Goal: Task Accomplishment & Management: Complete application form

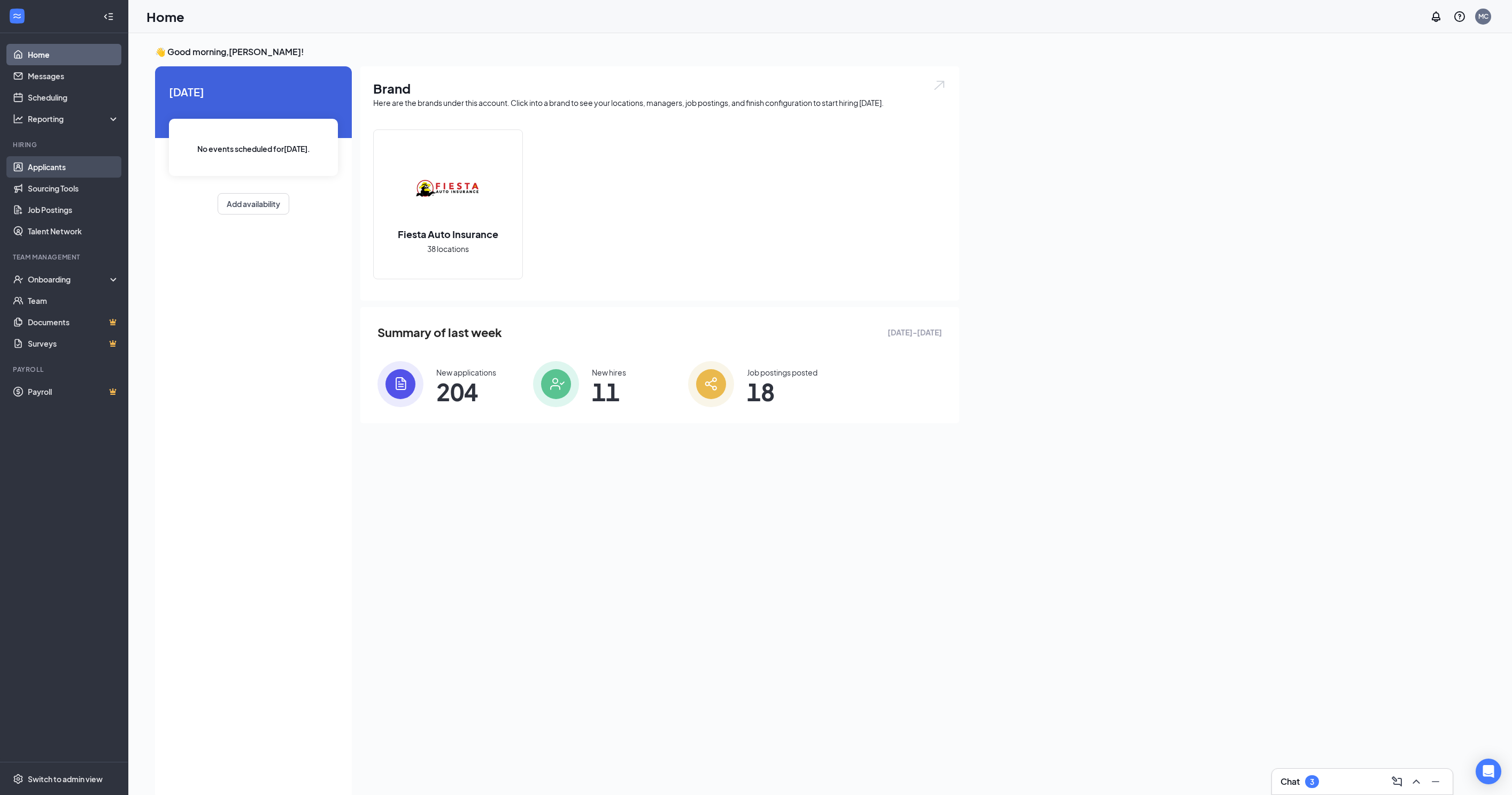
click at [74, 166] on link "Applicants" at bounding box center [73, 167] width 91 height 22
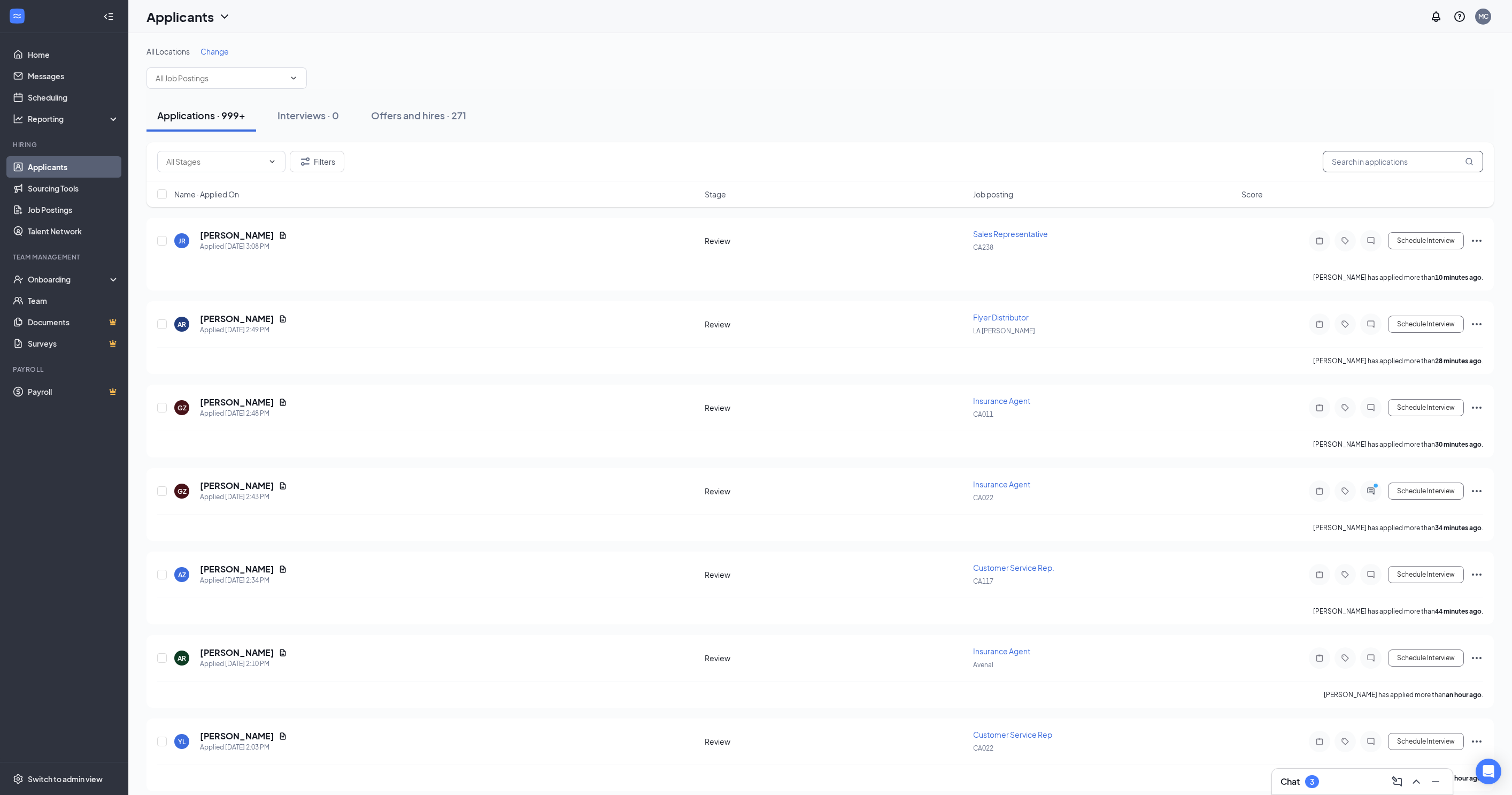
click at [1336, 160] on input "text" at bounding box center [1403, 162] width 160 height 22
type input "[PERSON_NAME]"
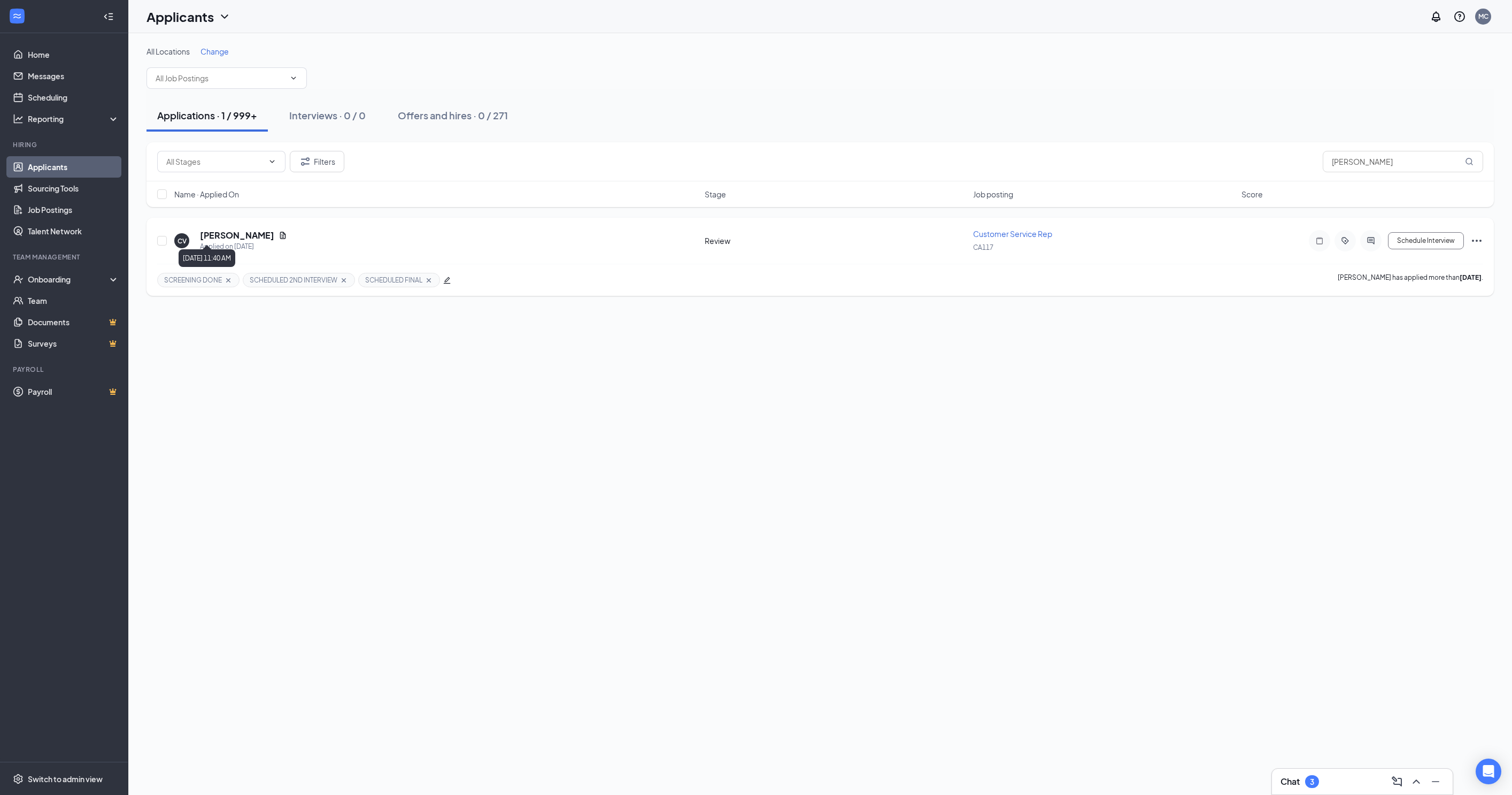
click at [242, 241] on div "Applied on [DATE]" at bounding box center [244, 246] width 87 height 11
click at [245, 229] on h5 "[PERSON_NAME]" at bounding box center [237, 235] width 74 height 12
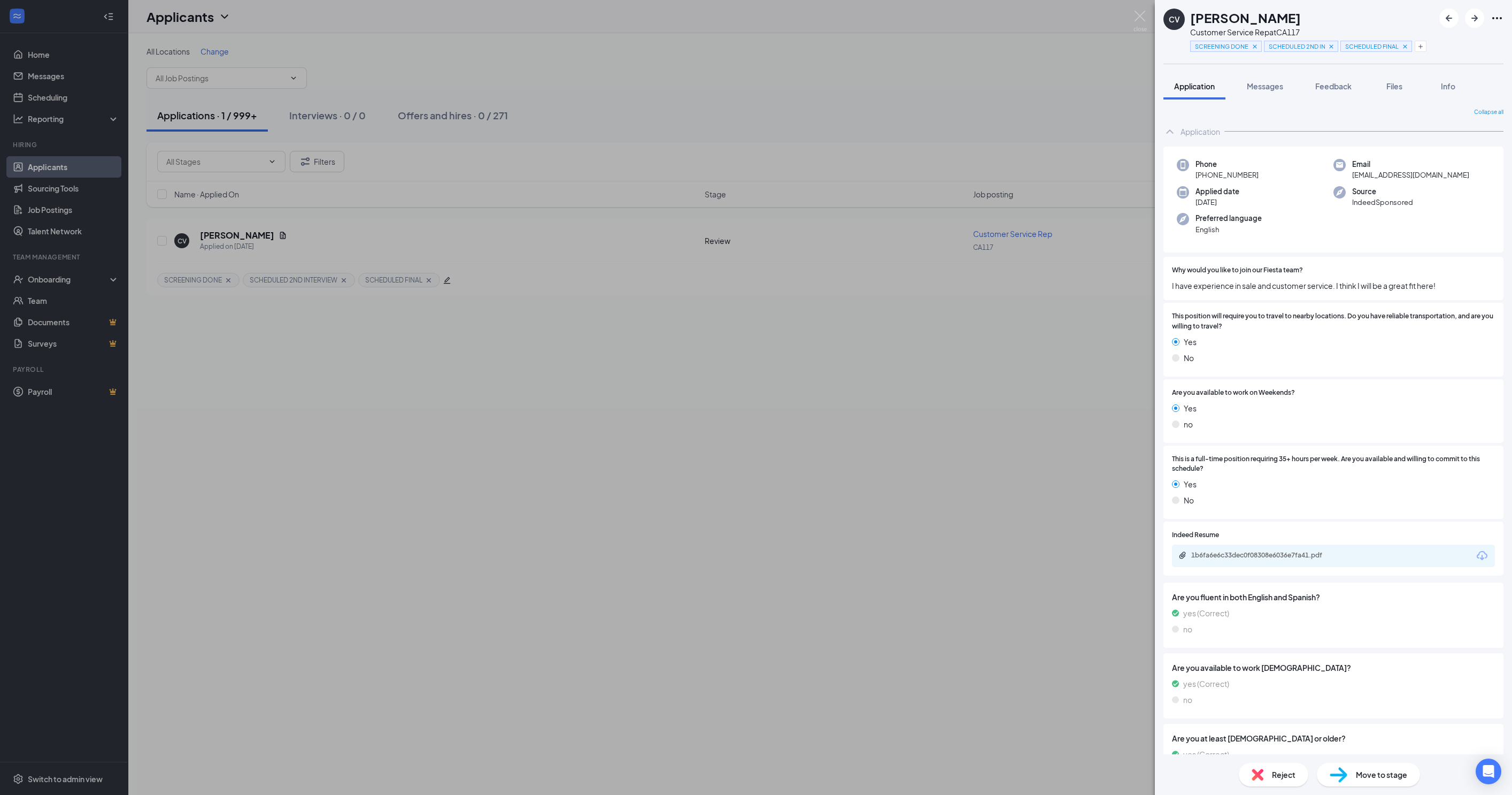
click at [1359, 775] on span "Move to stage" at bounding box center [1382, 774] width 51 height 12
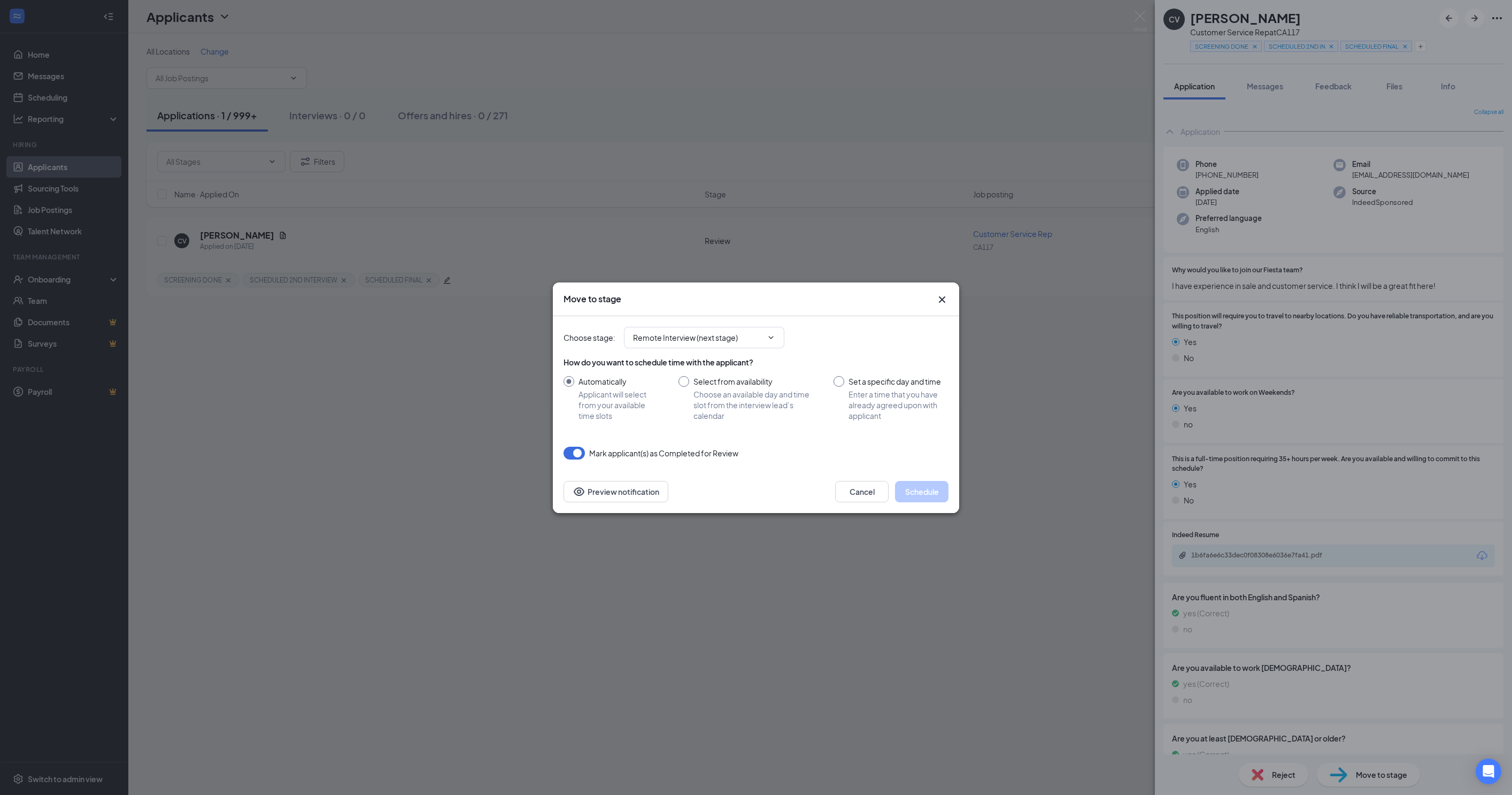
click at [767, 369] on div "How do you want to schedule time with the applicant? Automatically Applicant wi…" at bounding box center [756, 388] width 385 height 64
click at [773, 333] on icon "ChevronDown" at bounding box center [771, 337] width 9 height 9
click at [775, 333] on icon "ChevronDown" at bounding box center [771, 337] width 9 height 9
click at [783, 335] on span "Remote Interview (next stage)" at bounding box center [704, 338] width 160 height 22
click at [785, 337] on span "Remote Interview (next stage)" at bounding box center [704, 338] width 160 height 22
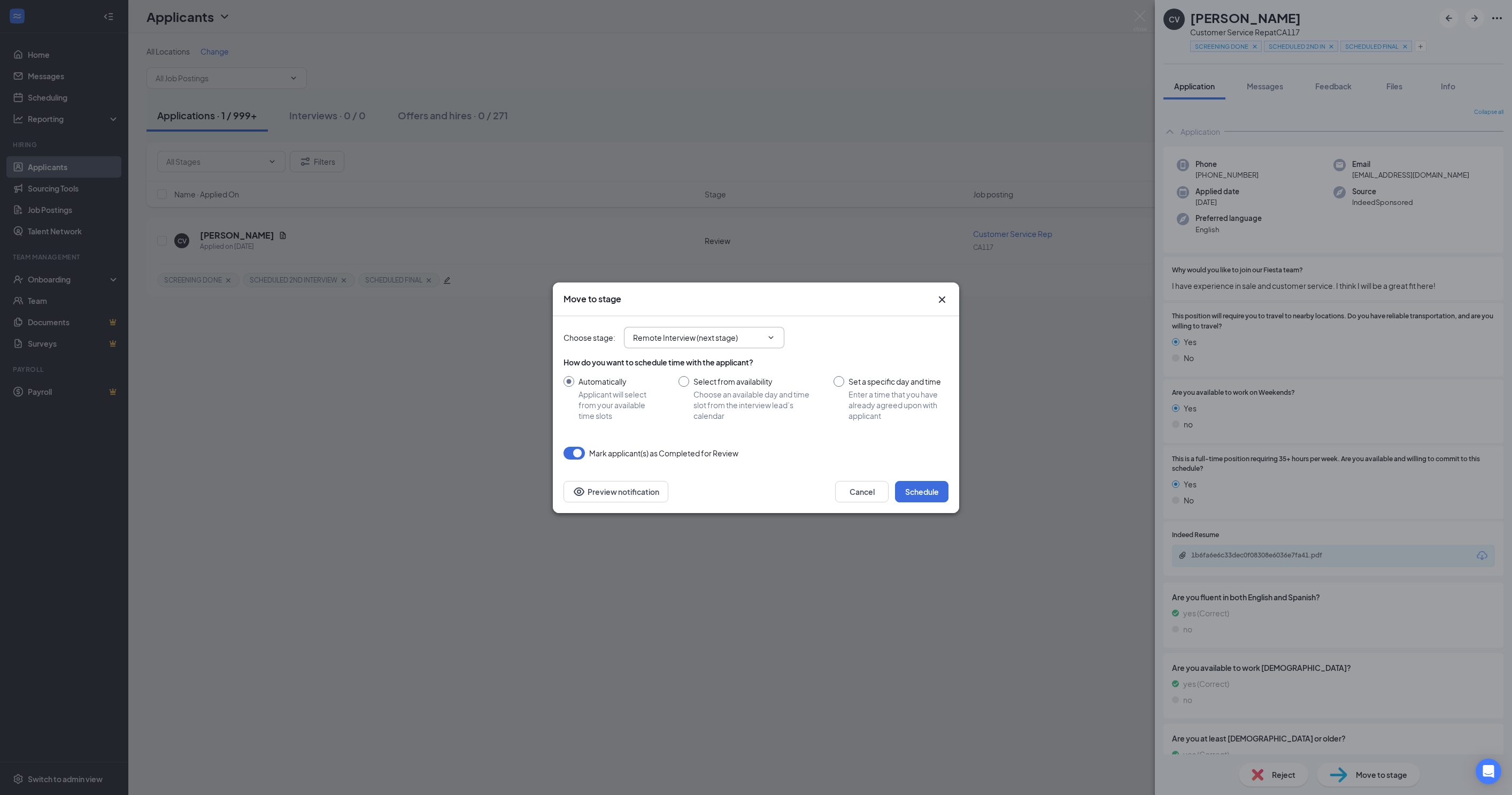
click at [785, 340] on span "Remote Interview (next stage)" at bounding box center [704, 338] width 160 height 22
click at [695, 332] on input "Remote Interview (next stage)" at bounding box center [697, 337] width 129 height 12
click at [690, 457] on div "Hiring Complete" at bounding box center [677, 451] width 58 height 12
type input "Hiring Complete"
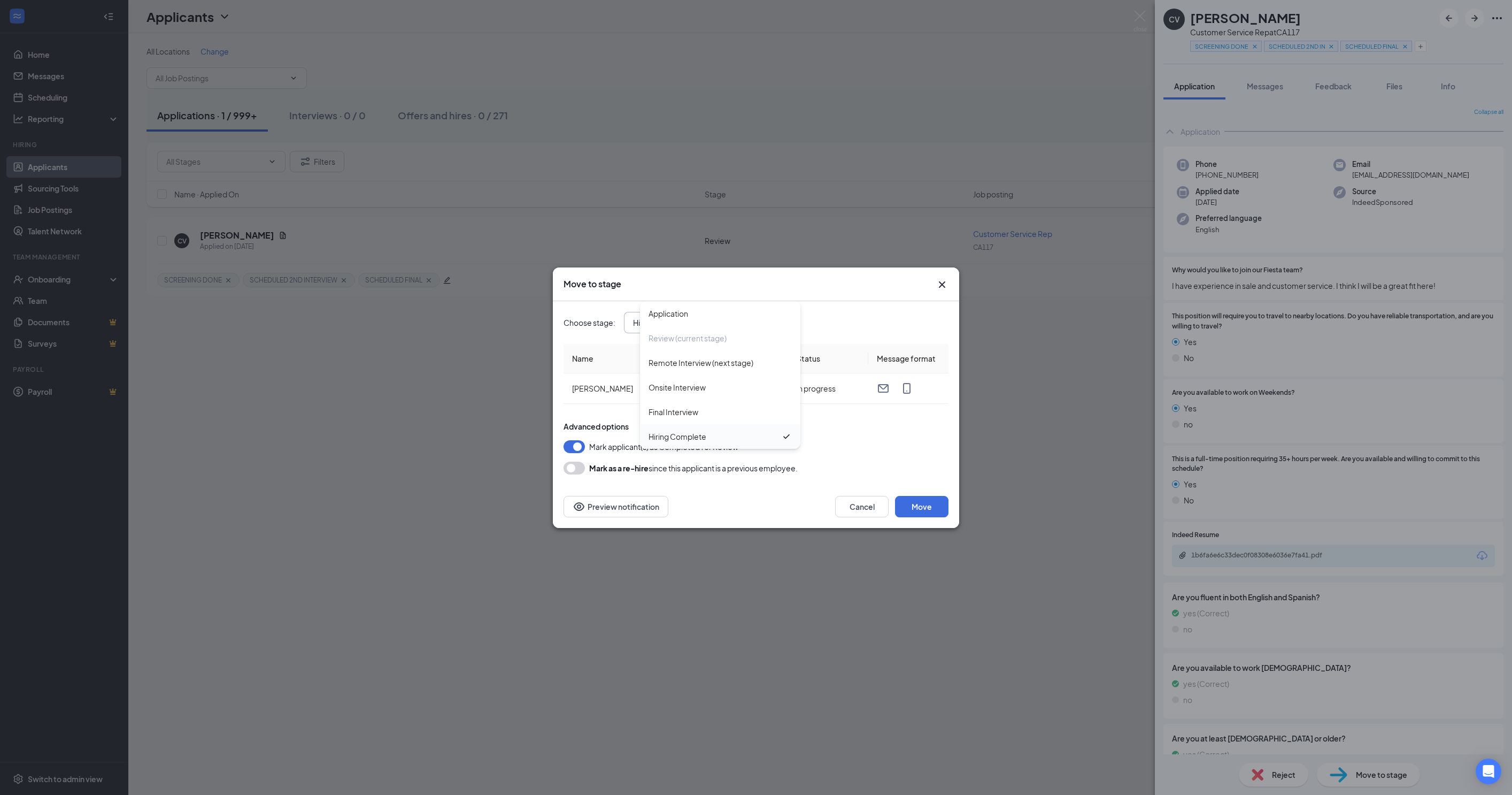
scroll to position [6, 0]
click at [930, 504] on button "Move" at bounding box center [921, 507] width 53 height 22
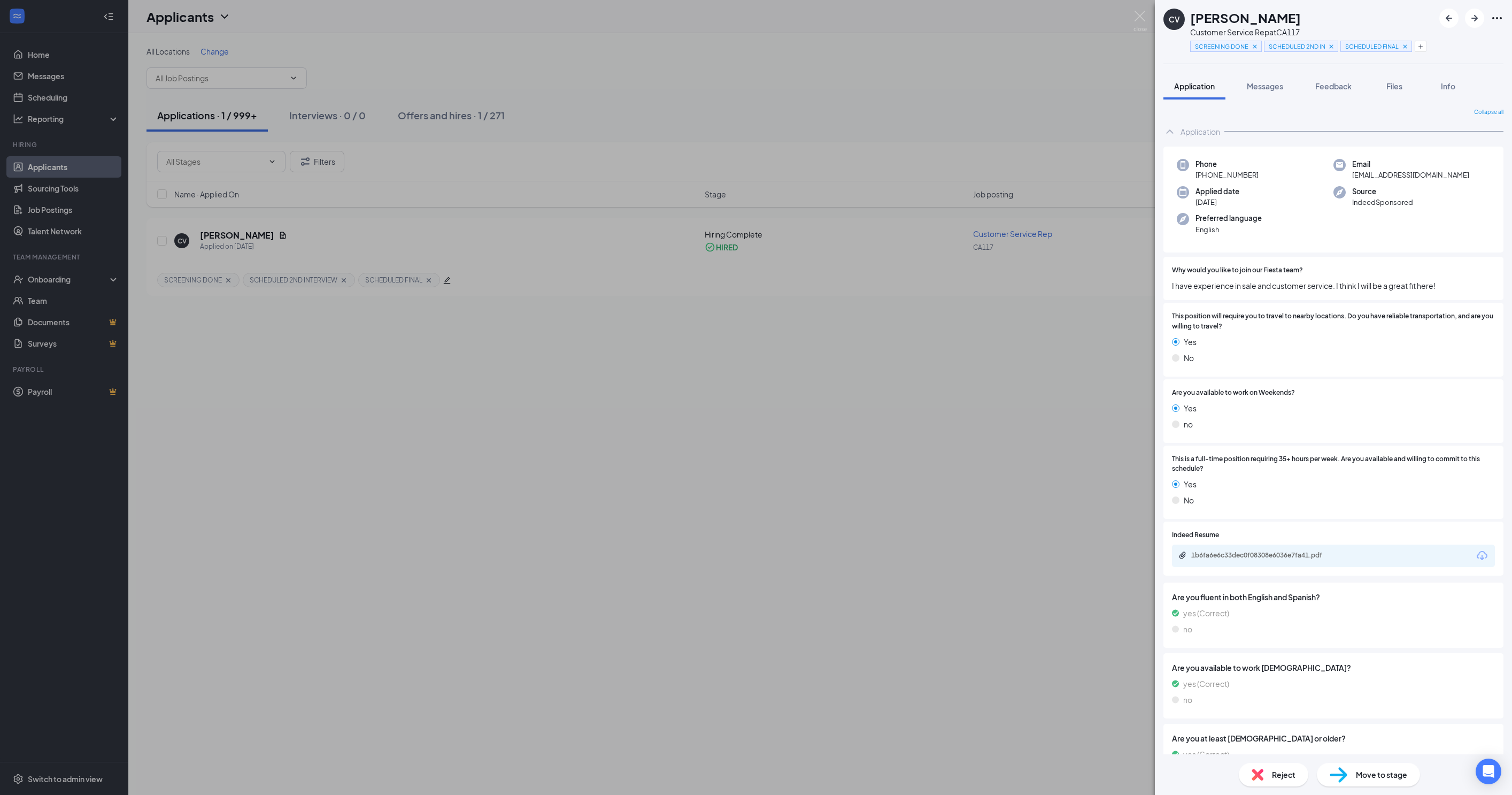
click at [806, 694] on div "CV [PERSON_NAME] Customer Service Rep at CA117 SCREENING DONE SCHEDULED 2ND INT…" at bounding box center [756, 397] width 1512 height 795
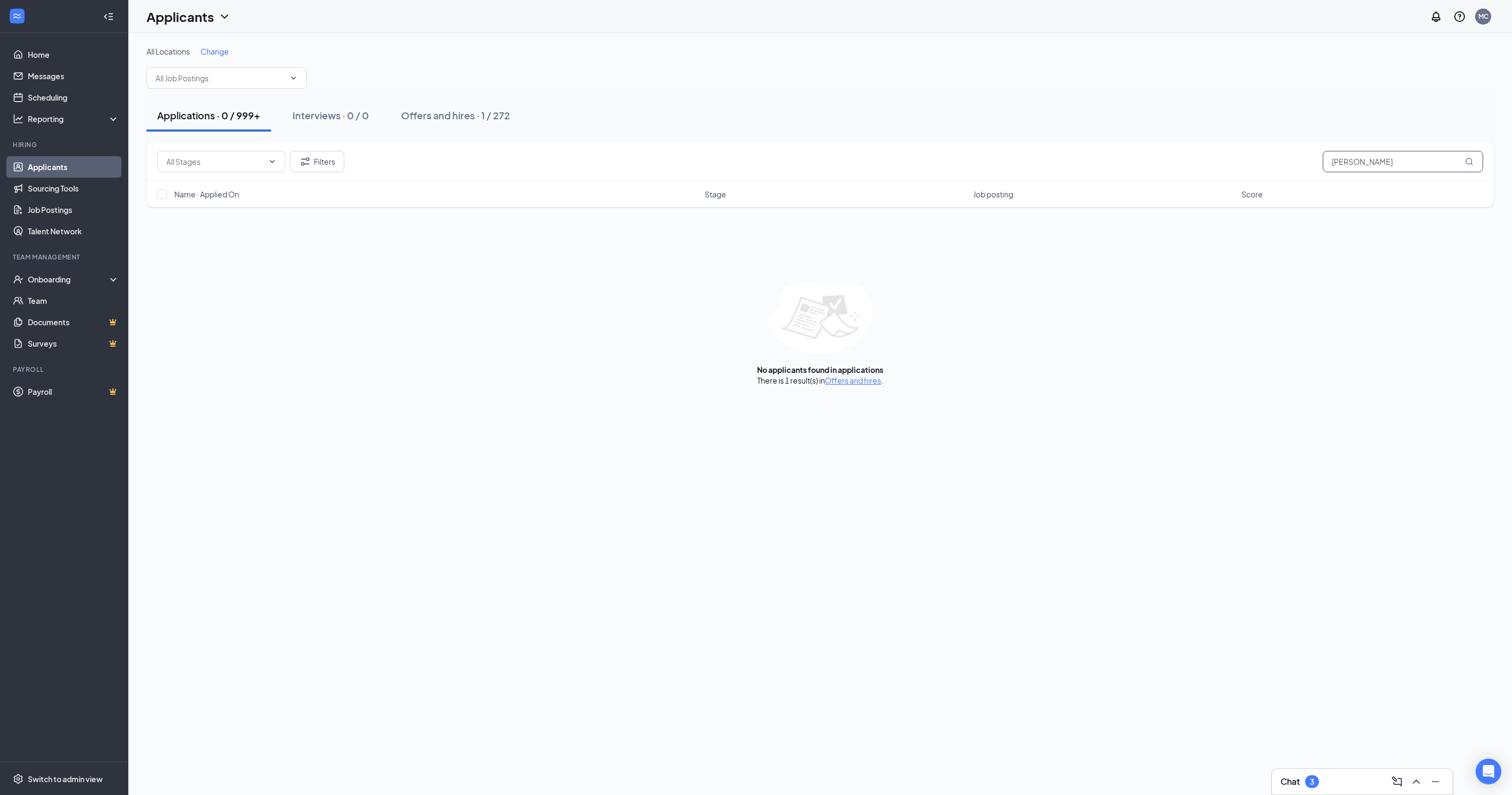
drag, startPoint x: 1427, startPoint y: 144, endPoint x: 1226, endPoint y: 125, distance: 201.9
drag, startPoint x: 1412, startPoint y: 150, endPoint x: 1193, endPoint y: 134, distance: 219.6
type input "[PERSON_NAME]"
click at [252, 229] on h5 "[PERSON_NAME]" at bounding box center [237, 235] width 74 height 12
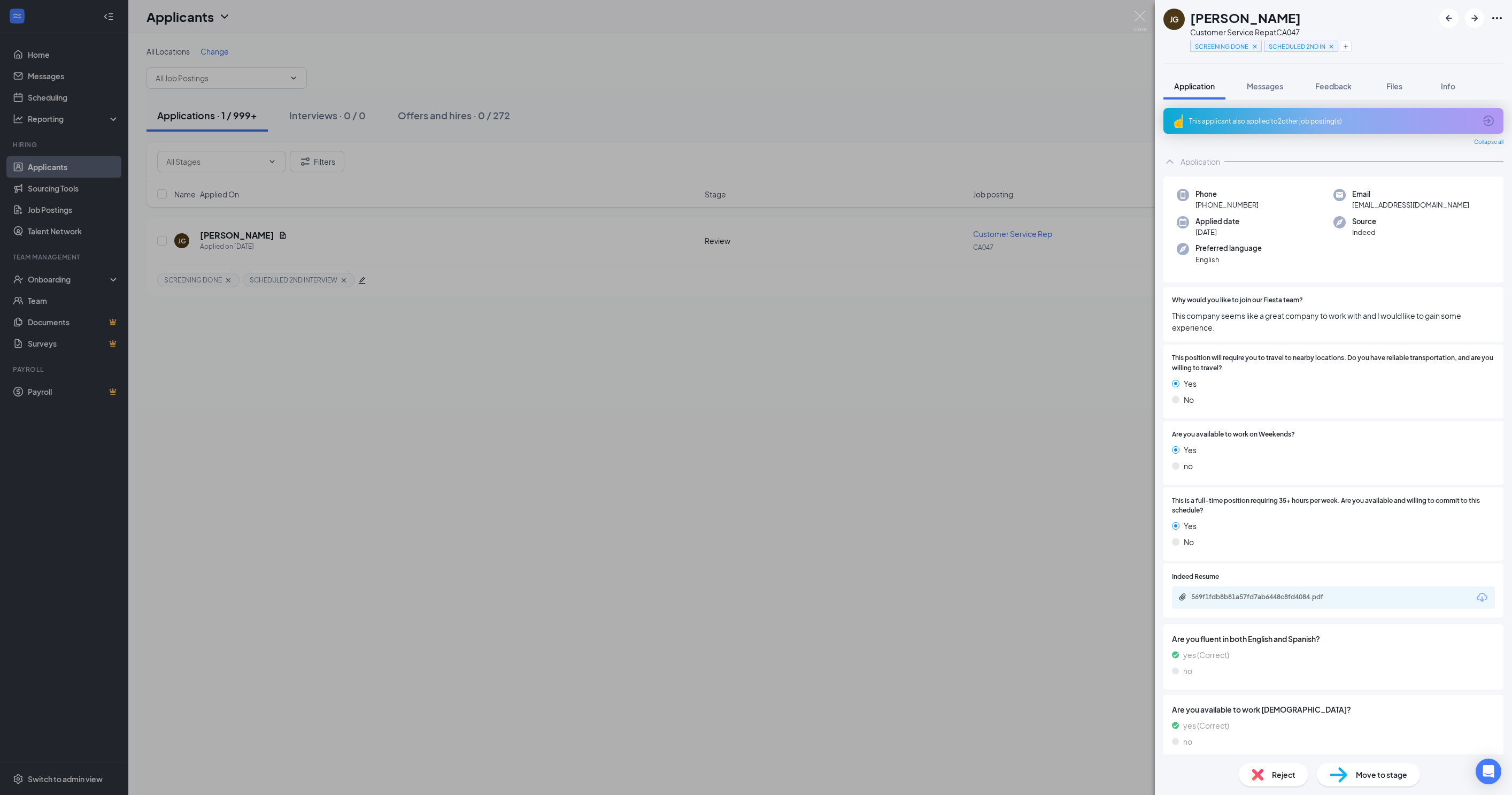
click at [1372, 777] on span "Move to stage" at bounding box center [1382, 774] width 51 height 12
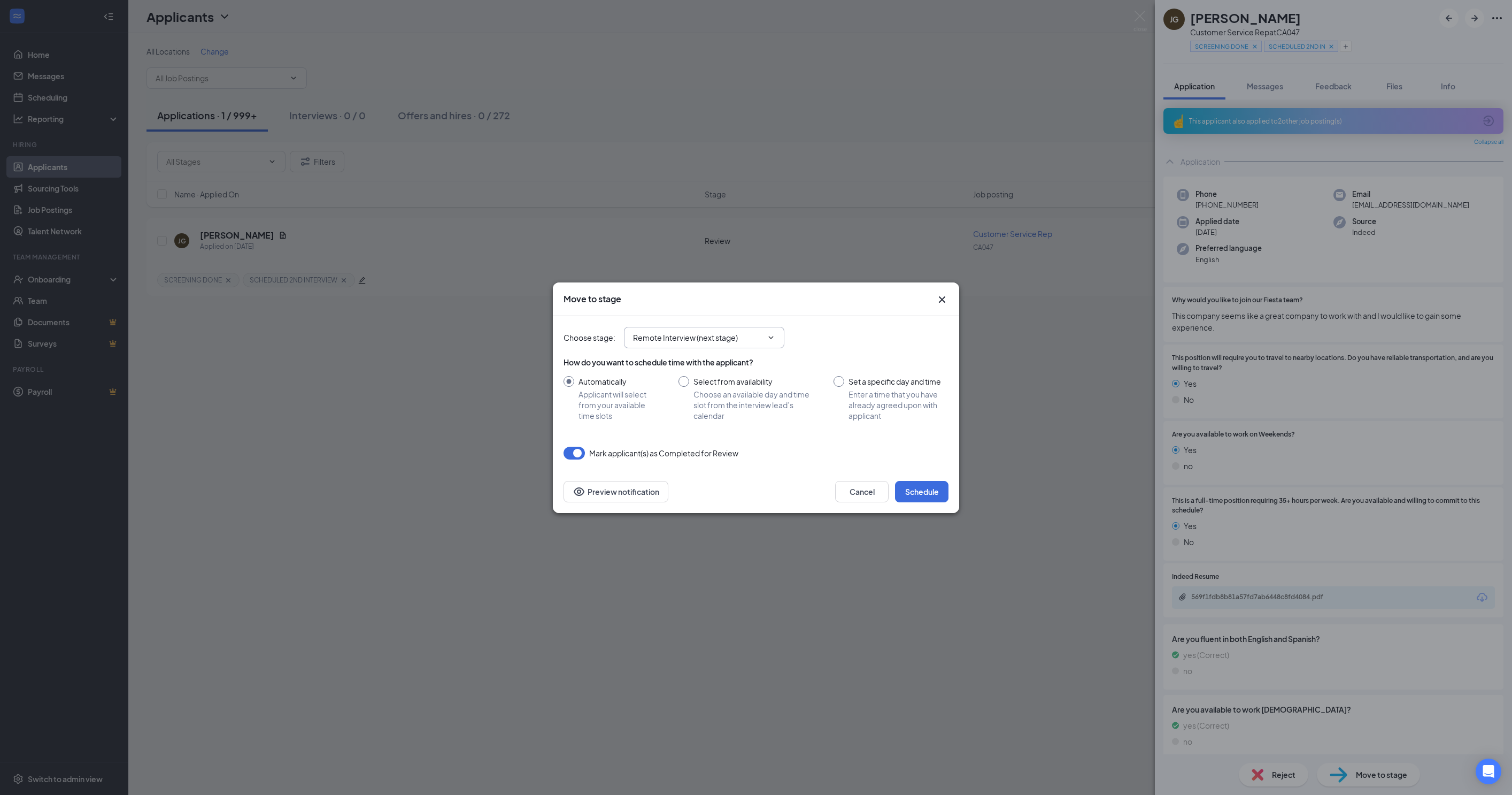
click at [779, 338] on span "Remote Interview (next stage)" at bounding box center [704, 338] width 160 height 22
click at [733, 332] on input "Remote Interview (next stage)" at bounding box center [697, 337] width 129 height 12
click at [695, 455] on div "Hiring Complete" at bounding box center [677, 451] width 58 height 12
type input "Hiring Complete"
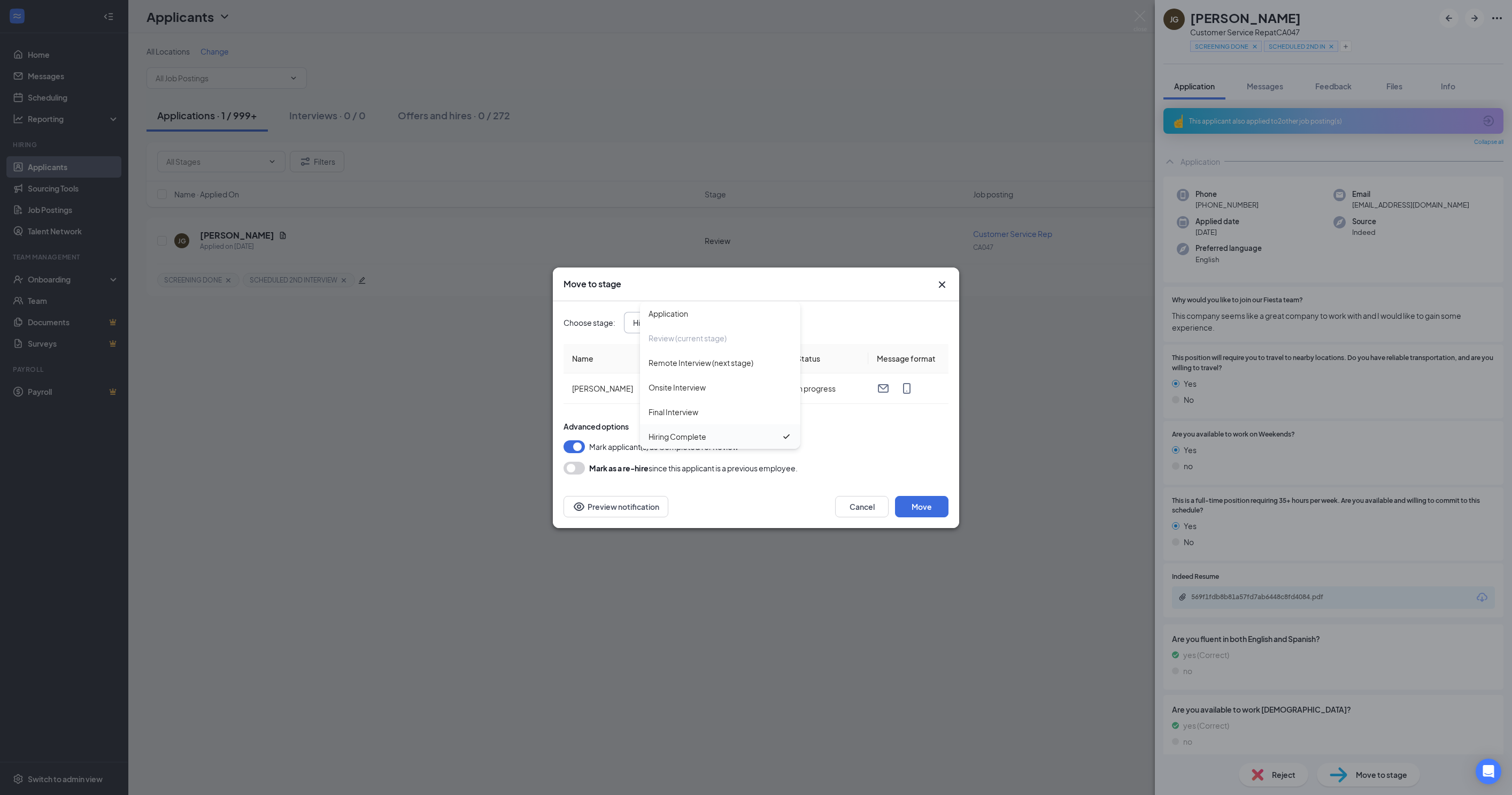
scroll to position [6, 0]
click at [913, 503] on button "Move" at bounding box center [921, 507] width 53 height 22
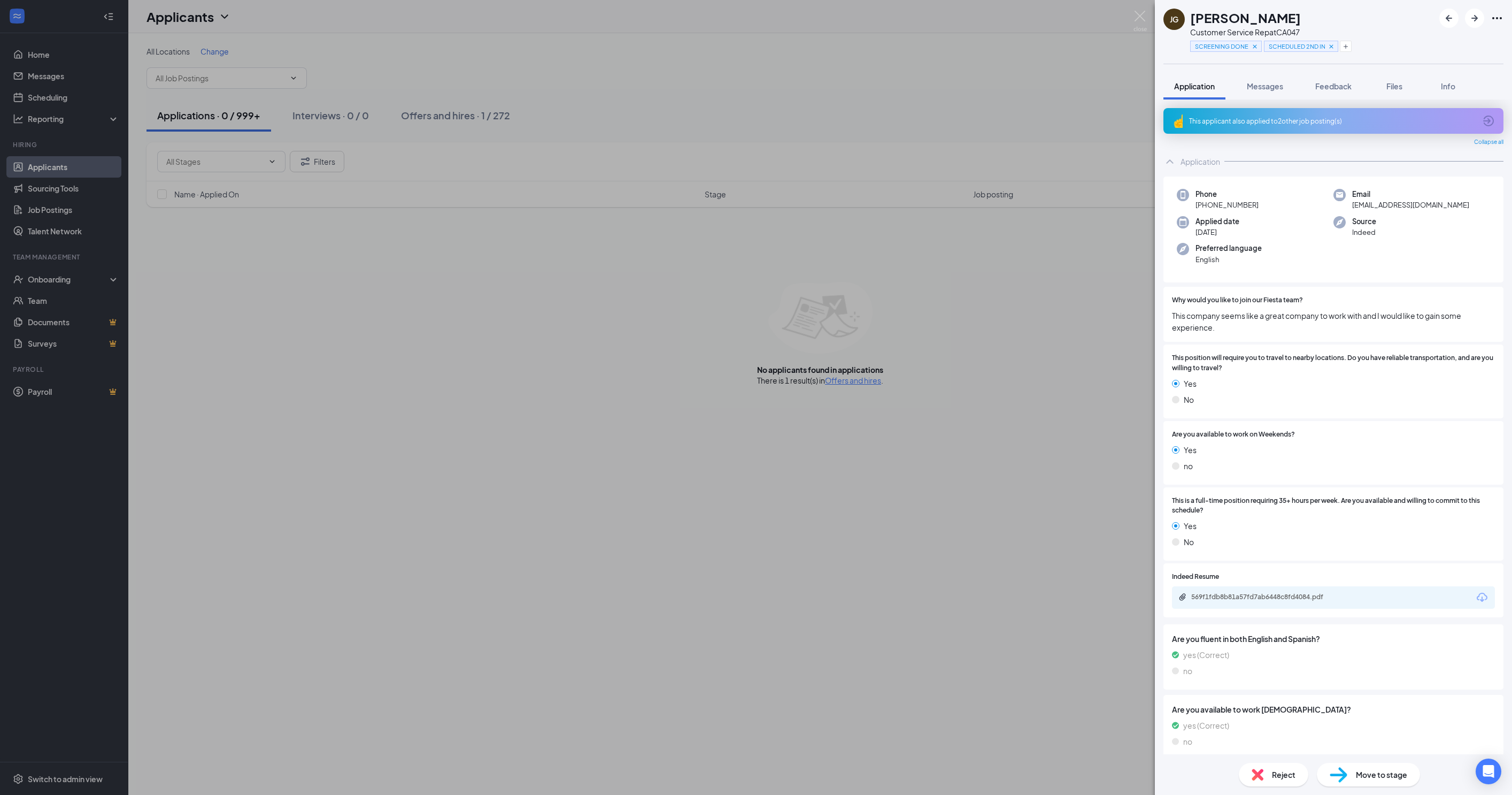
click at [1132, 18] on div "[PERSON_NAME] Customer Service Rep at CA047 SCREENING DONE SCHEDULED 2ND INTERV…" at bounding box center [756, 397] width 1512 height 795
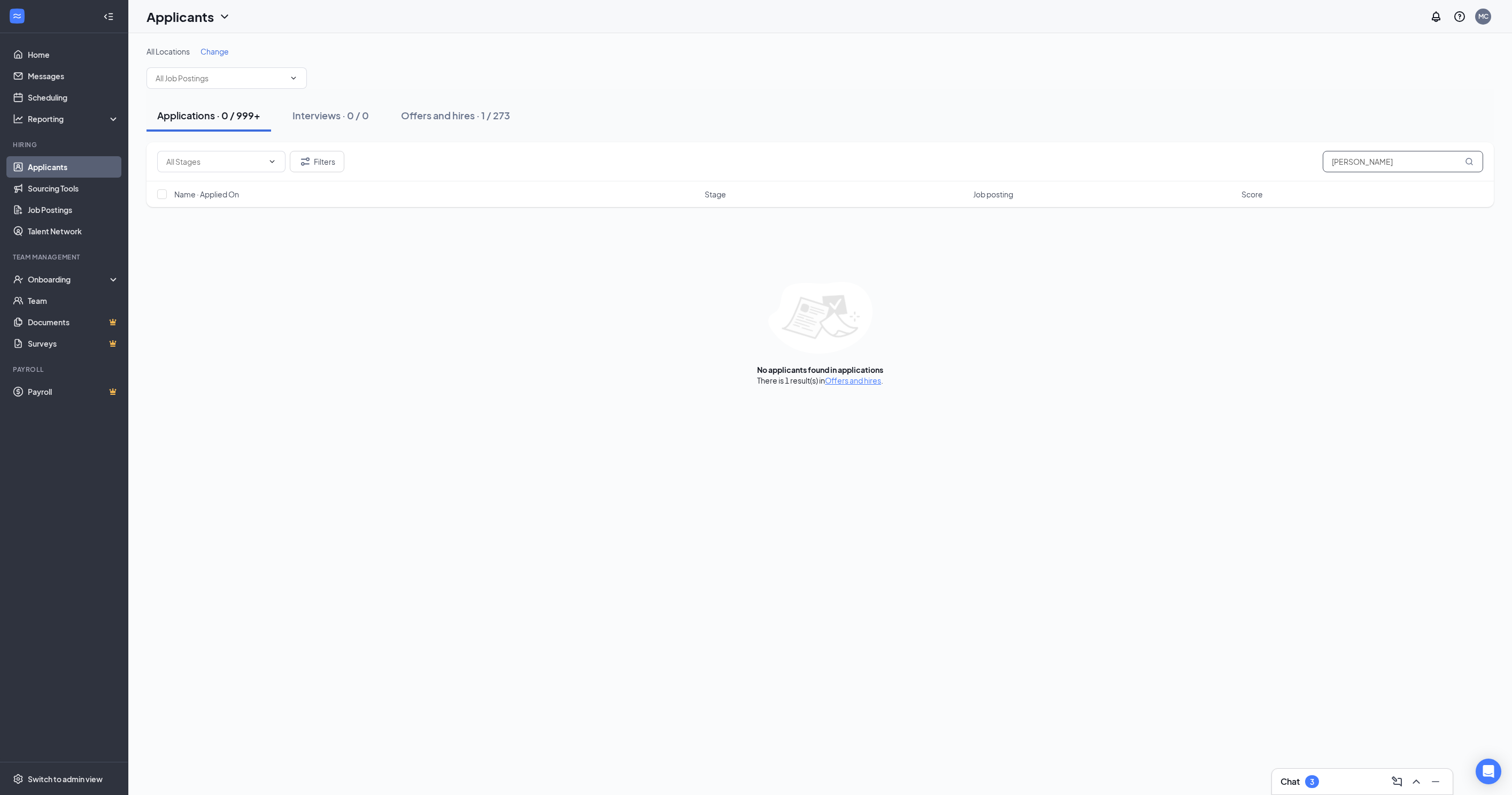
drag, startPoint x: 1416, startPoint y: 156, endPoint x: 1185, endPoint y: 153, distance: 231.0
type input "[PERSON_NAME]"
click at [239, 229] on h5 "[PERSON_NAME]" at bounding box center [237, 235] width 74 height 12
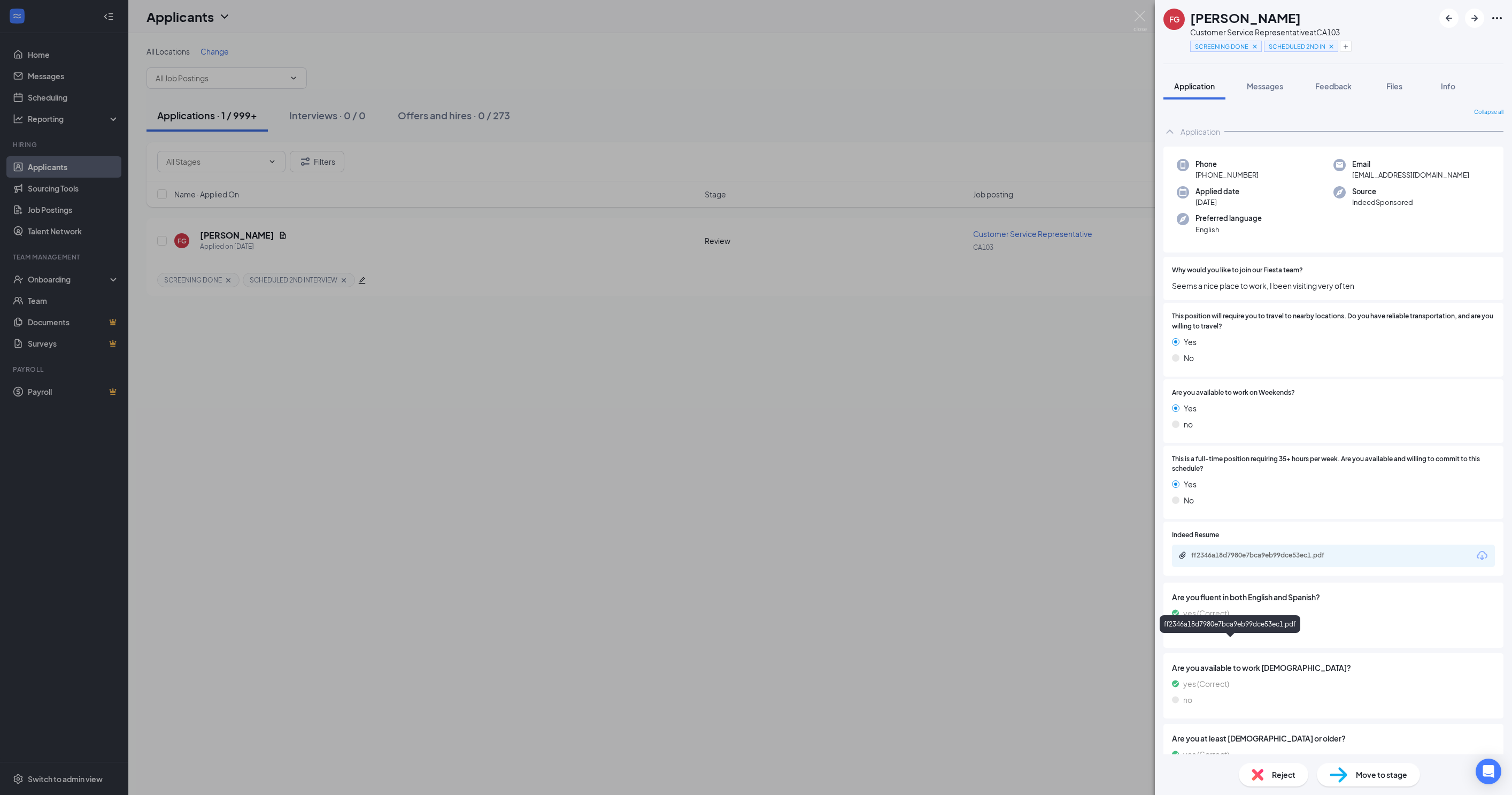
click at [1237, 560] on div "ff2346a18d7980e7bca9eb99dce53ec1.pdf" at bounding box center [1266, 555] width 150 height 9
click at [1134, 18] on img at bounding box center [1141, 21] width 14 height 21
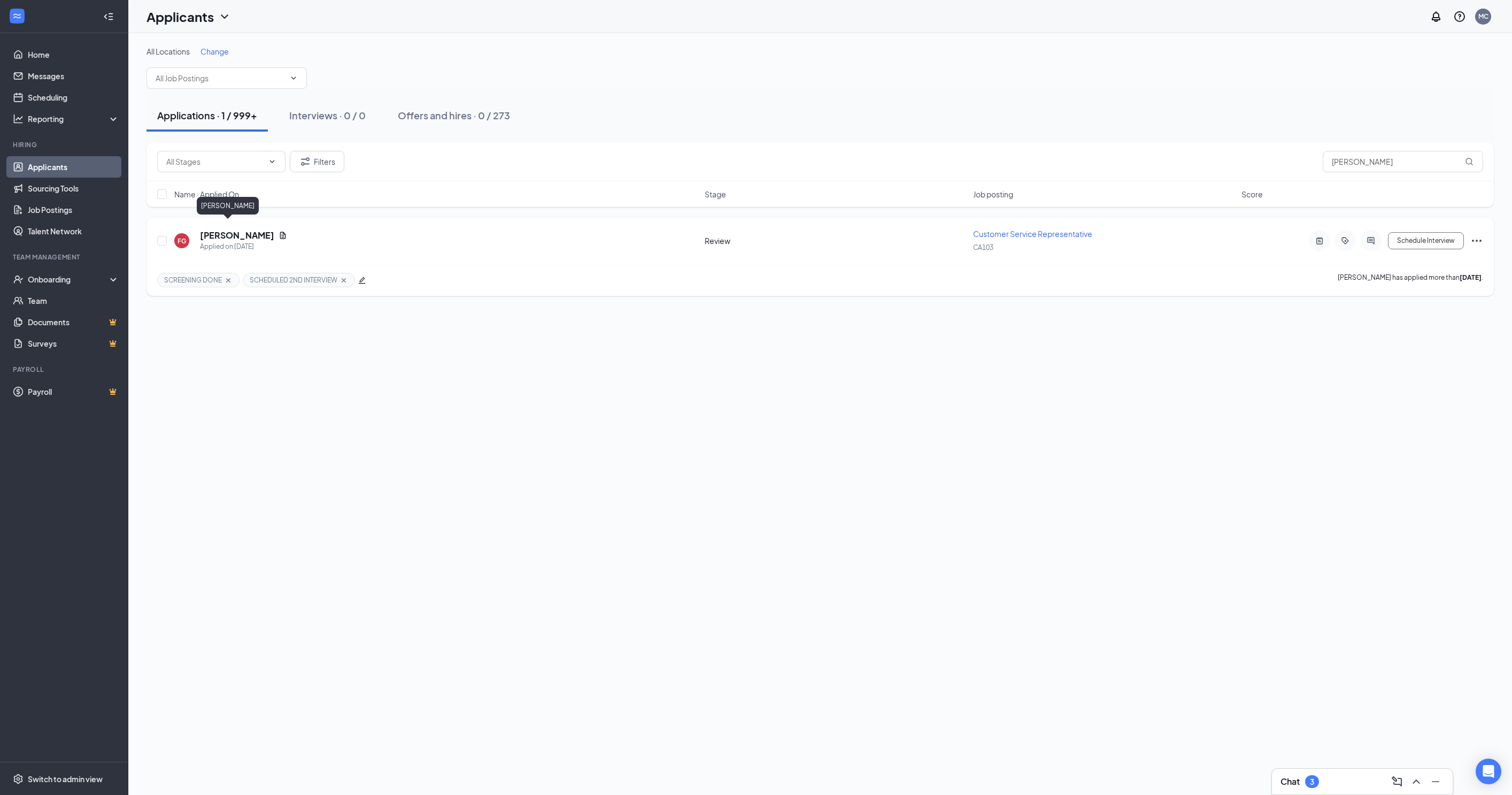
click at [239, 229] on h5 "[PERSON_NAME]" at bounding box center [237, 235] width 74 height 12
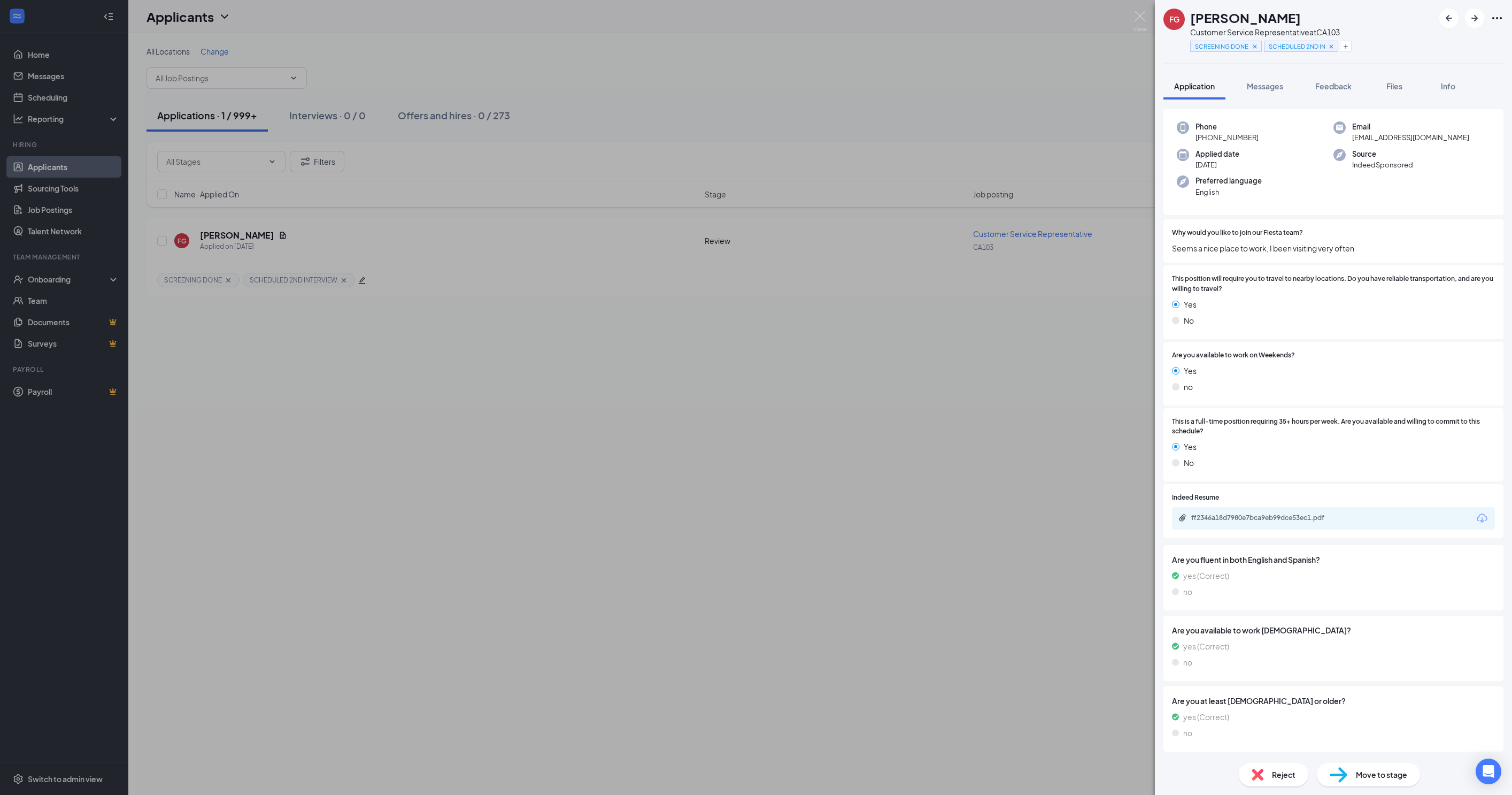
scroll to position [154, 0]
click at [1388, 777] on span "Move to stage" at bounding box center [1382, 774] width 51 height 12
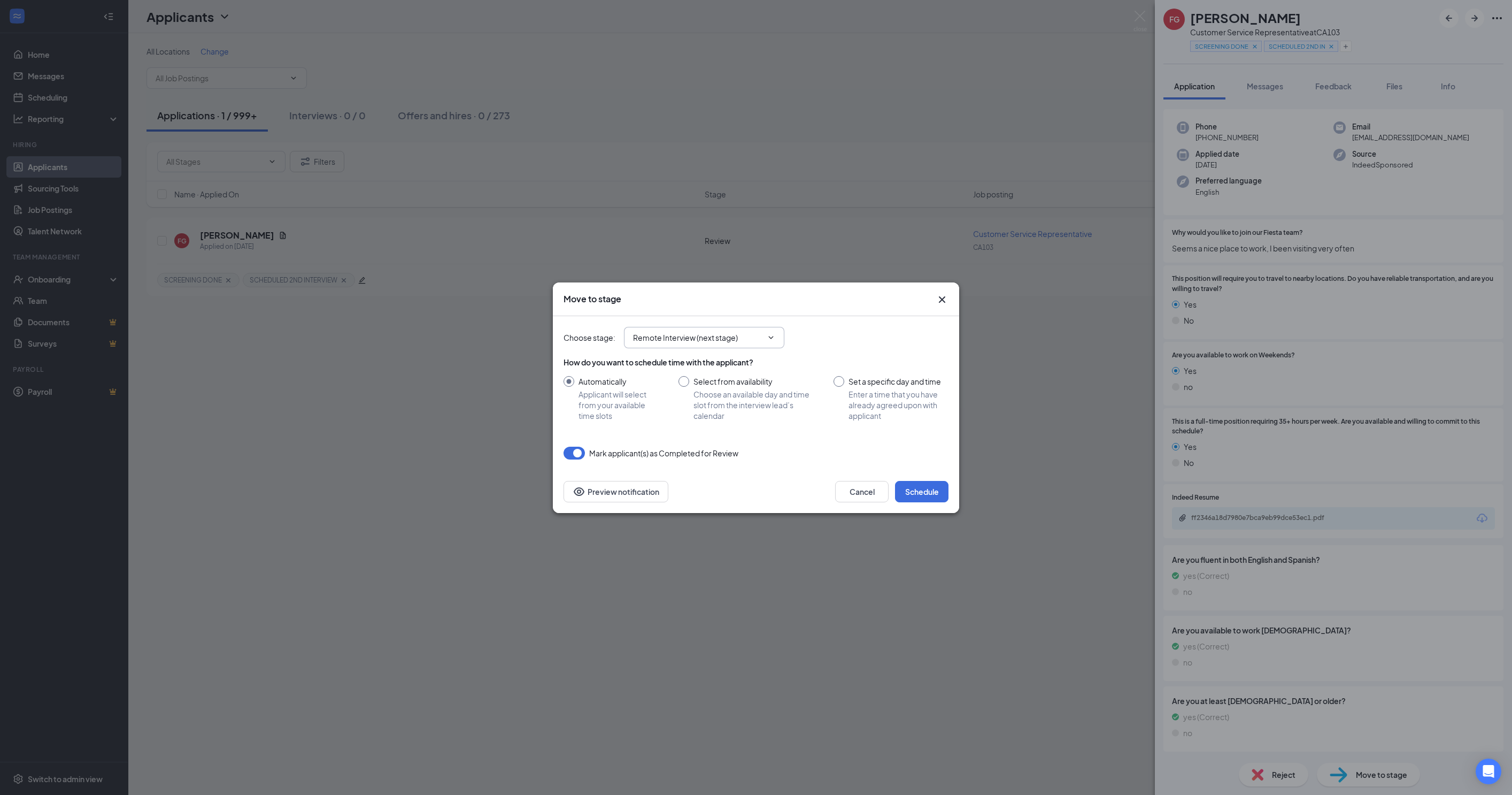
click at [782, 336] on span "Remote Interview (next stage)" at bounding box center [704, 338] width 160 height 22
click at [724, 337] on input "Remote Interview (next stage)" at bounding box center [697, 337] width 129 height 12
click at [690, 451] on div "Hiring Complete" at bounding box center [677, 451] width 58 height 12
type input "Hiring Complete"
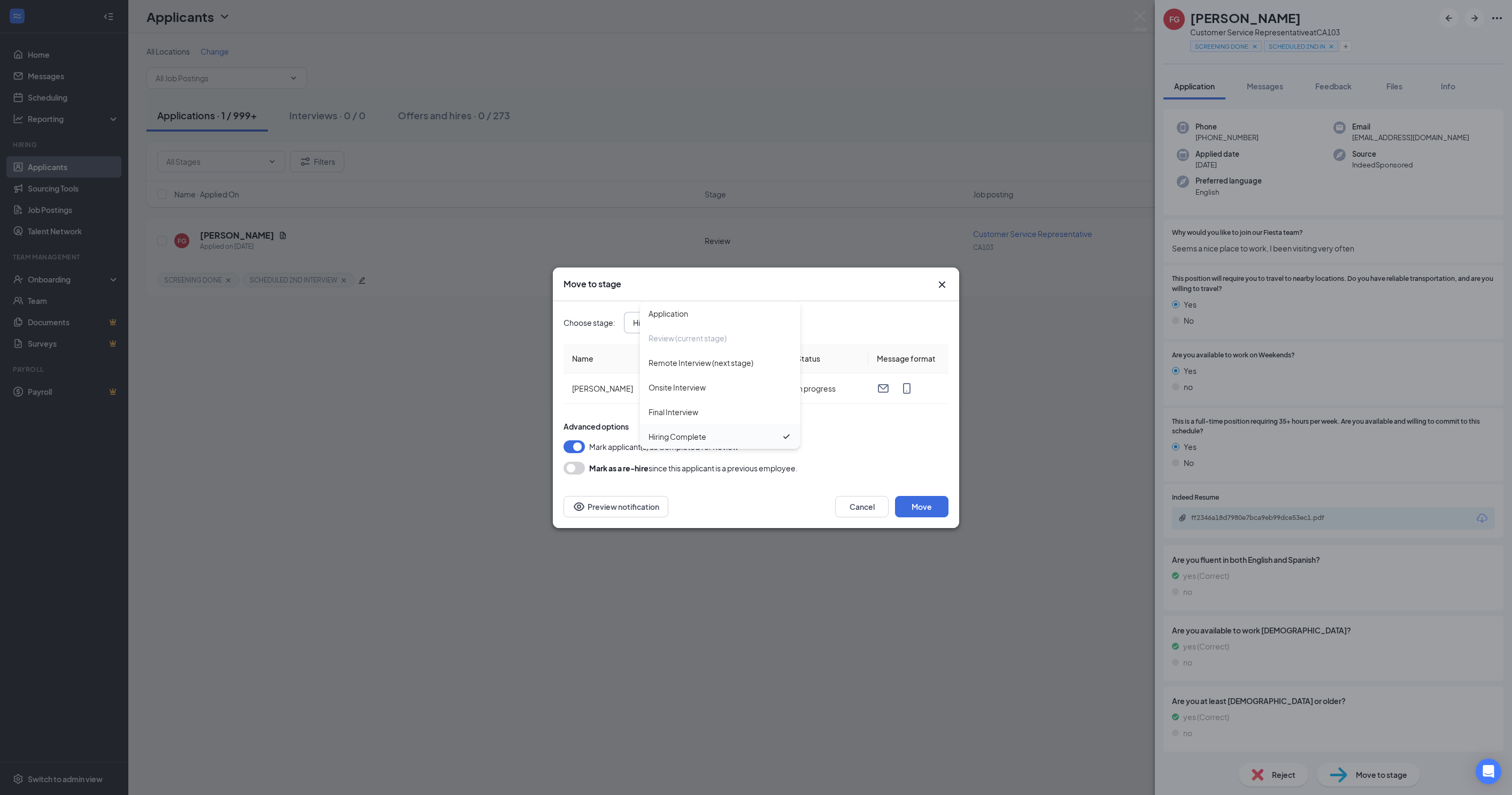
scroll to position [6, 0]
click at [915, 508] on button "Move" at bounding box center [921, 507] width 53 height 22
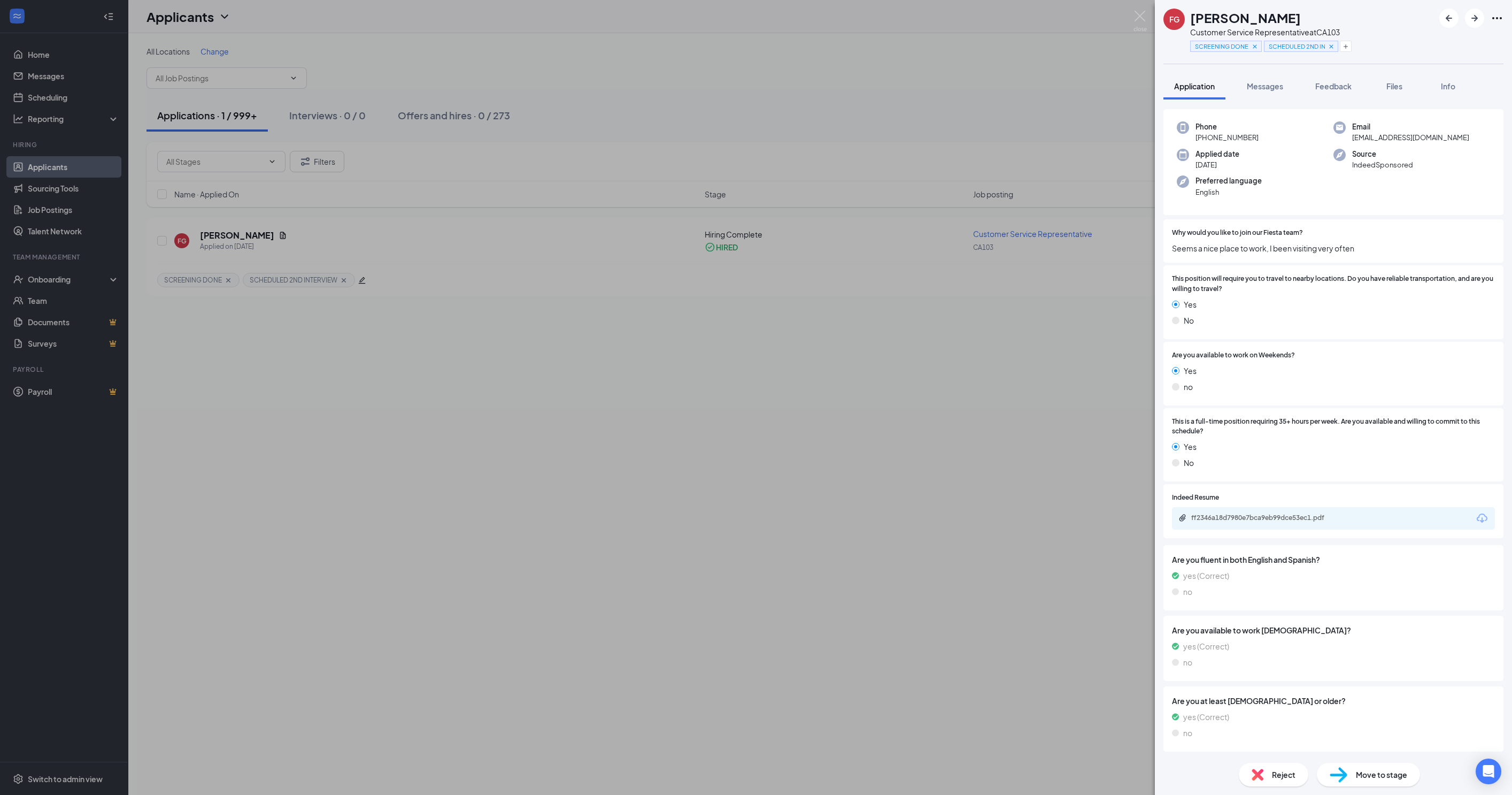
click at [893, 494] on div "FG [PERSON_NAME] Customer Service Representative at CA103 SCREENING DONE SCHEDU…" at bounding box center [756, 397] width 1512 height 795
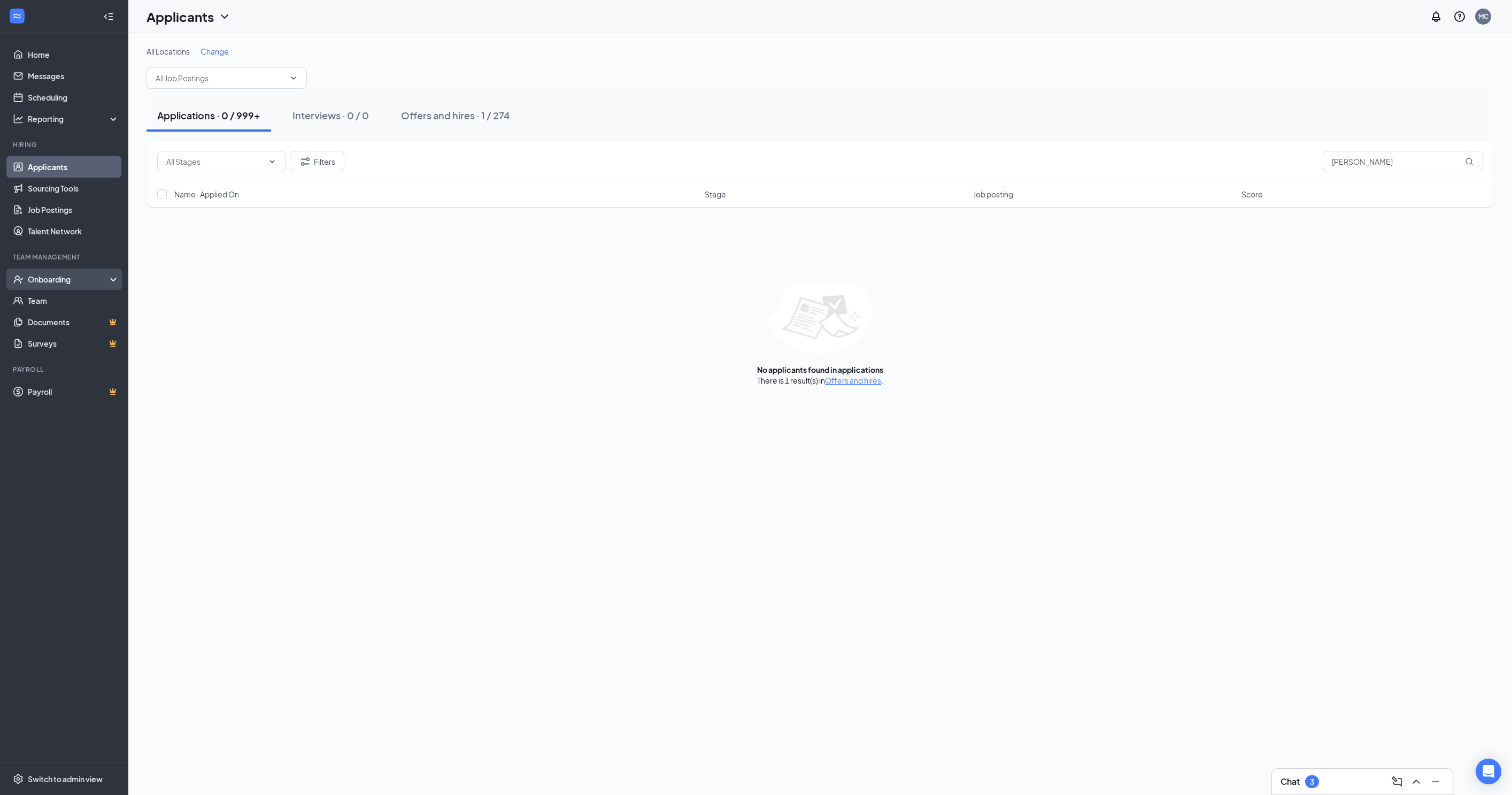
click at [76, 273] on div "Onboarding" at bounding box center [64, 279] width 129 height 22
click at [76, 295] on link "Overview" at bounding box center [73, 300] width 91 height 22
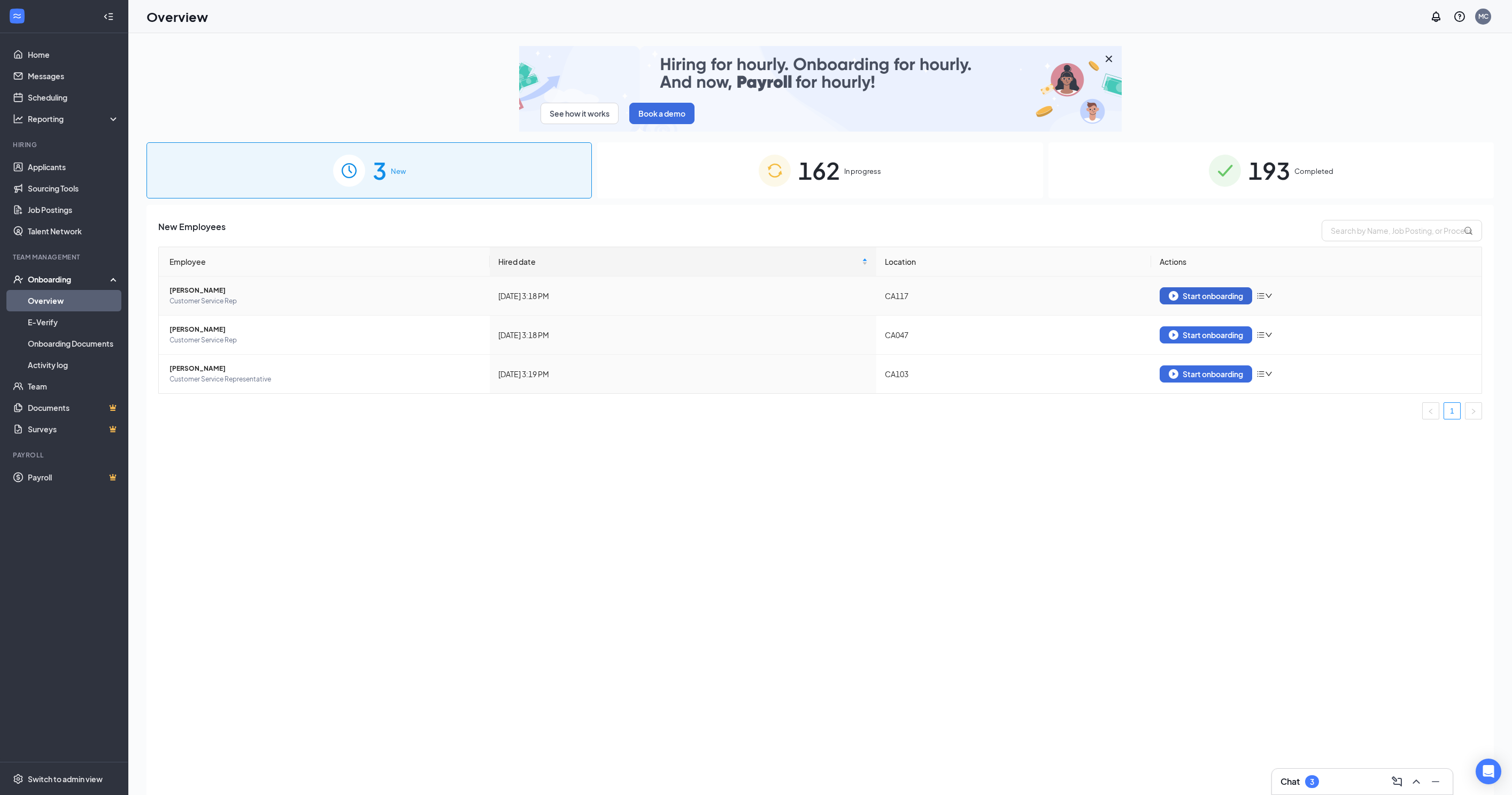
click at [1210, 287] on button "Start onboarding" at bounding box center [1206, 295] width 93 height 17
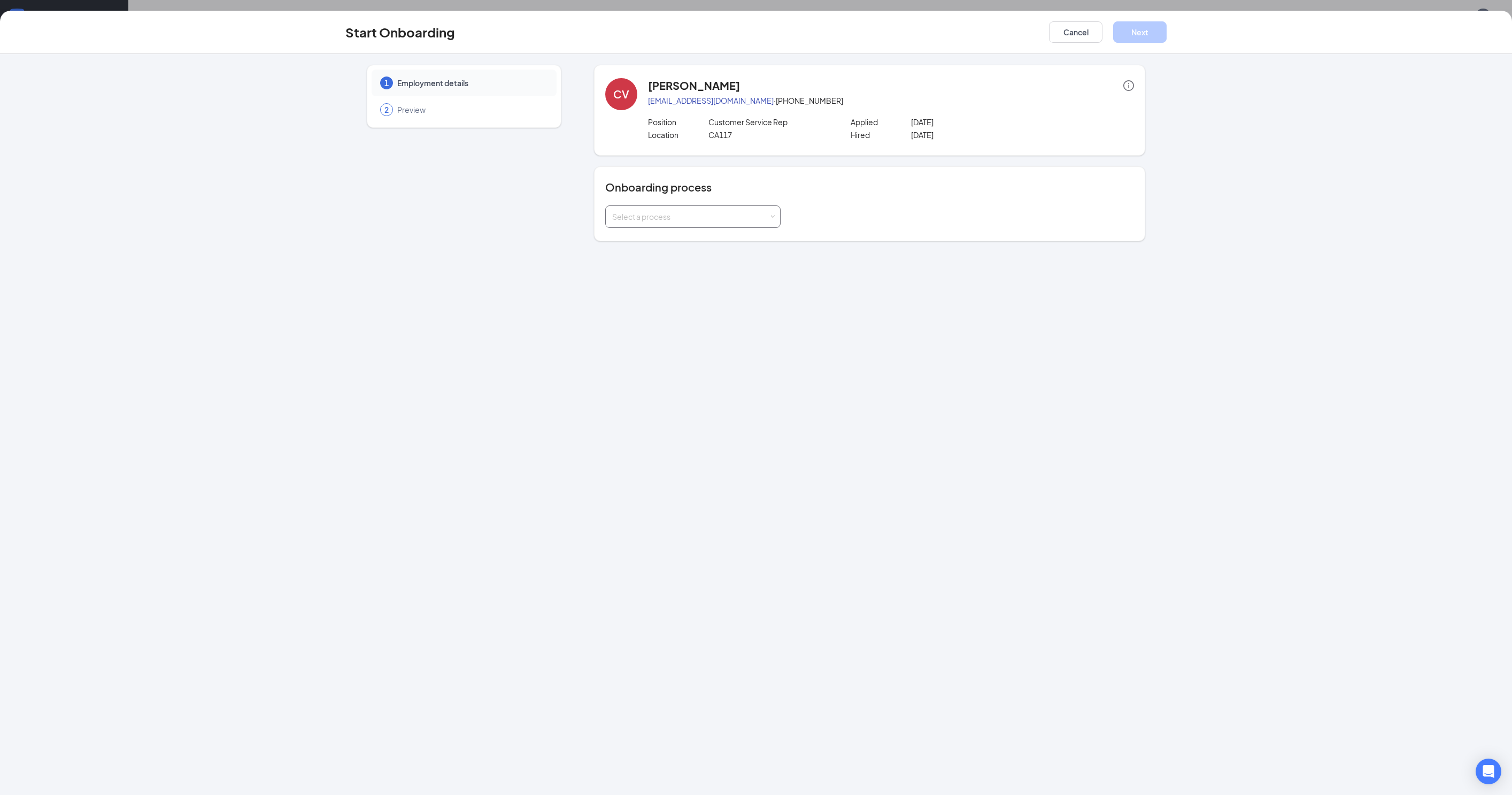
click at [670, 217] on div "Select a process" at bounding box center [693, 217] width 162 height 22
click at [679, 242] on li "New Hire Onboarding Process" at bounding box center [684, 232] width 175 height 19
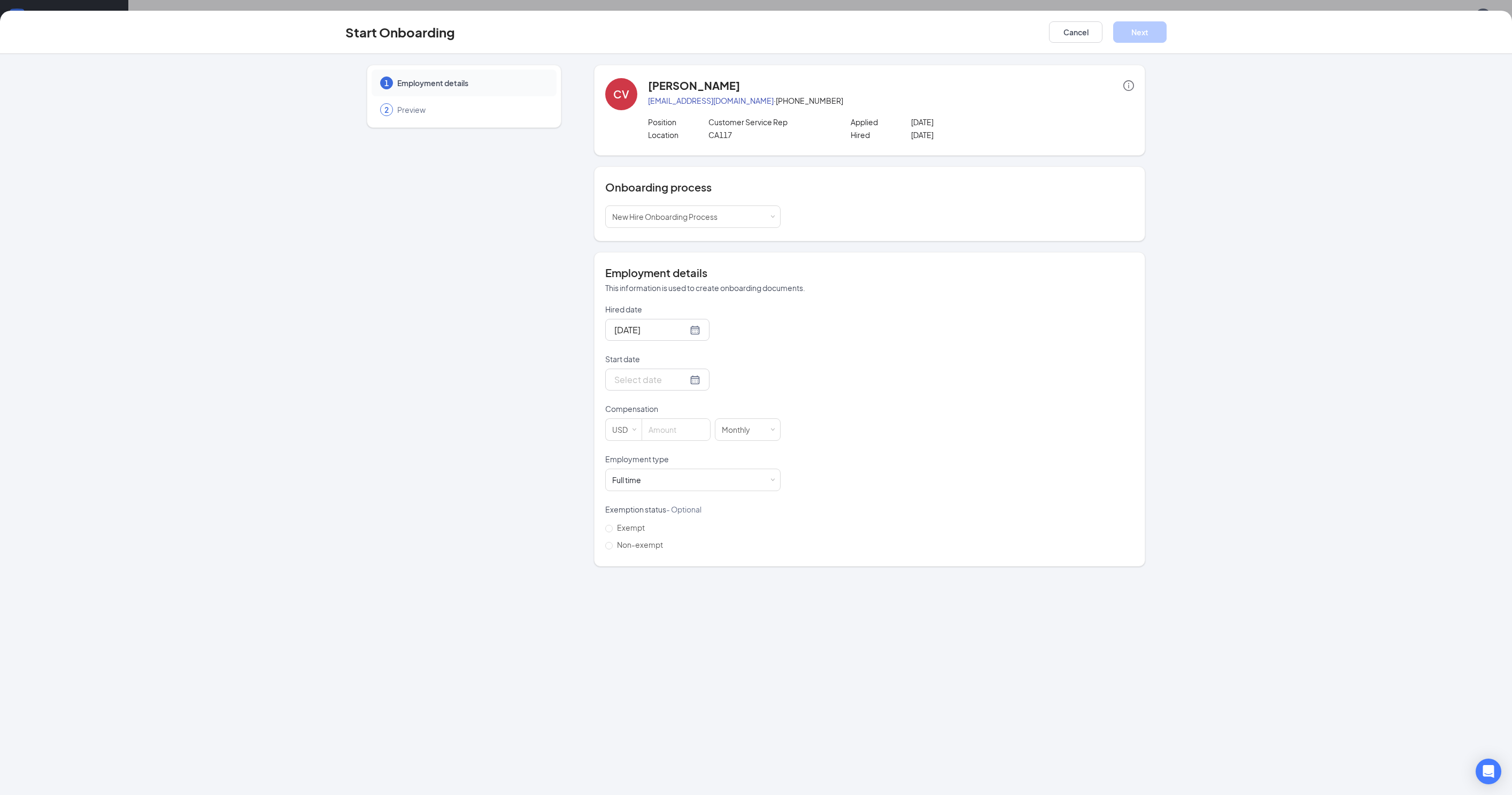
click at [650, 337] on form "Hired date [DATE] Start date Compensation USD Monthly Employment type [DEMOGRAP…" at bounding box center [693, 428] width 175 height 249
click at [672, 308] on div "Hired date" at bounding box center [693, 311] width 175 height 15
click at [672, 323] on input "[DATE]" at bounding box center [651, 330] width 73 height 14
type input "[DATE]"
click at [808, 363] on div "Hired date [DATE] [DATE] Su Mo Tu We Th Fr Sa 31 1 2 3 4 5 6 7 8 9 10 11 12 13 …" at bounding box center [870, 428] width 529 height 249
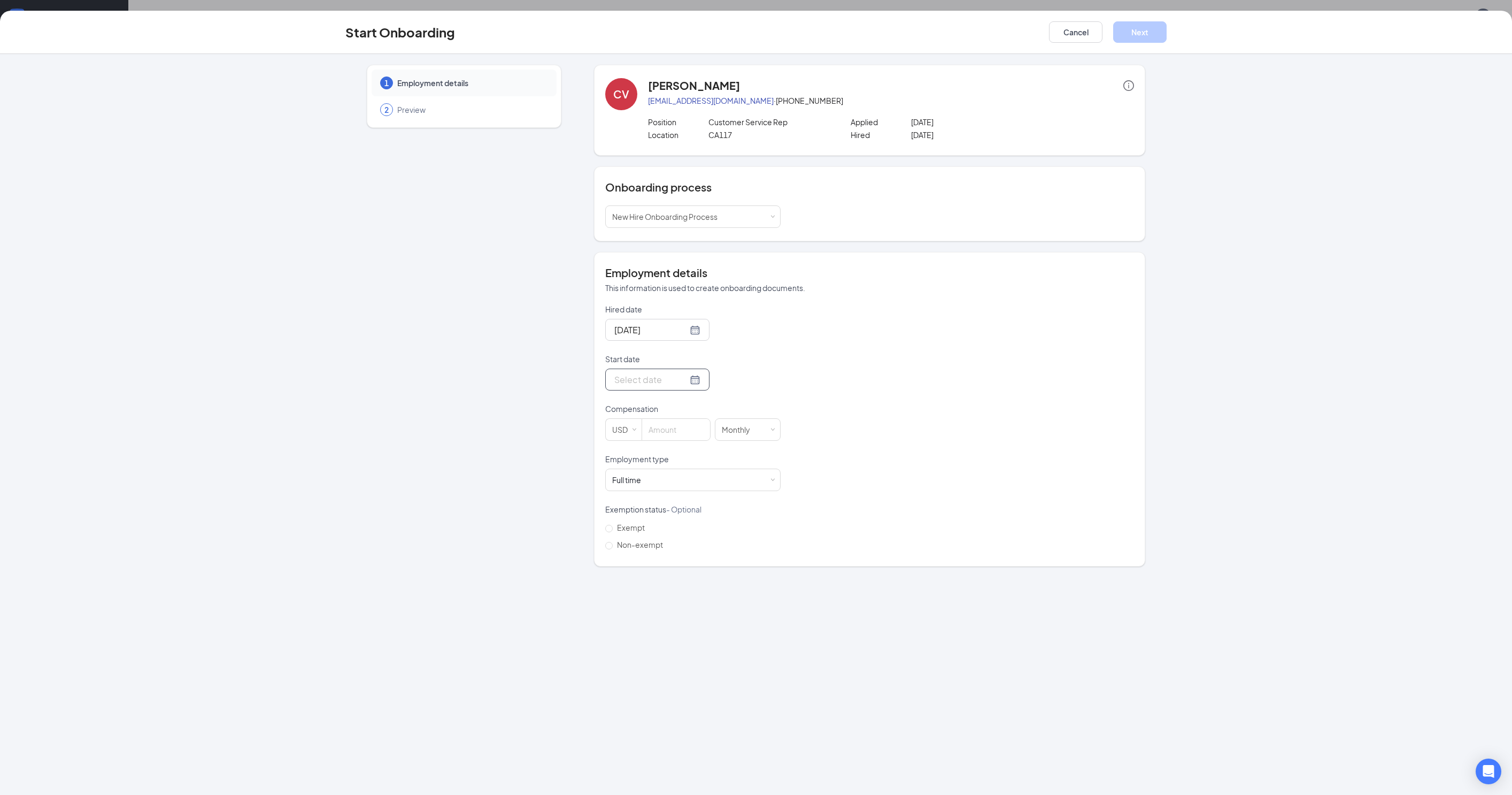
click at [695, 373] on div at bounding box center [657, 380] width 86 height 14
type input "[DATE]"
click at [634, 472] on div "15" at bounding box center [640, 477] width 13 height 13
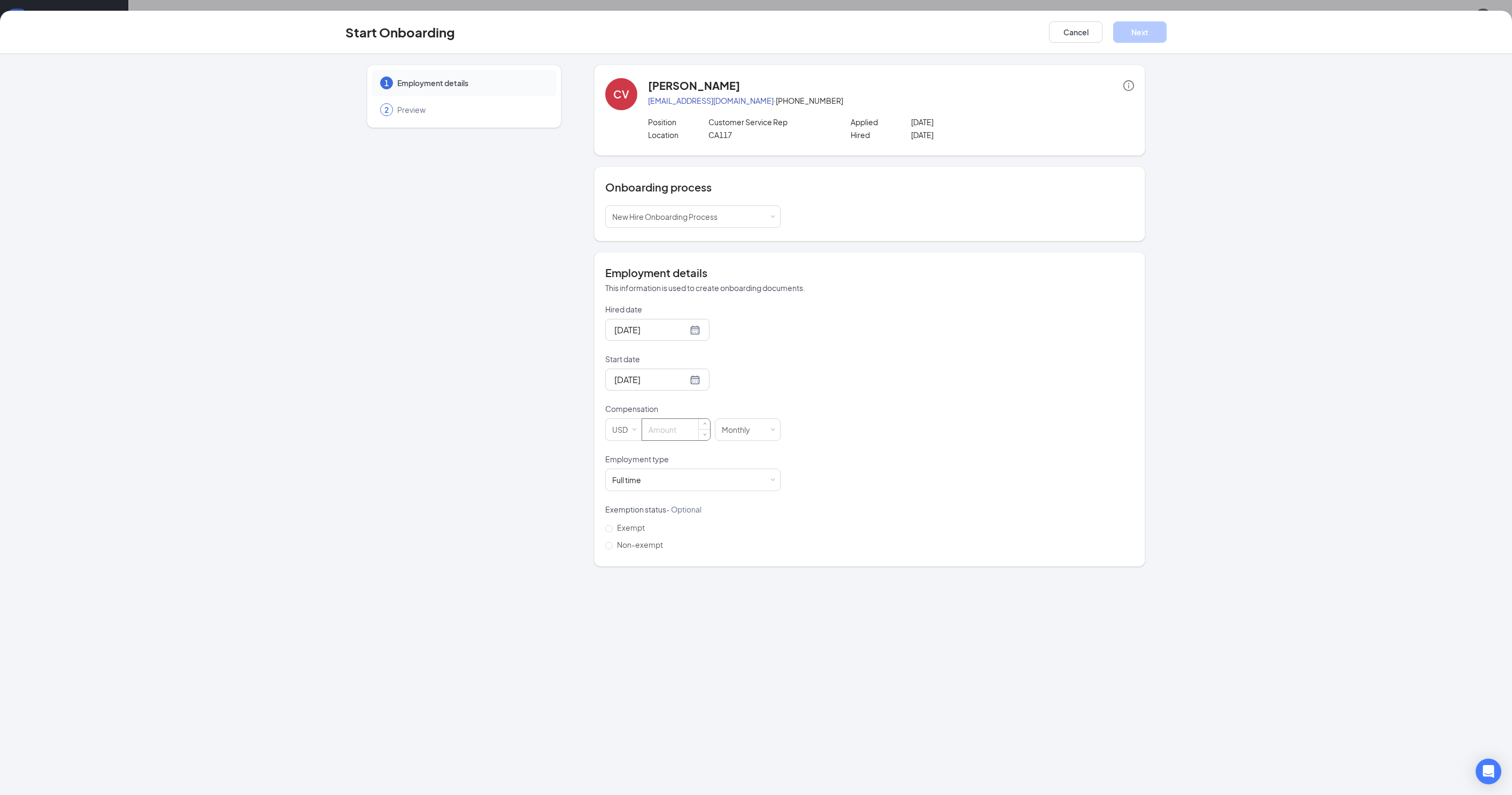
click at [680, 428] on input at bounding box center [676, 430] width 68 height 22
type input "19"
click at [742, 429] on div "Monthly" at bounding box center [739, 430] width 36 height 22
click at [737, 459] on li "Hourly" at bounding box center [739, 451] width 66 height 18
click at [913, 401] on div "Hired date [DATE] [DATE] Su Mo Tu We Th Fr Sa 31 1 2 3 4 5 6 7 8 9 10 11 12 13 …" at bounding box center [870, 428] width 529 height 249
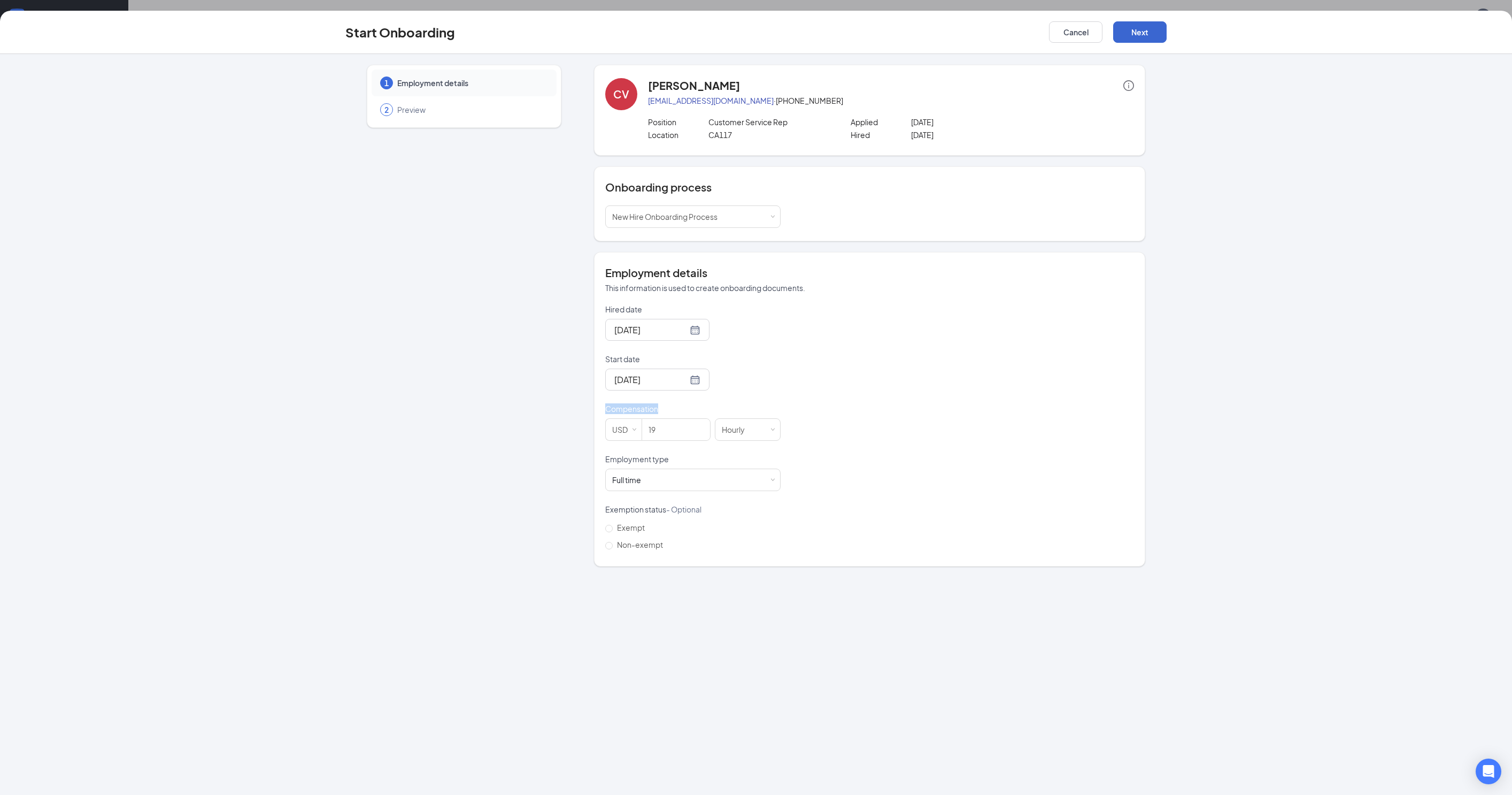
click at [1139, 32] on button "Next" at bounding box center [1140, 32] width 53 height 22
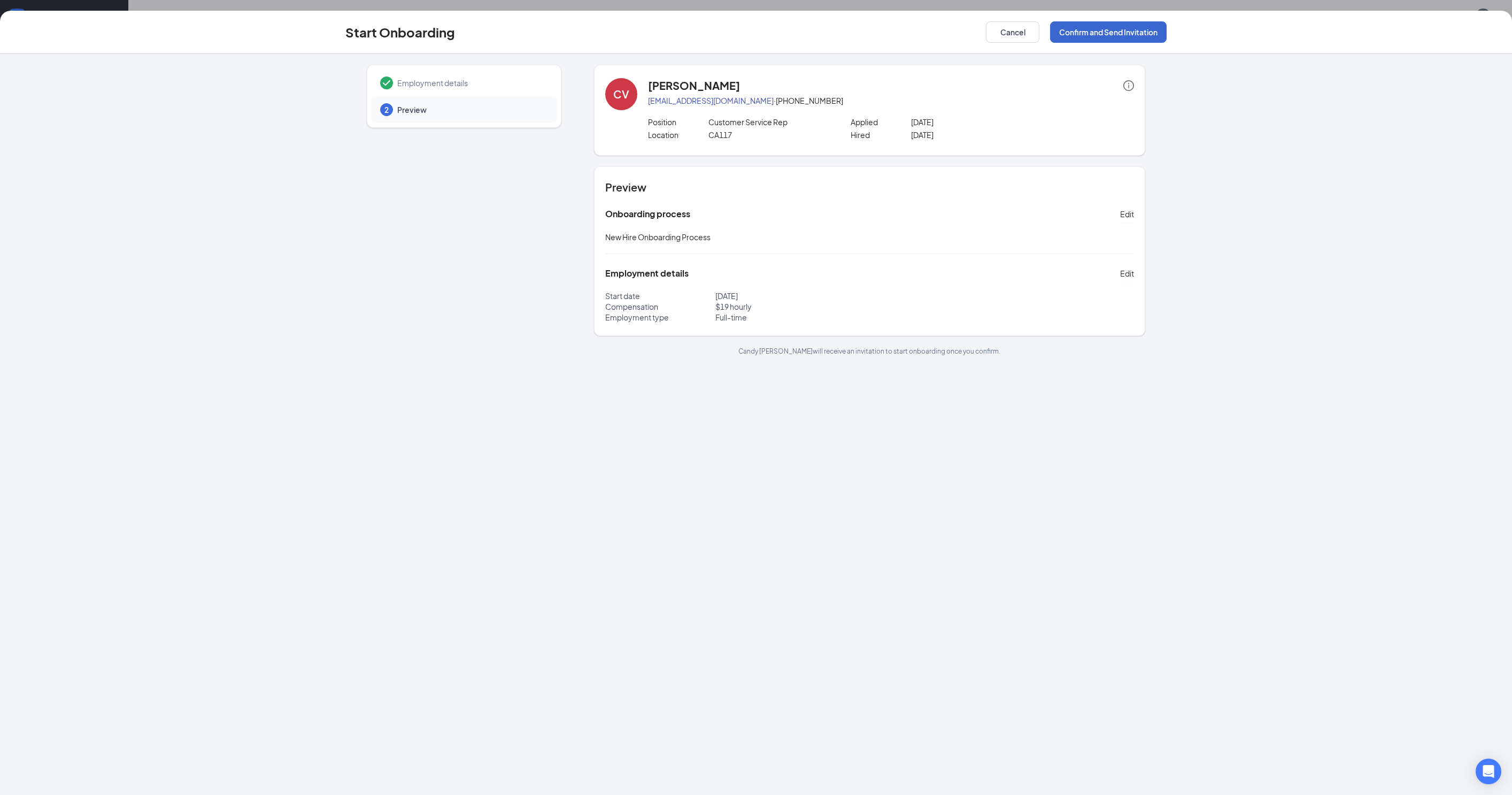
click at [1116, 27] on button "Confirm and Send Invitation" at bounding box center [1108, 32] width 116 height 22
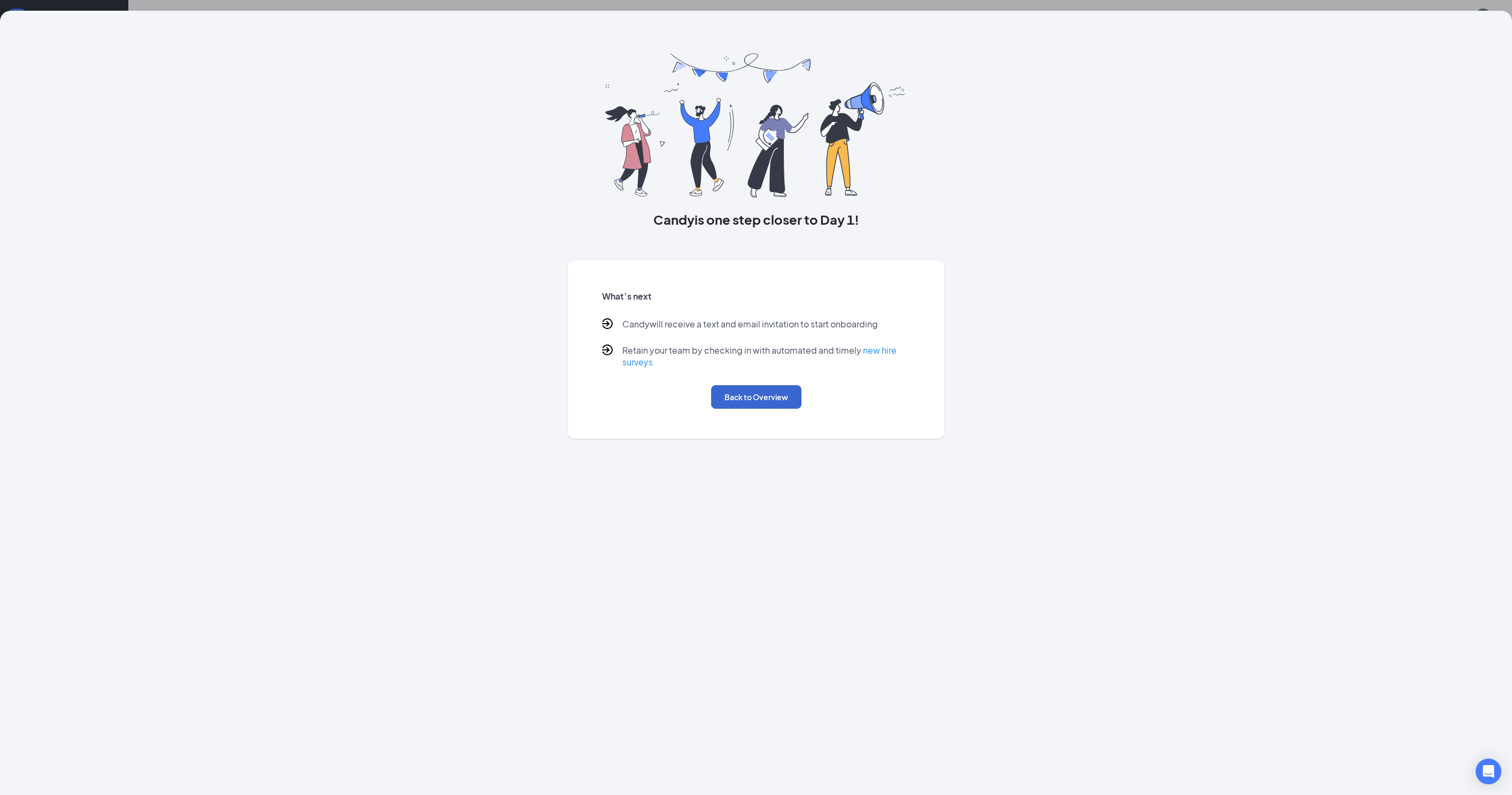
click at [753, 397] on button "Back to Overview" at bounding box center [756, 396] width 91 height 24
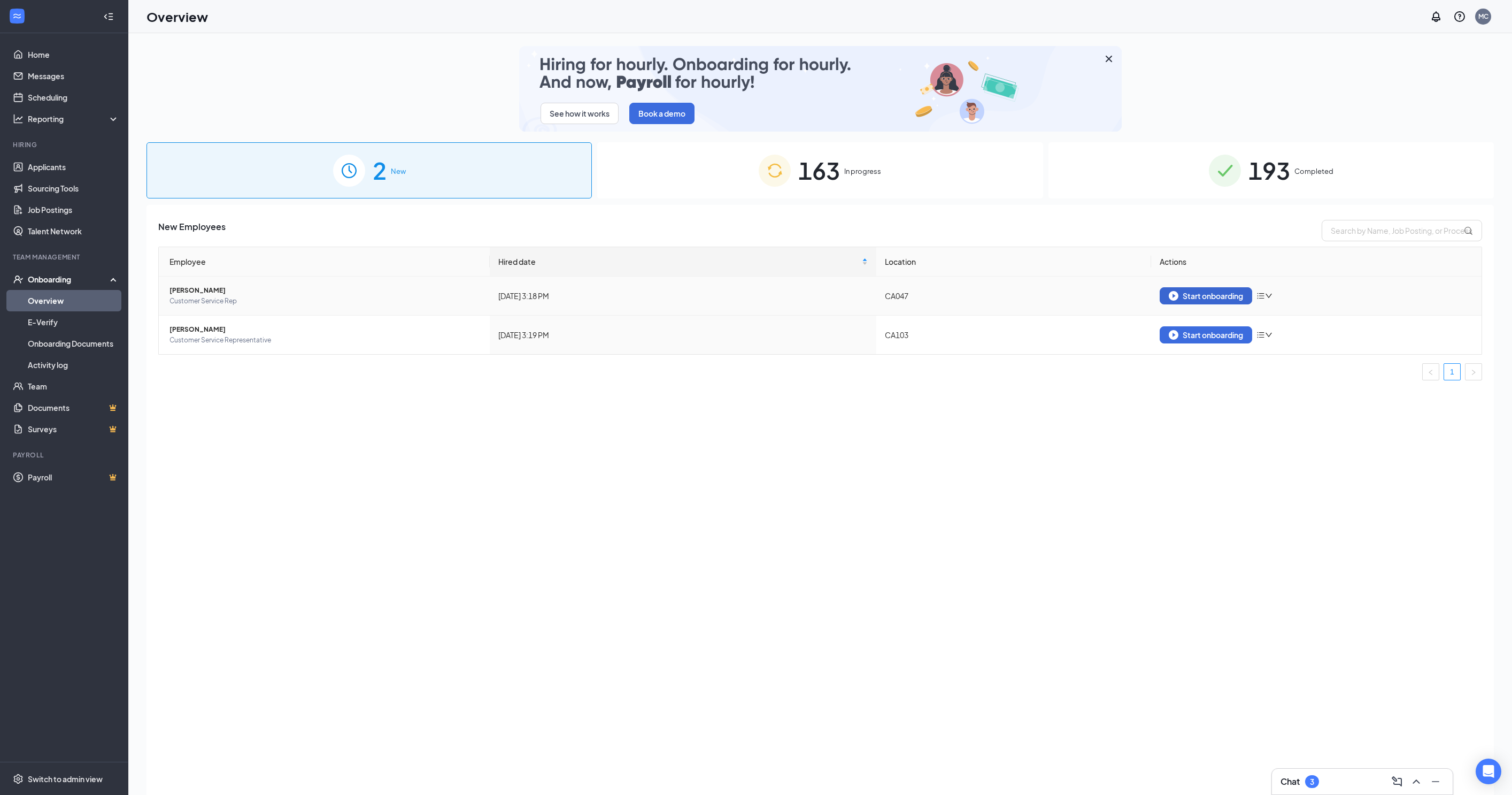
click at [1232, 291] on div "Start onboarding" at bounding box center [1206, 296] width 74 height 9
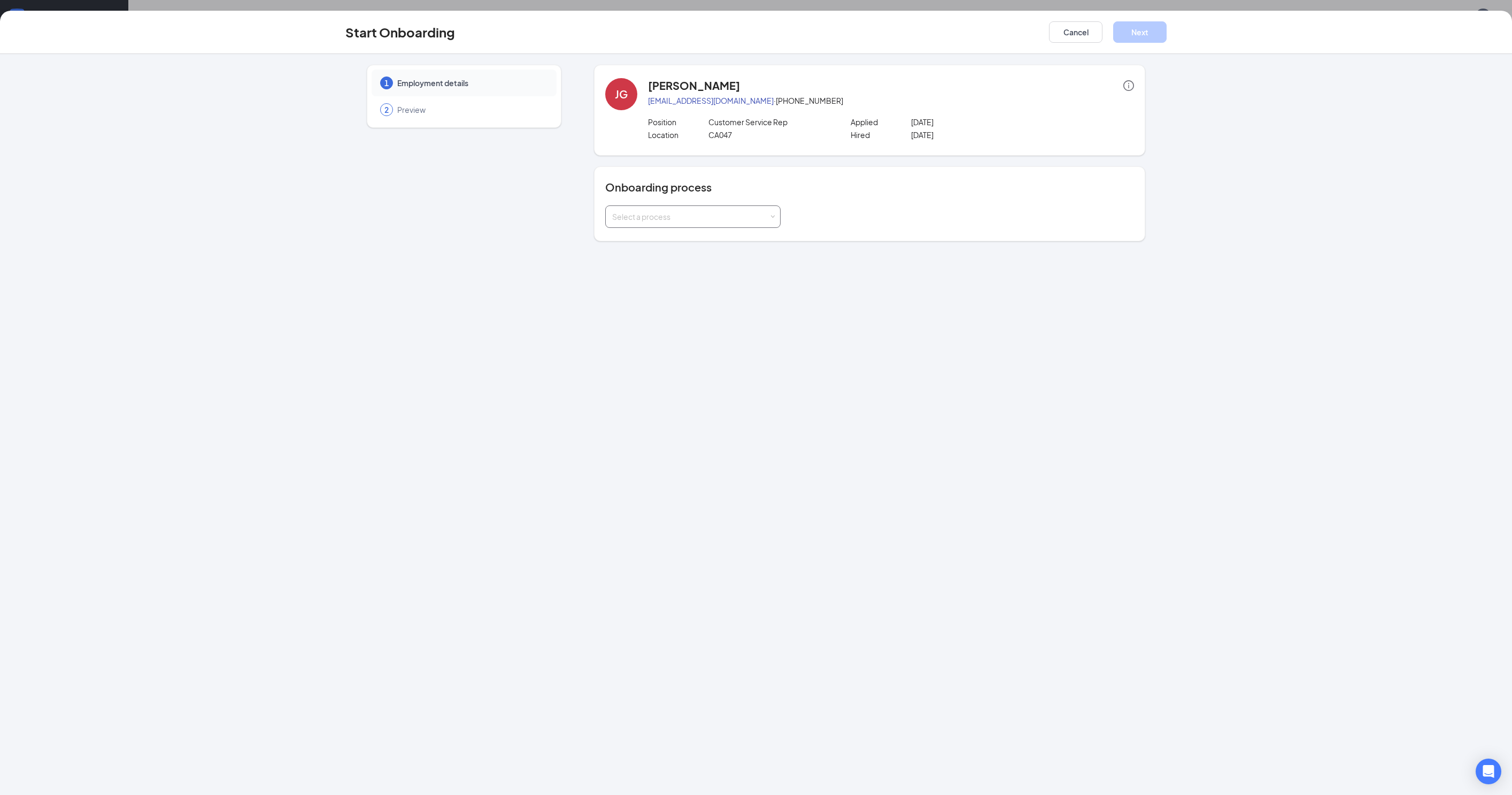
click at [694, 212] on div "Select a process" at bounding box center [691, 217] width 157 height 11
click at [696, 235] on span "New Hire Onboarding Process" at bounding box center [654, 231] width 106 height 9
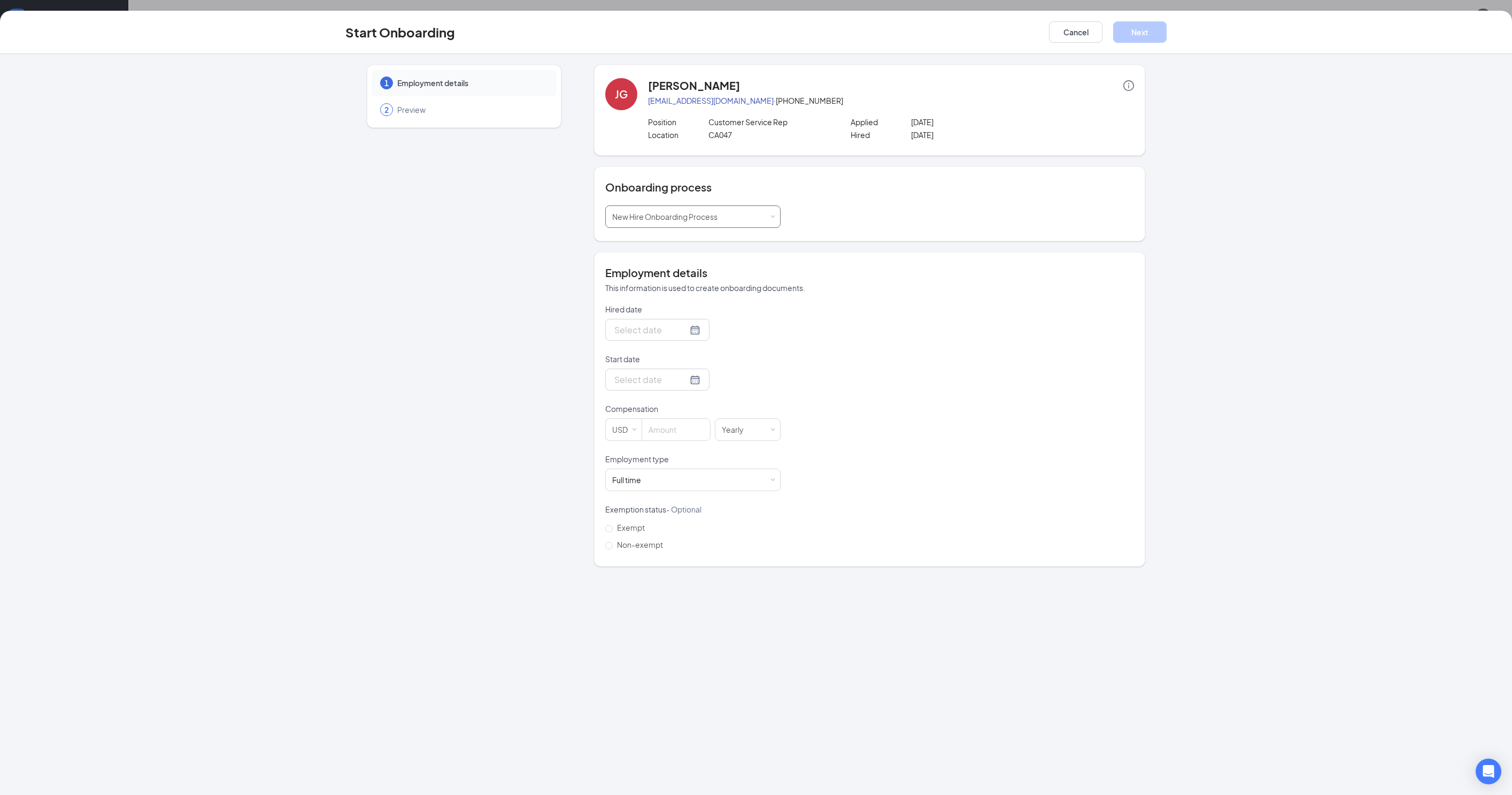
type input "[DATE]"
click at [637, 386] on div at bounding box center [658, 380] width 104 height 22
type input "[DATE]"
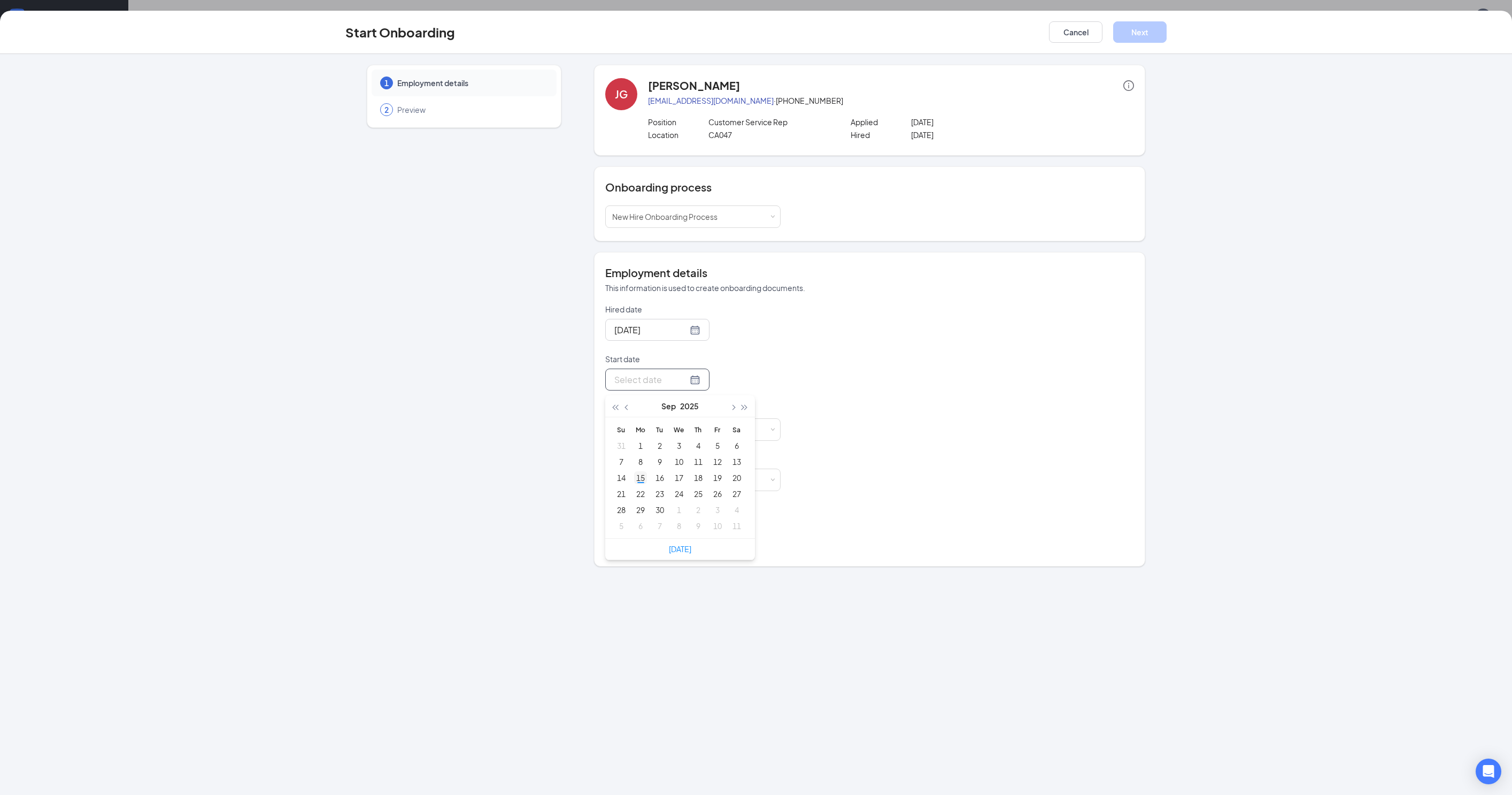
type input "[DATE]"
click at [634, 475] on div "15" at bounding box center [640, 477] width 13 height 13
click at [670, 428] on input at bounding box center [676, 430] width 68 height 22
type input "17"
click at [965, 400] on div "Hired date [DATE] Start date [DATE] [DATE] Su Mo Tu We Th Fr Sa 31 1 2 3 4 5 6 …" at bounding box center [870, 428] width 529 height 249
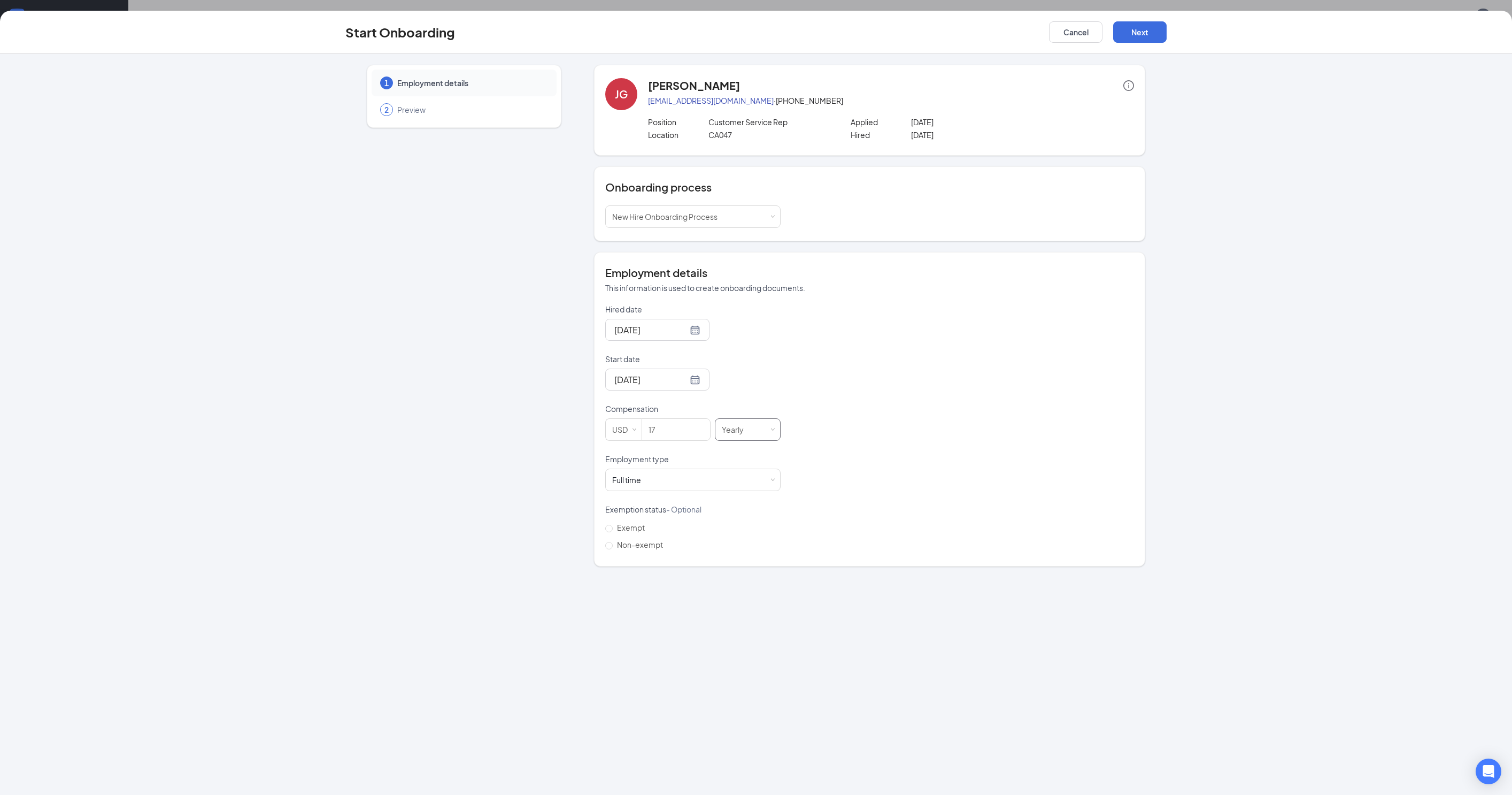
click at [738, 438] on div "Yearly" at bounding box center [736, 430] width 29 height 22
click at [740, 457] on li "Hourly" at bounding box center [739, 451] width 66 height 18
click at [1160, 26] on button "Next" at bounding box center [1140, 32] width 53 height 22
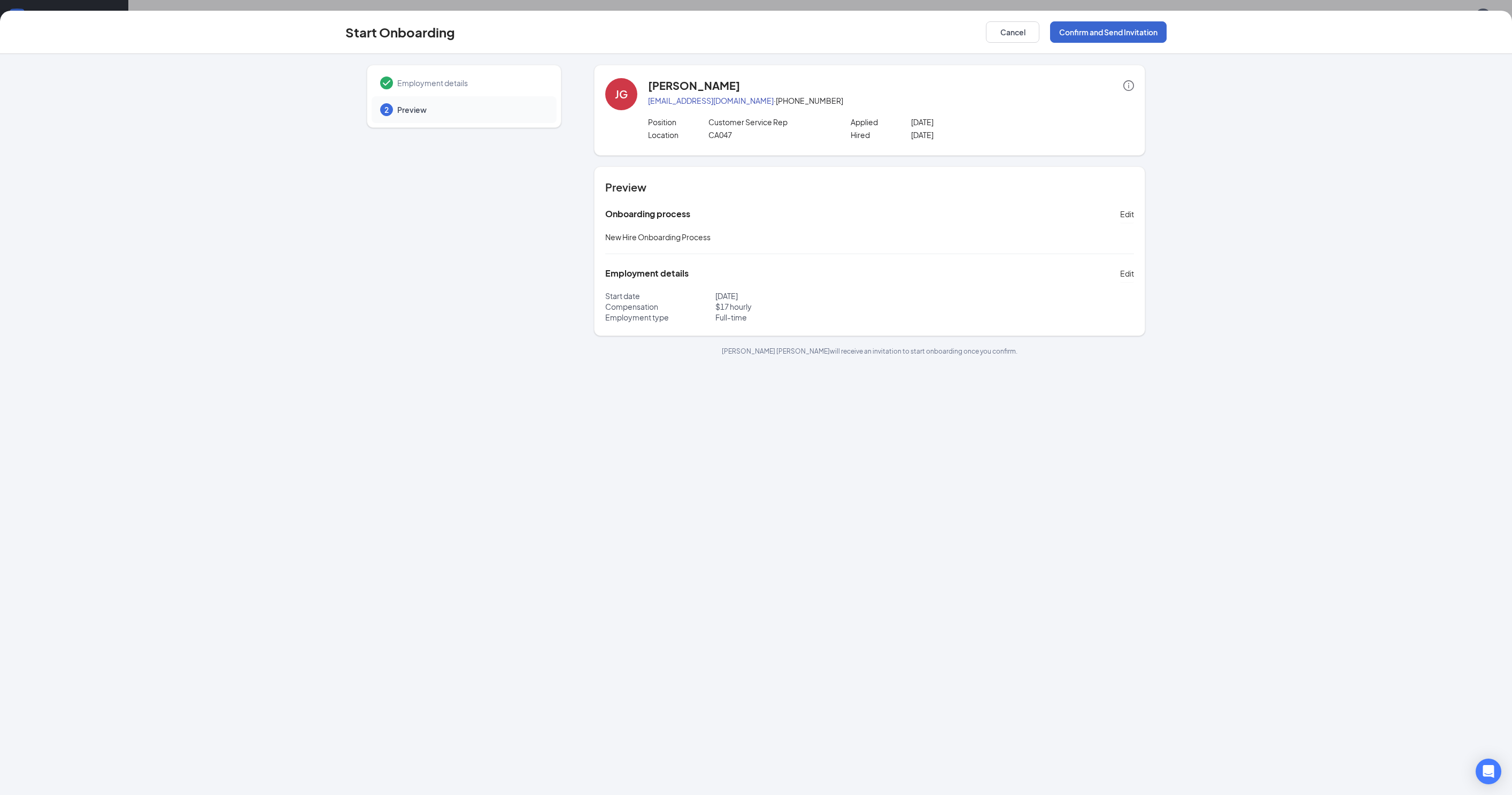
click at [1158, 27] on button "Confirm and Send Invitation" at bounding box center [1108, 32] width 116 height 22
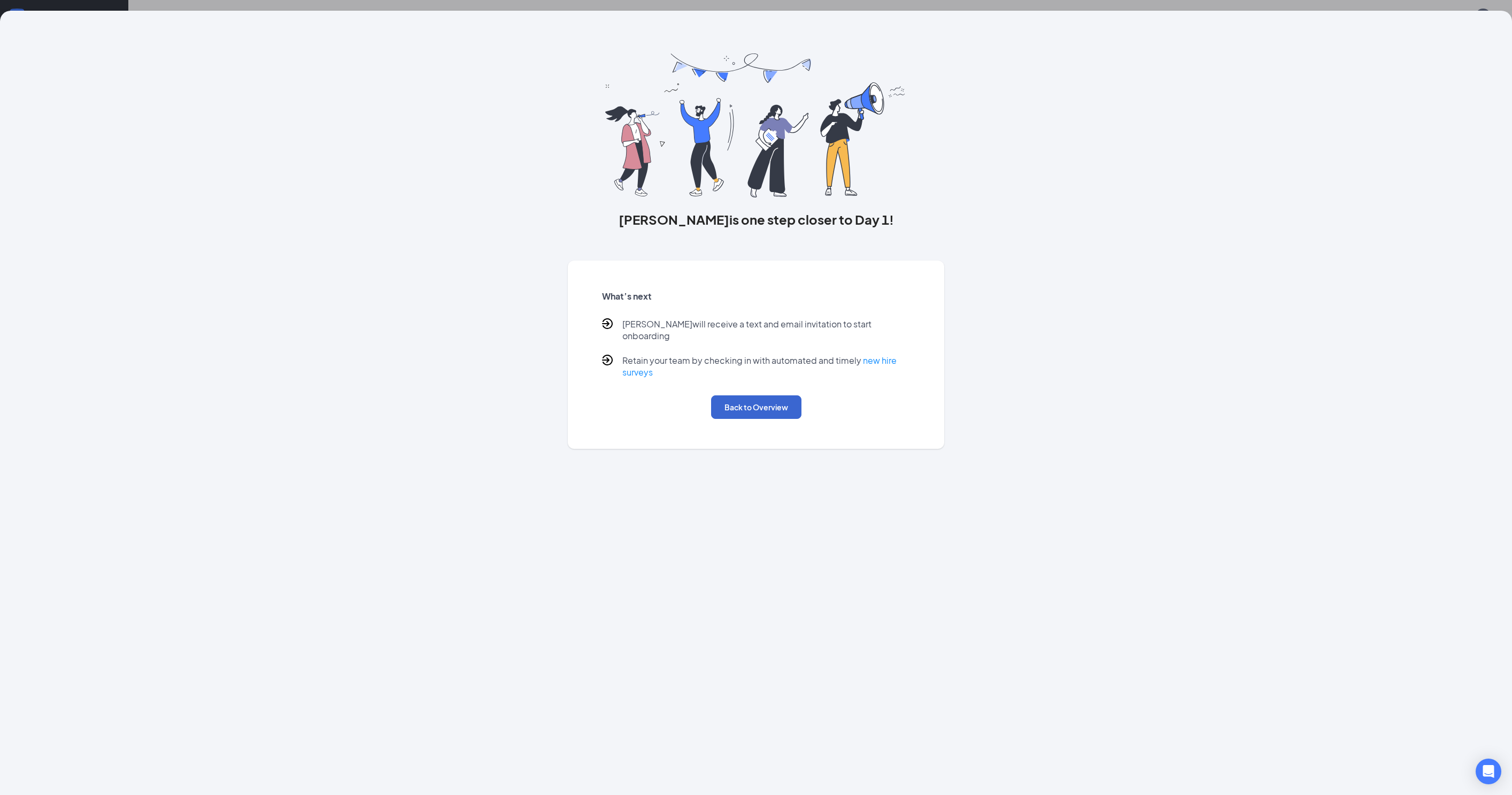
click at [758, 412] on button "Back to Overview" at bounding box center [756, 407] width 91 height 24
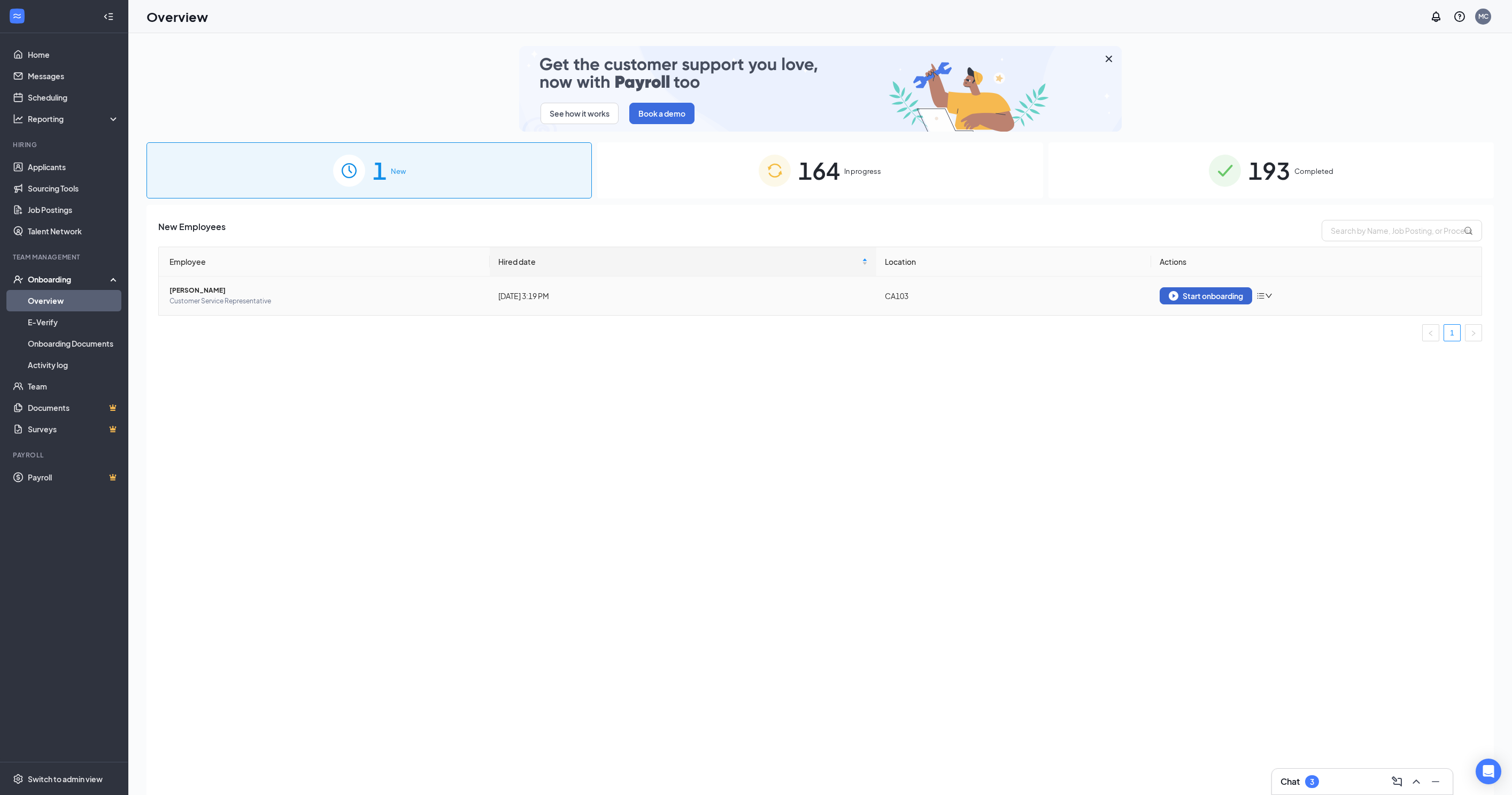
click at [1215, 291] on div "Start onboarding" at bounding box center [1206, 296] width 74 height 9
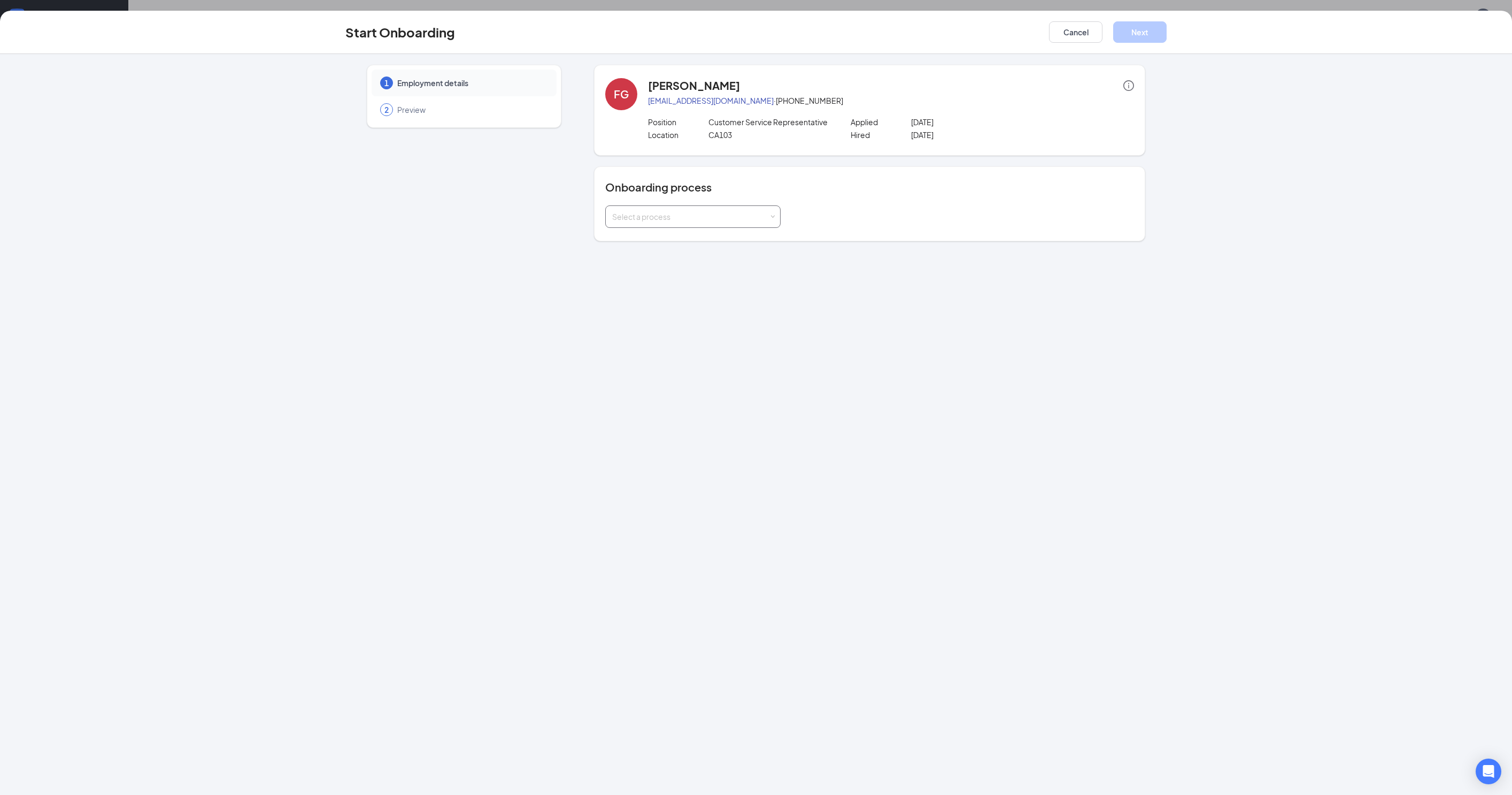
click at [694, 217] on div "Select a process" at bounding box center [691, 217] width 157 height 11
click at [694, 243] on span "New Hire Onboarding Process" at bounding box center [654, 242] width 106 height 9
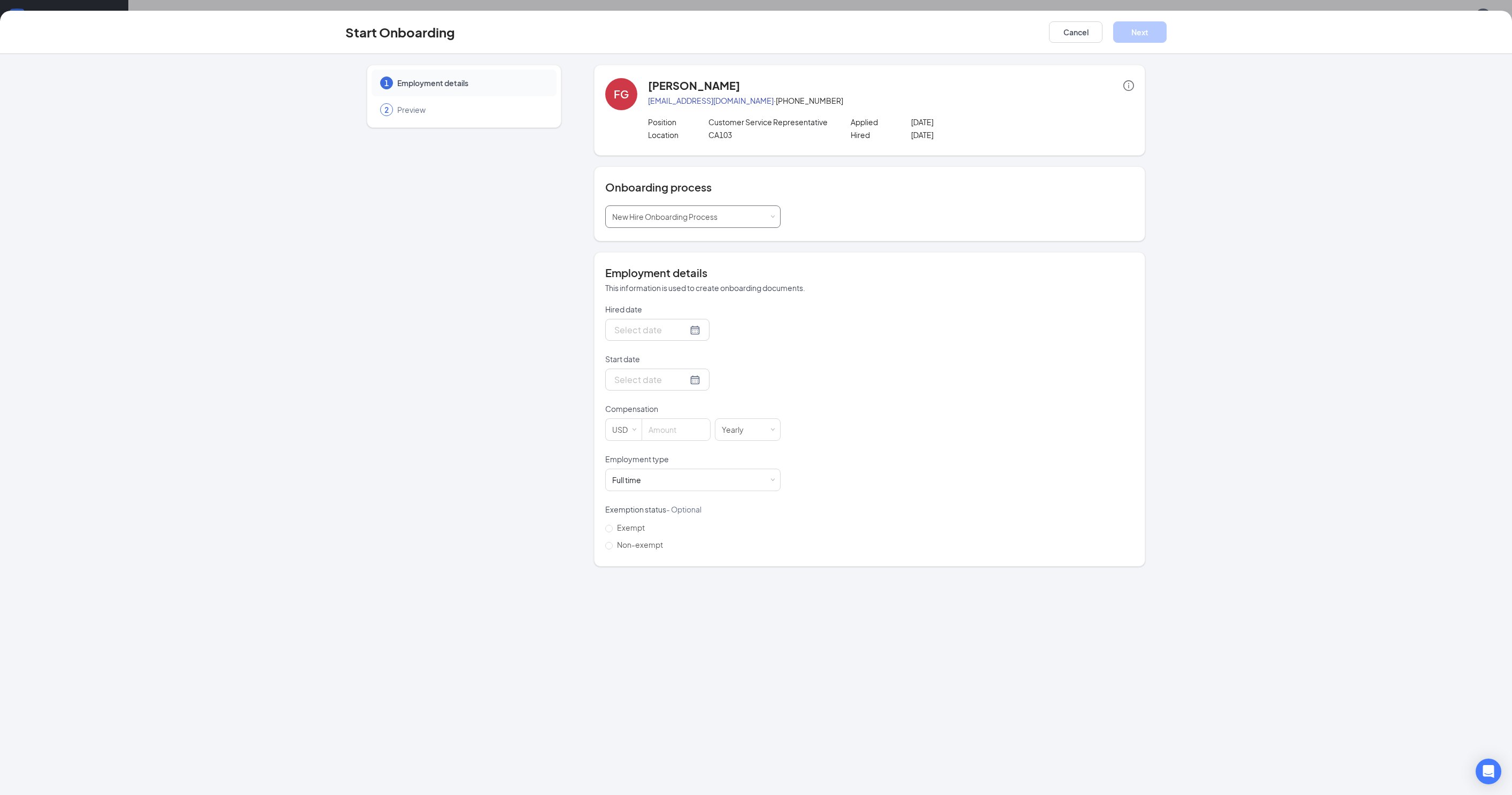
type input "[DATE]"
click at [367, 355] on div "1 Employment details 2 Preview" at bounding box center [464, 315] width 195 height 501
click at [642, 386] on input "Start date" at bounding box center [651, 380] width 73 height 14
type input "[DATE]"
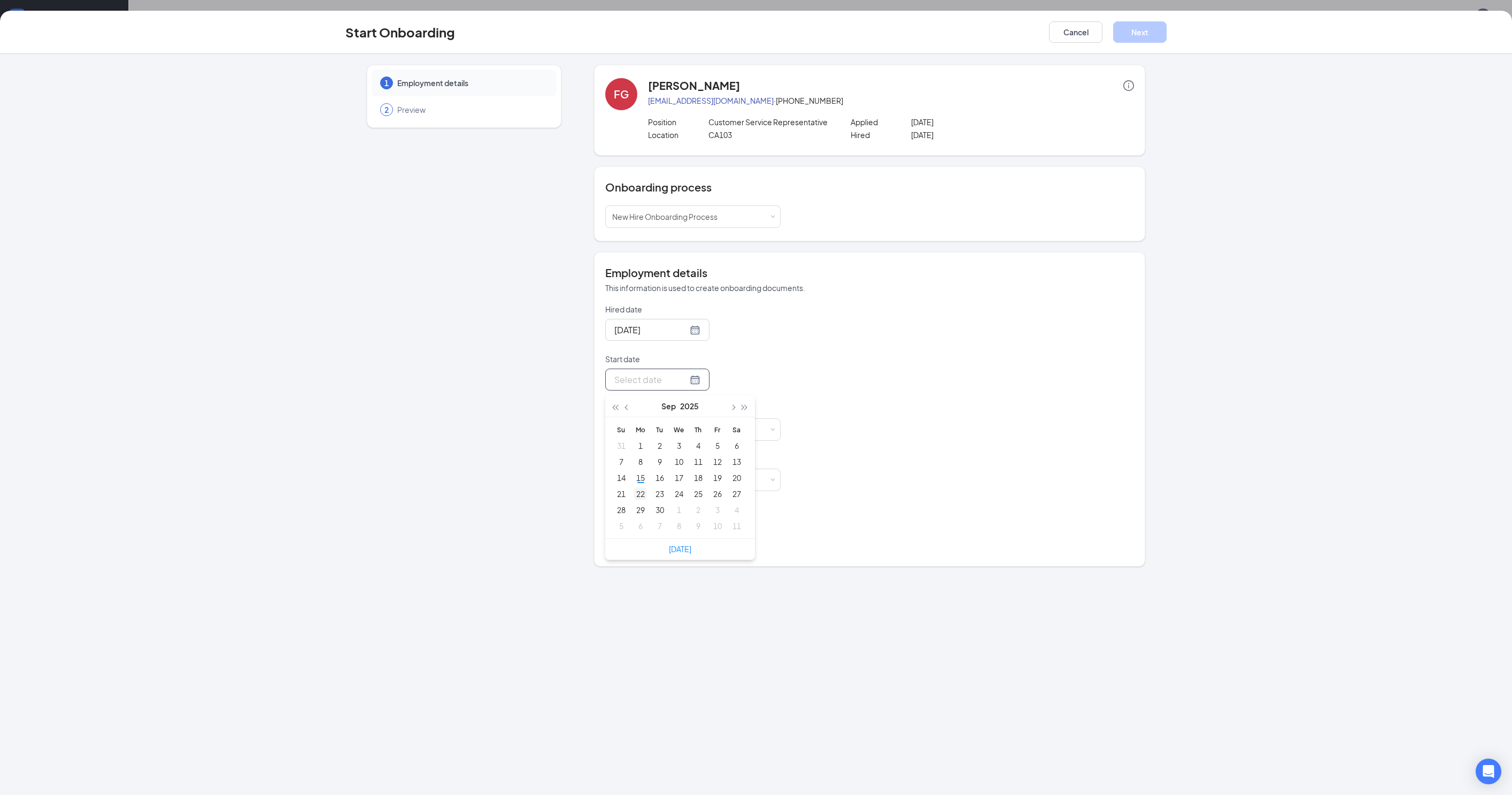
type input "[DATE]"
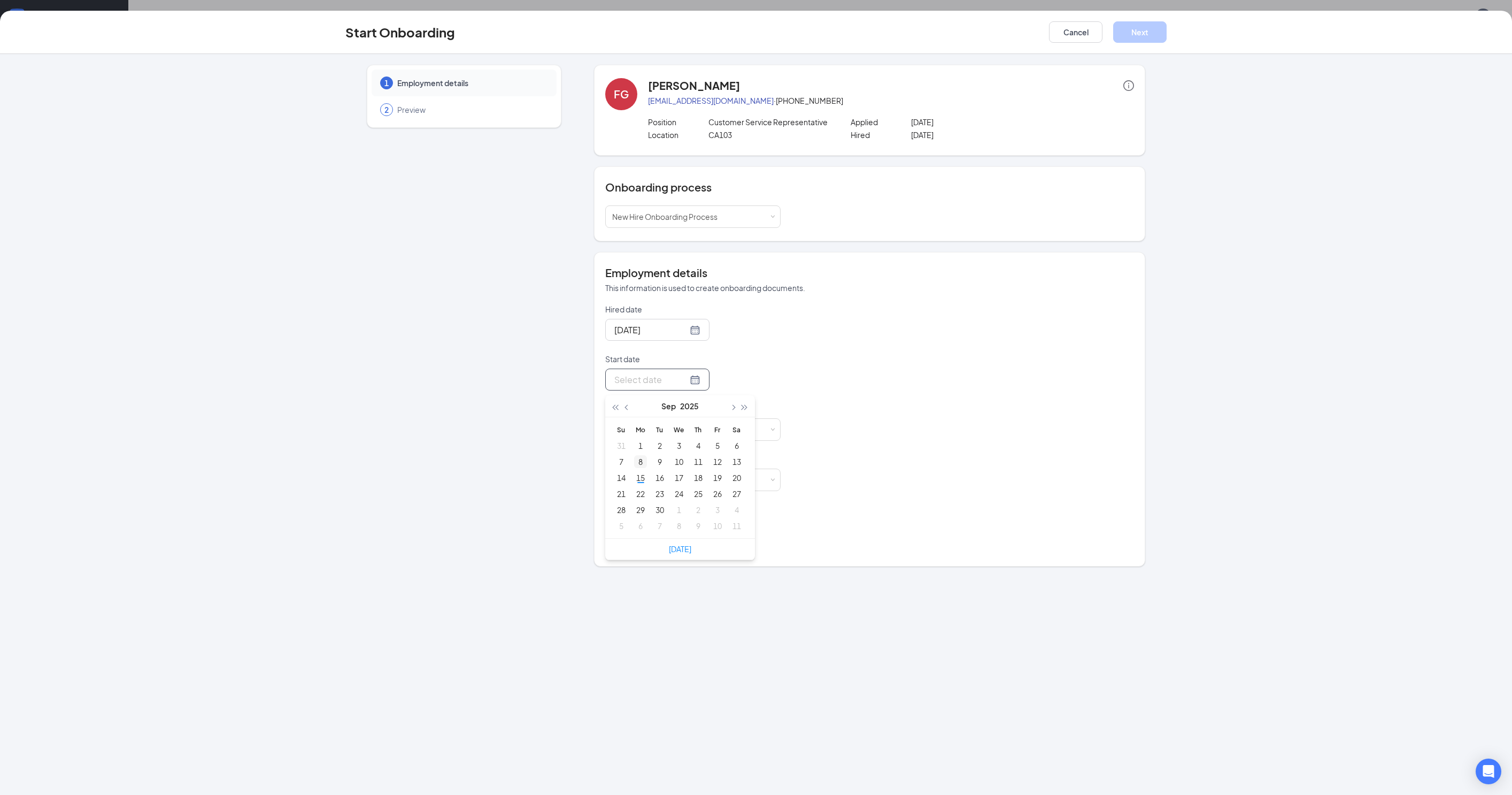
type input "[DATE]"
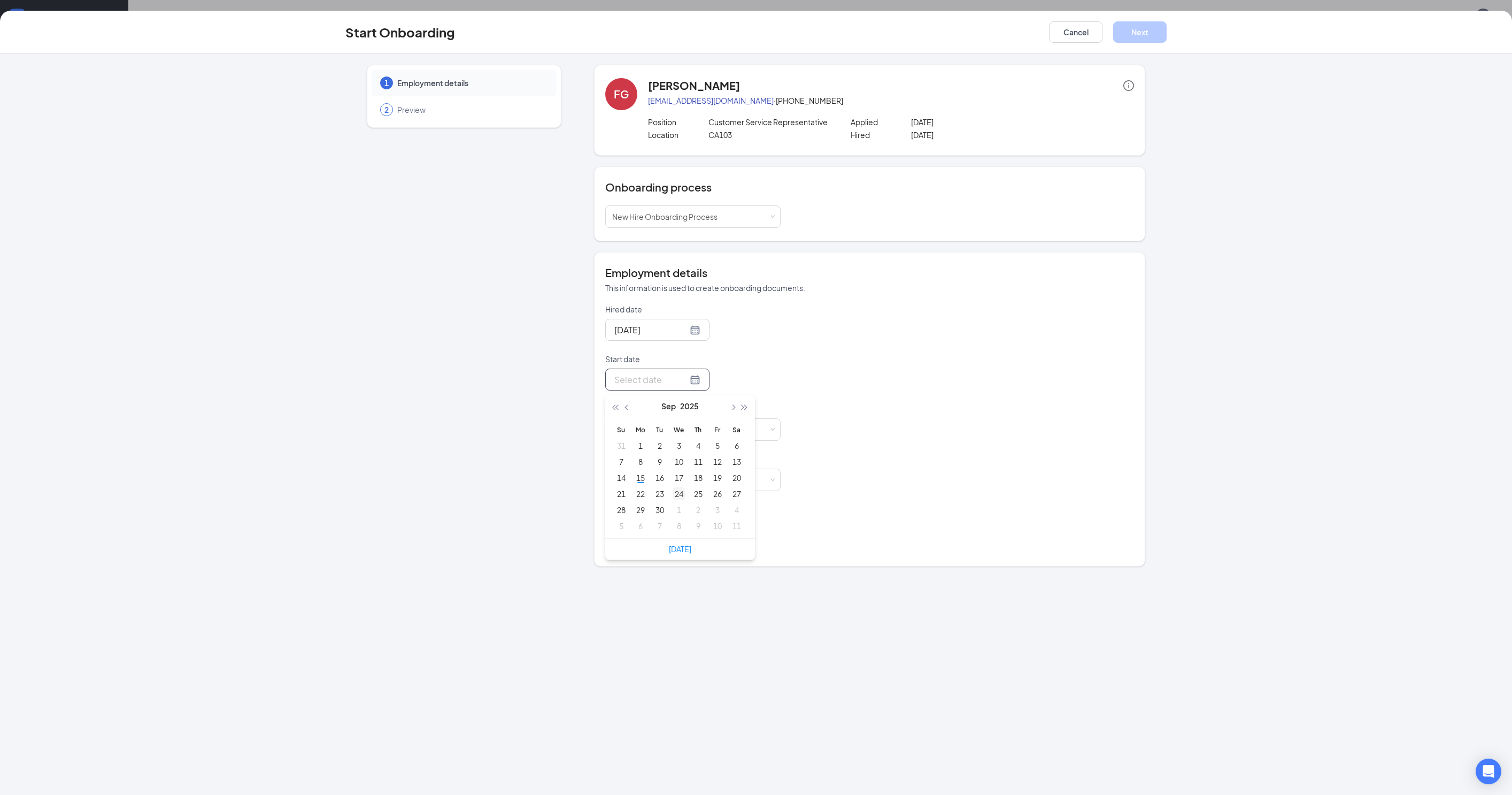
type input "[DATE]"
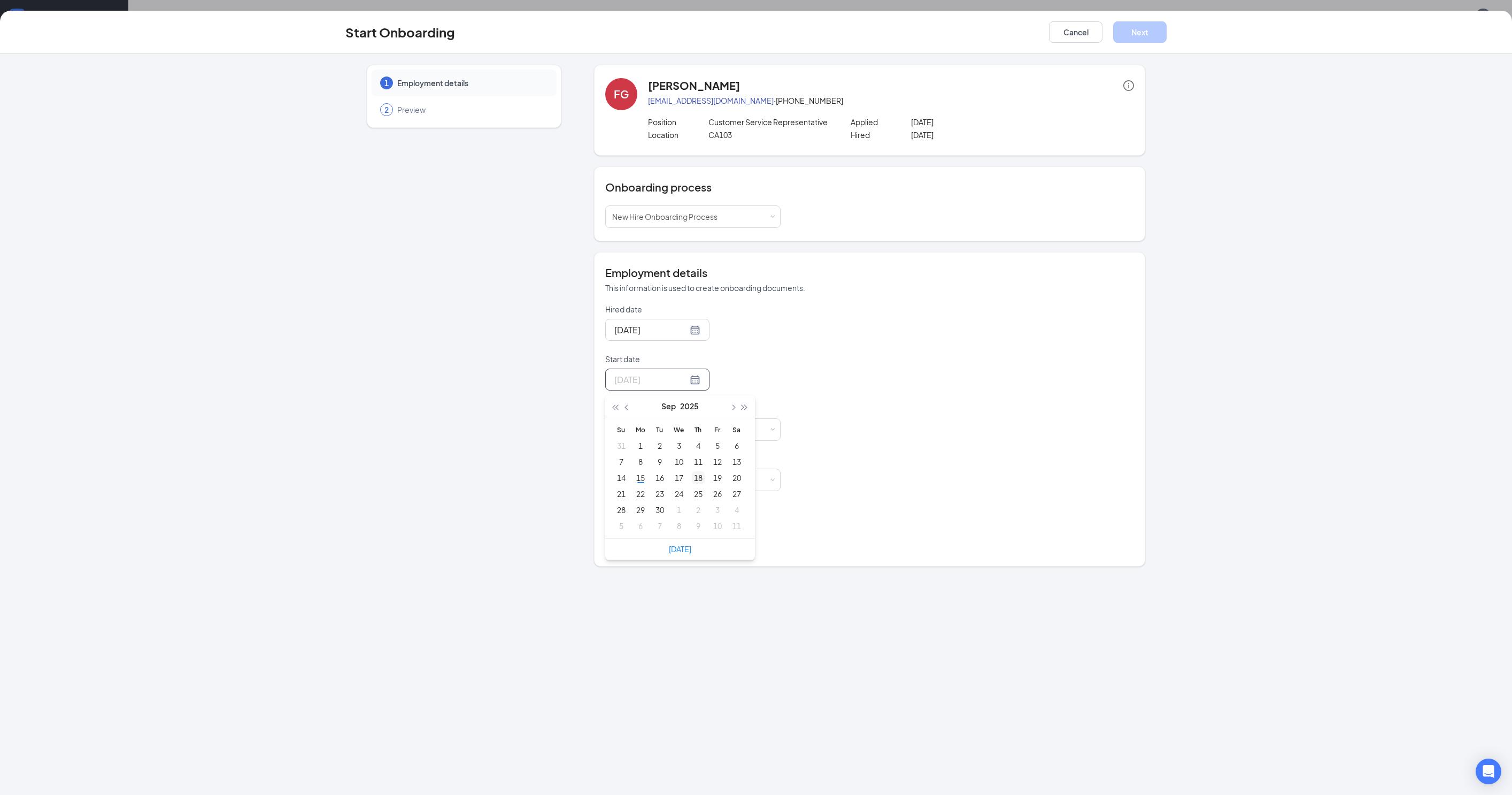
click at [696, 486] on td "18" at bounding box center [698, 478] width 19 height 16
click at [630, 386] on input "[DATE]" at bounding box center [651, 380] width 73 height 14
type input "[DATE]"
click at [634, 484] on div "15" at bounding box center [640, 477] width 13 height 13
click at [668, 438] on input at bounding box center [676, 430] width 68 height 22
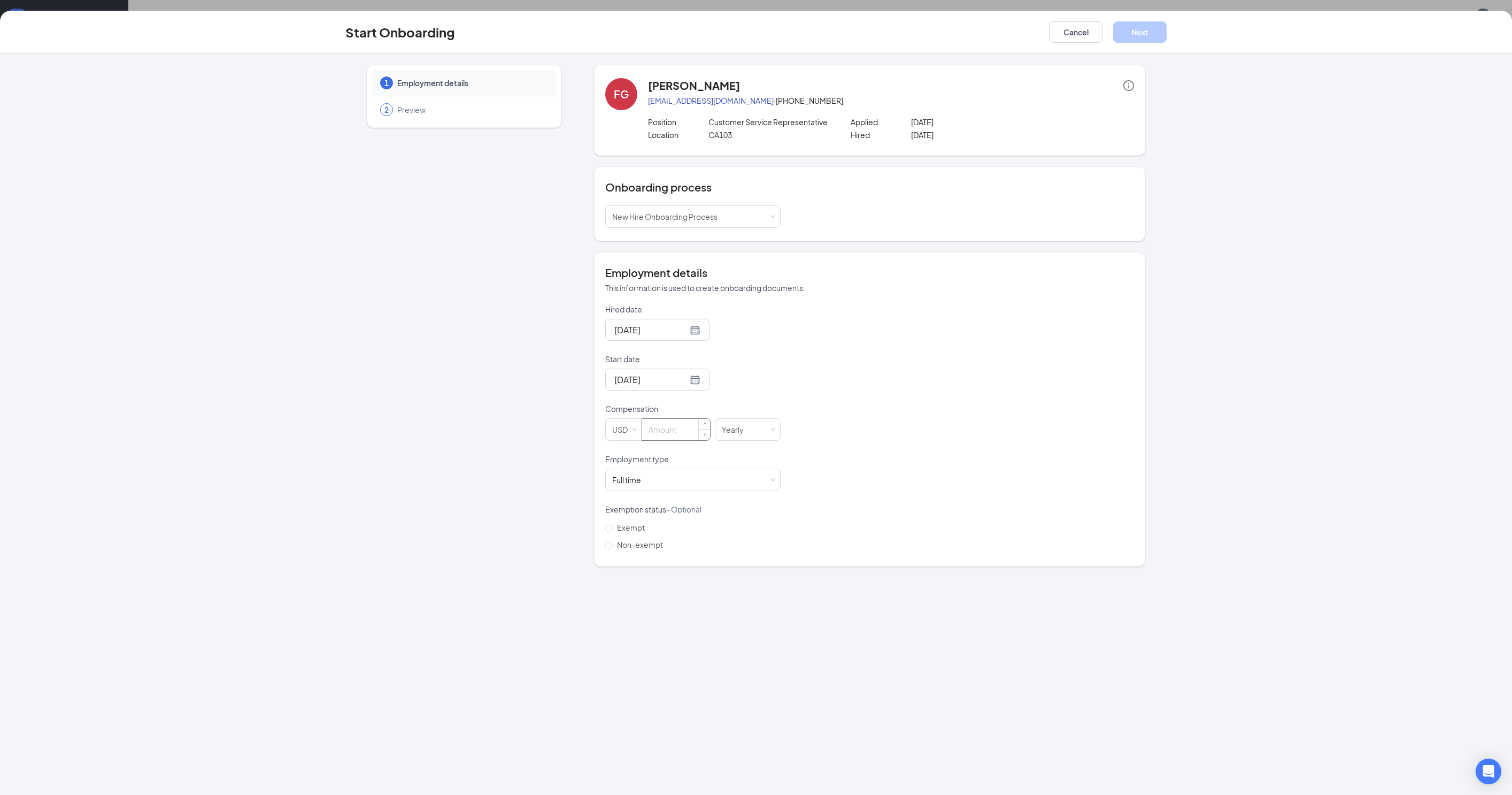
click at [668, 438] on input at bounding box center [676, 430] width 68 height 22
type input "18"
click at [726, 440] on div "Yearly" at bounding box center [736, 430] width 29 height 22
click at [737, 463] on li "Hourly" at bounding box center [739, 461] width 66 height 18
click at [835, 447] on div "Hired date [DATE] Start date [DATE] [DATE] Su Mo Tu We Th Fr Sa 31 1 2 3 4 5 6 …" at bounding box center [870, 428] width 529 height 249
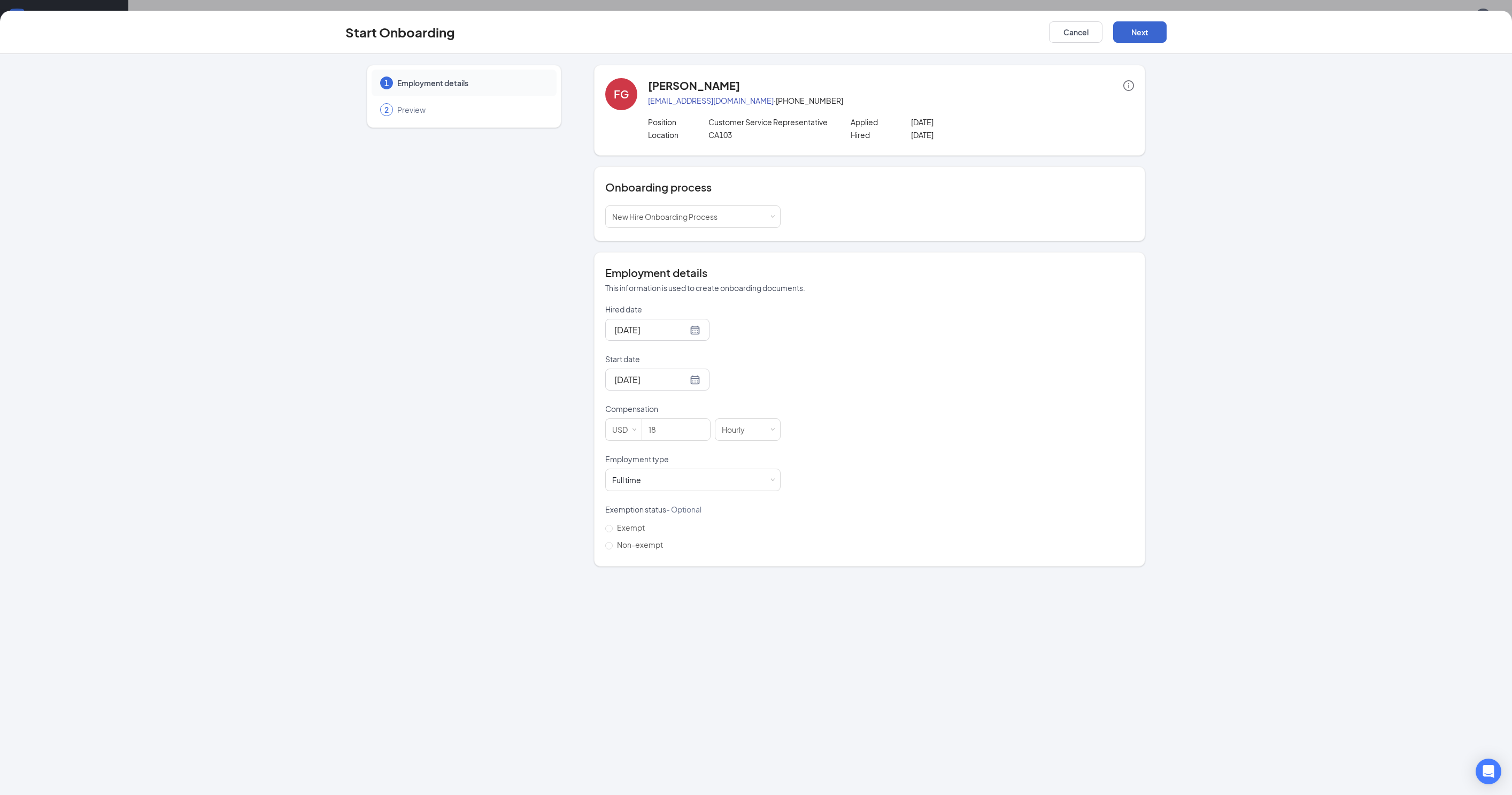
click at [1129, 26] on button "Next" at bounding box center [1140, 32] width 53 height 22
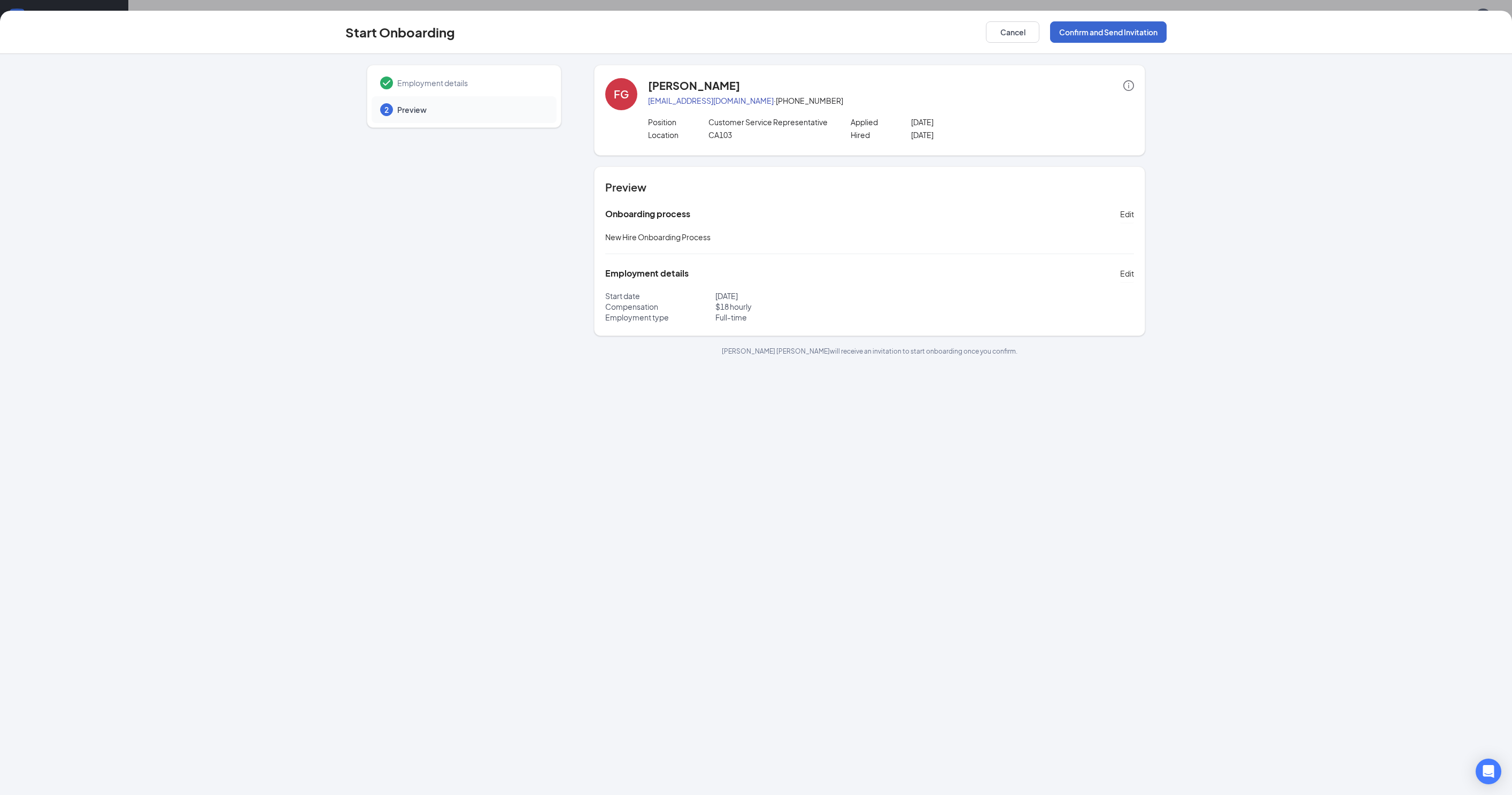
click at [1089, 22] on button "Confirm and Send Invitation" at bounding box center [1108, 32] width 116 height 22
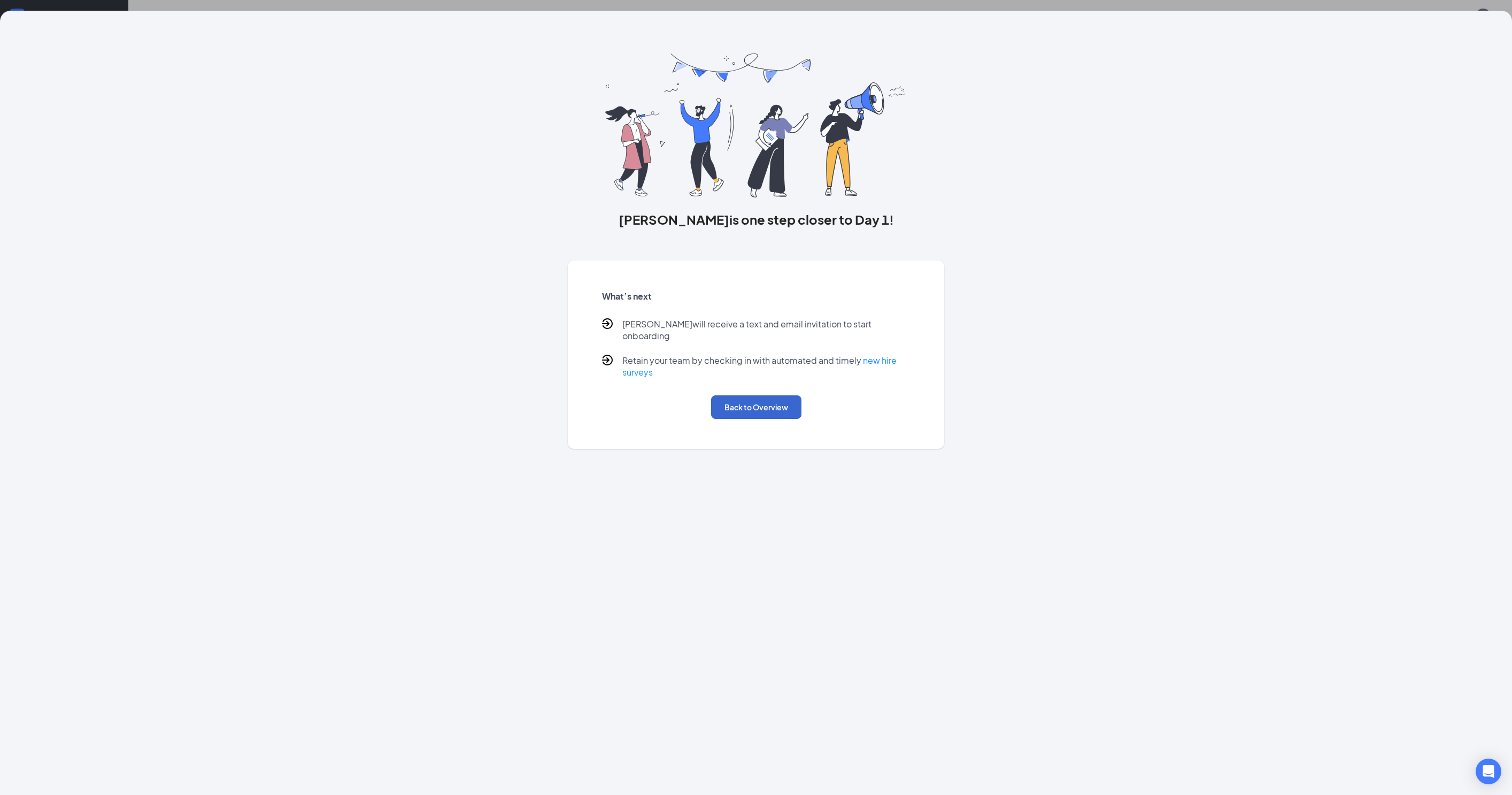
click at [754, 409] on button "Back to Overview" at bounding box center [756, 407] width 91 height 24
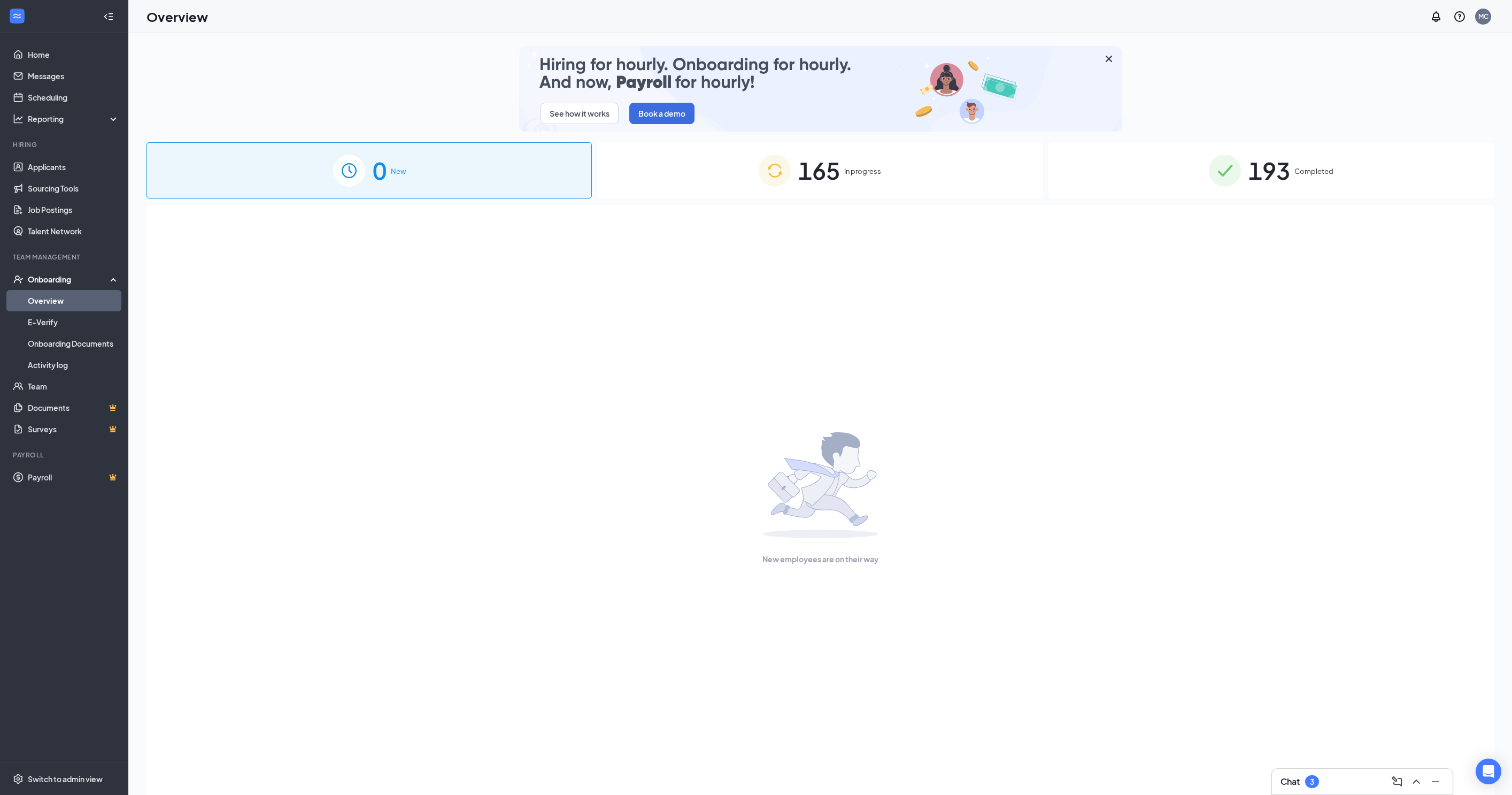
click at [893, 142] on div "165 In progress" at bounding box center [820, 170] width 445 height 56
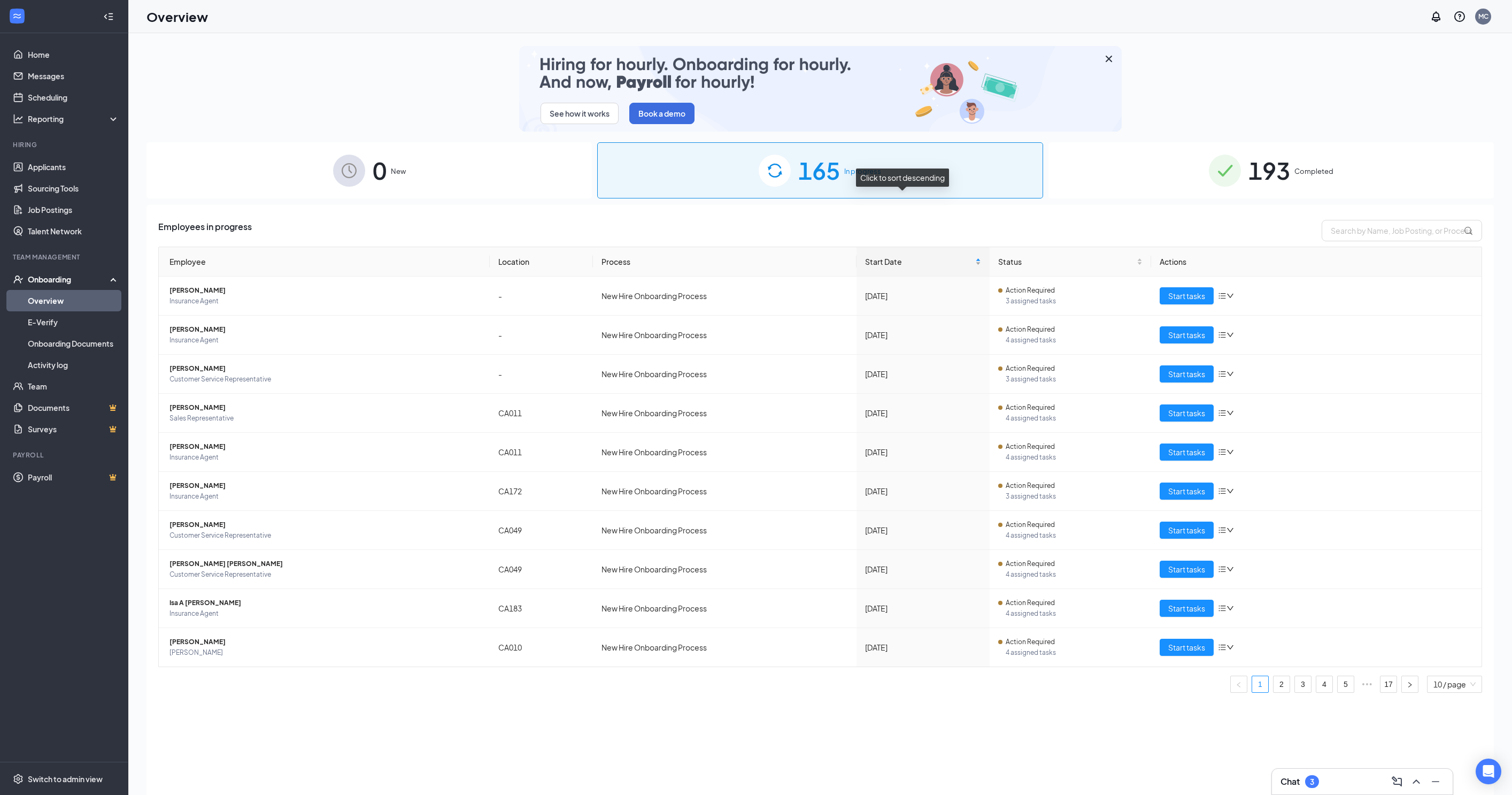
click at [968, 256] on div "Start Date" at bounding box center [923, 261] width 116 height 12
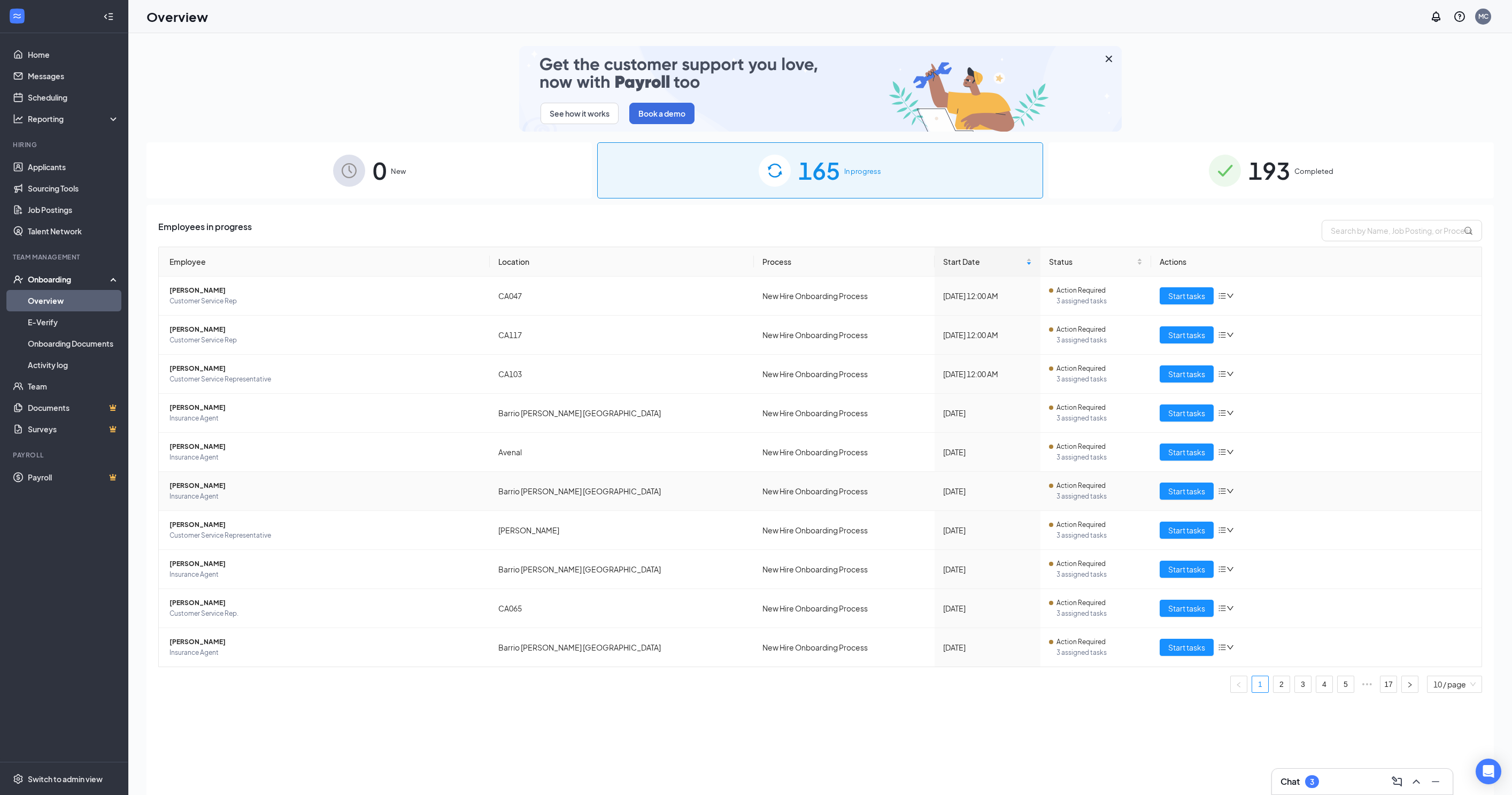
click at [223, 480] on span "[PERSON_NAME]" at bounding box center [325, 486] width 312 height 11
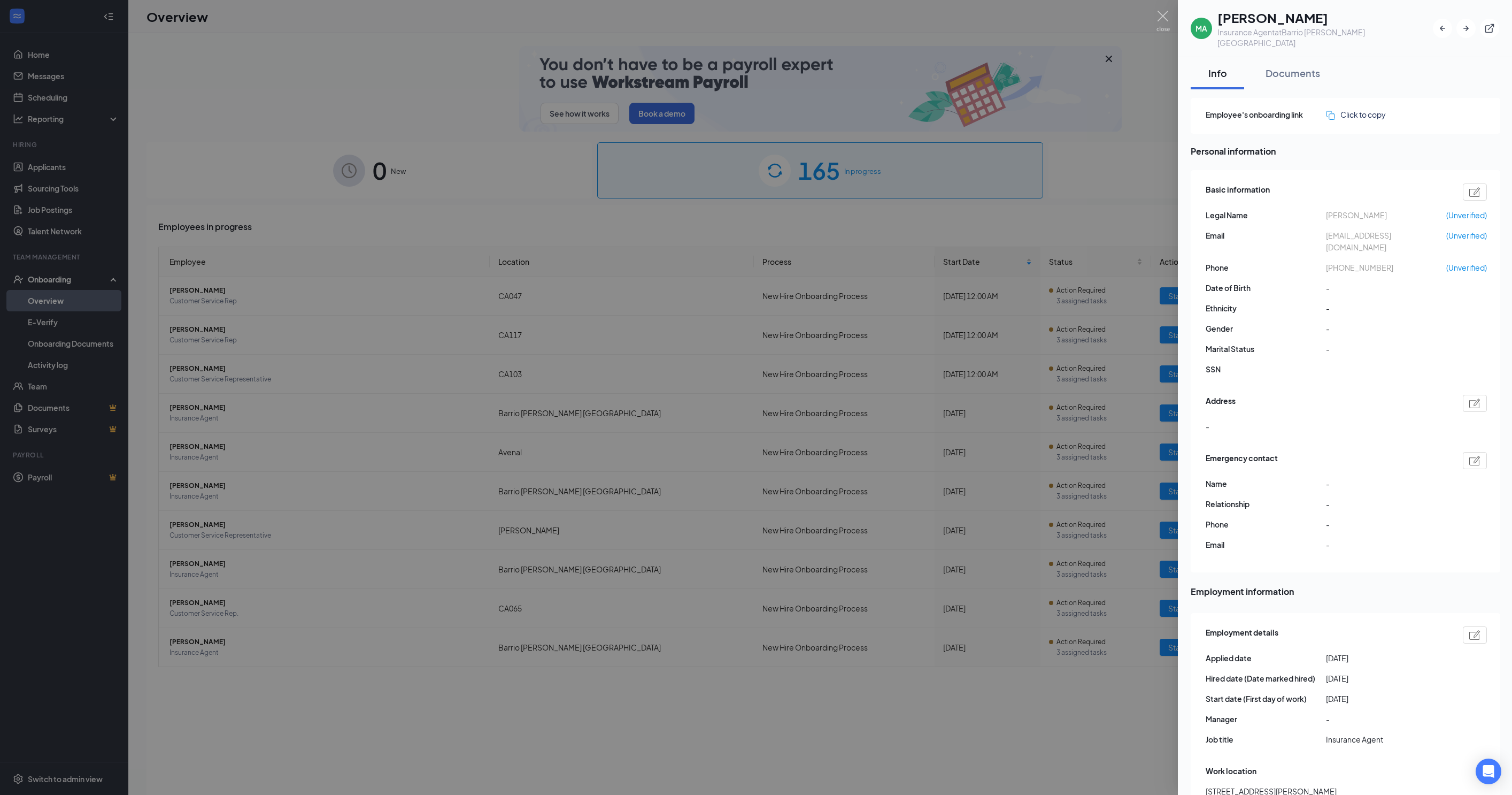
click at [320, 419] on div at bounding box center [756, 397] width 1512 height 795
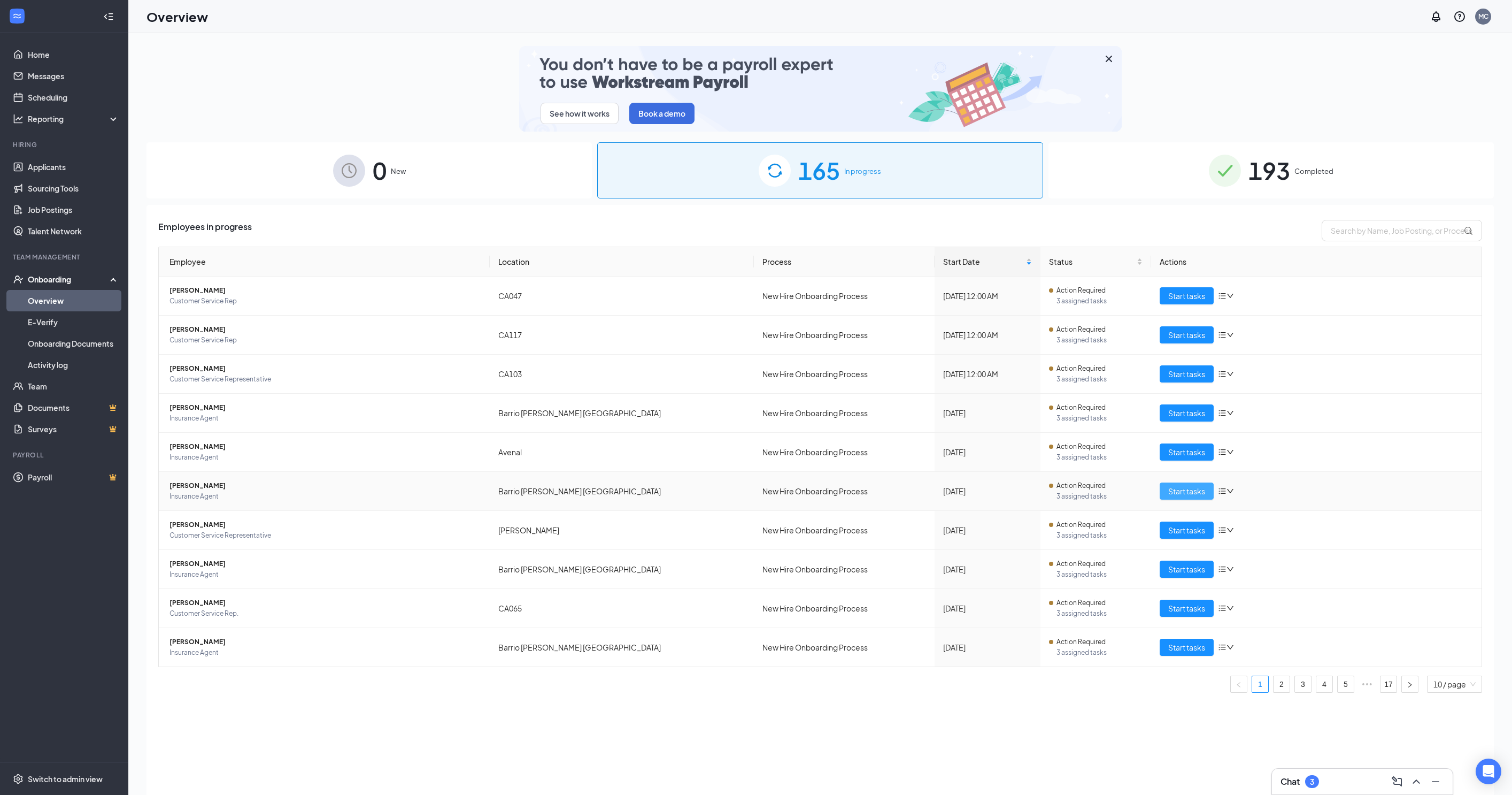
click at [1206, 485] on span "Start tasks" at bounding box center [1187, 491] width 37 height 12
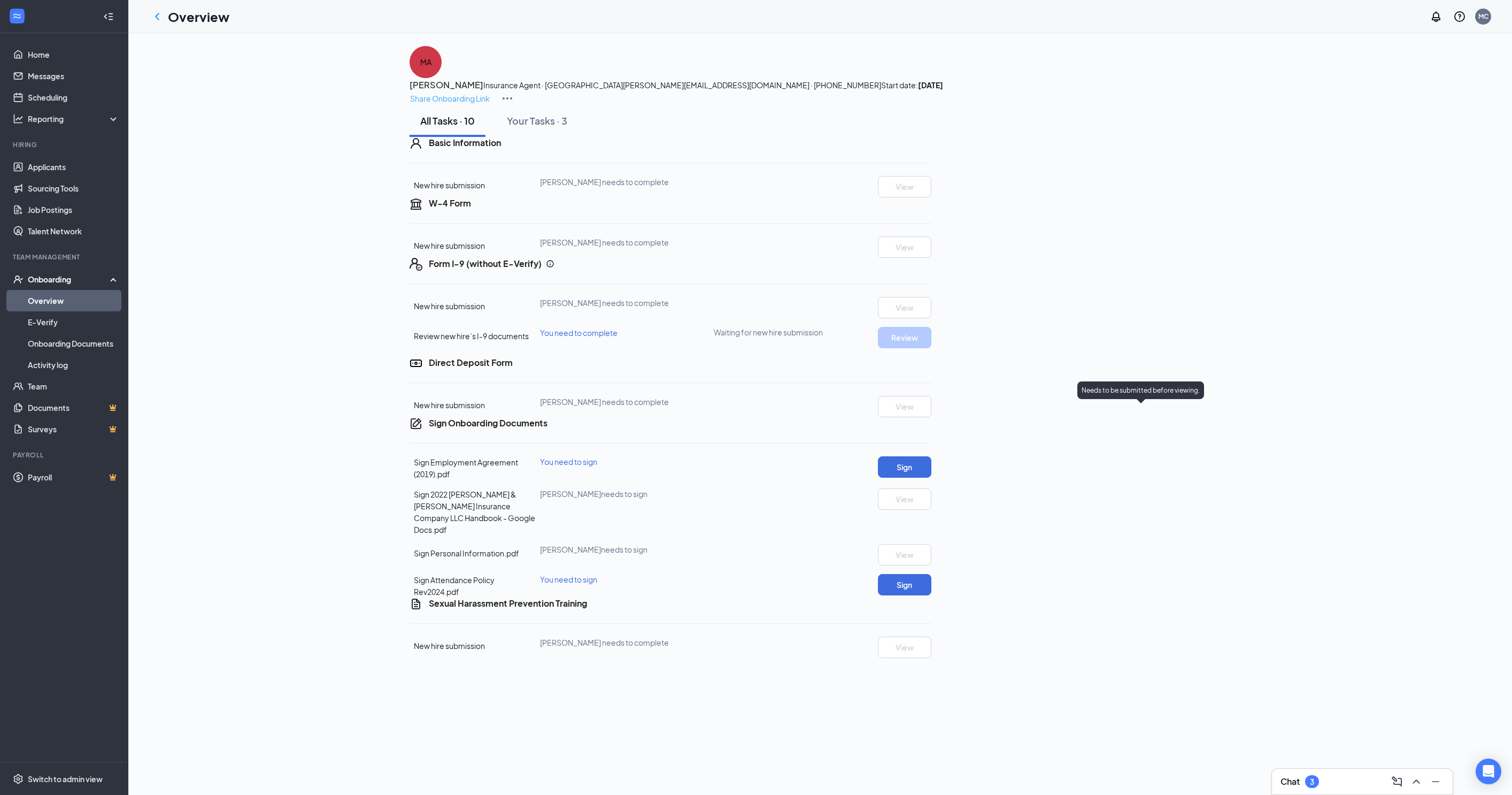
click at [490, 93] on p "Share Onboarding Link" at bounding box center [450, 98] width 80 height 12
type textarea "Hi [PERSON_NAME], This is a gentle reminder to complete your onboarding before …"
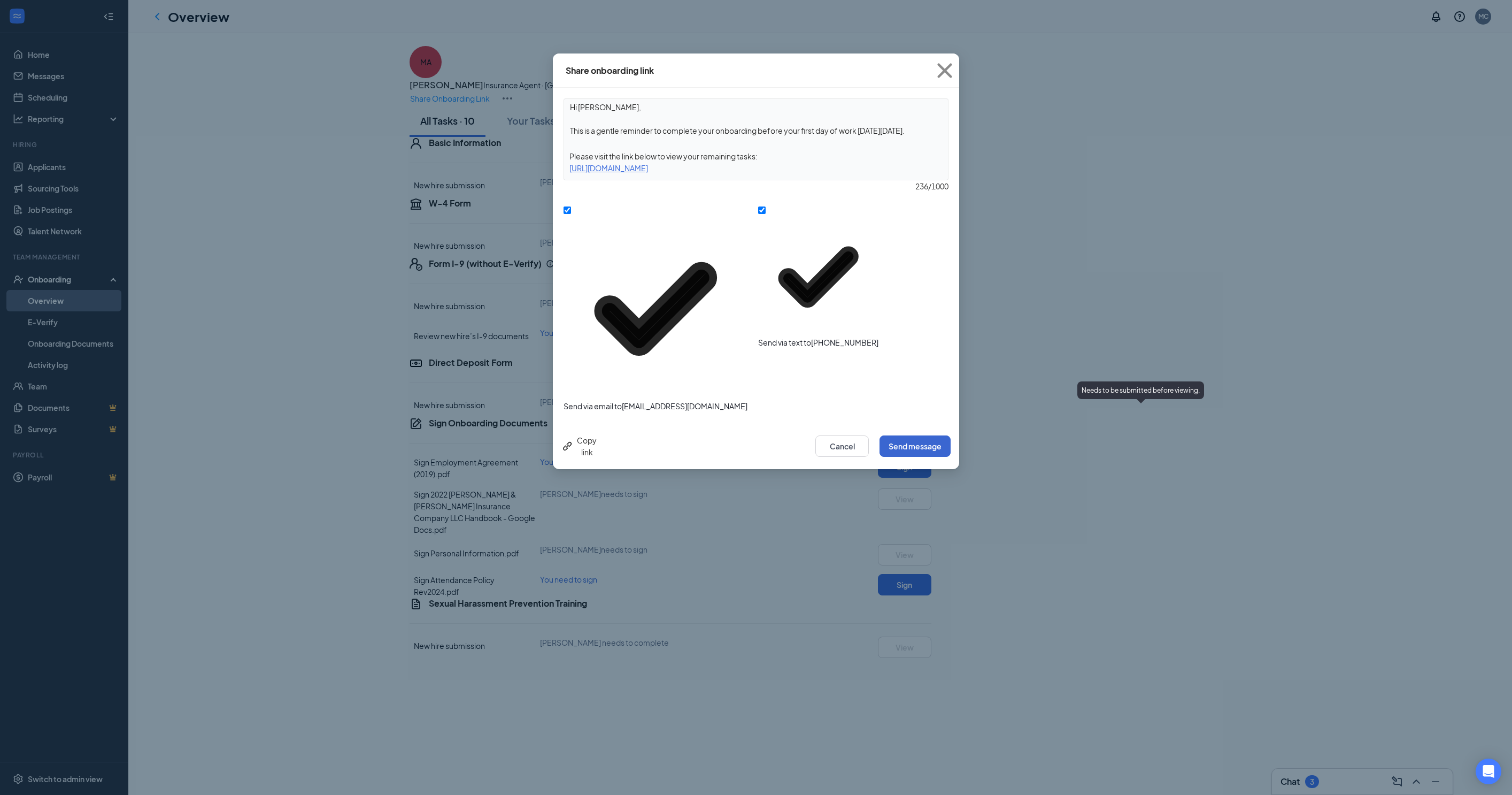
click at [882, 435] on button "Send message" at bounding box center [915, 446] width 71 height 22
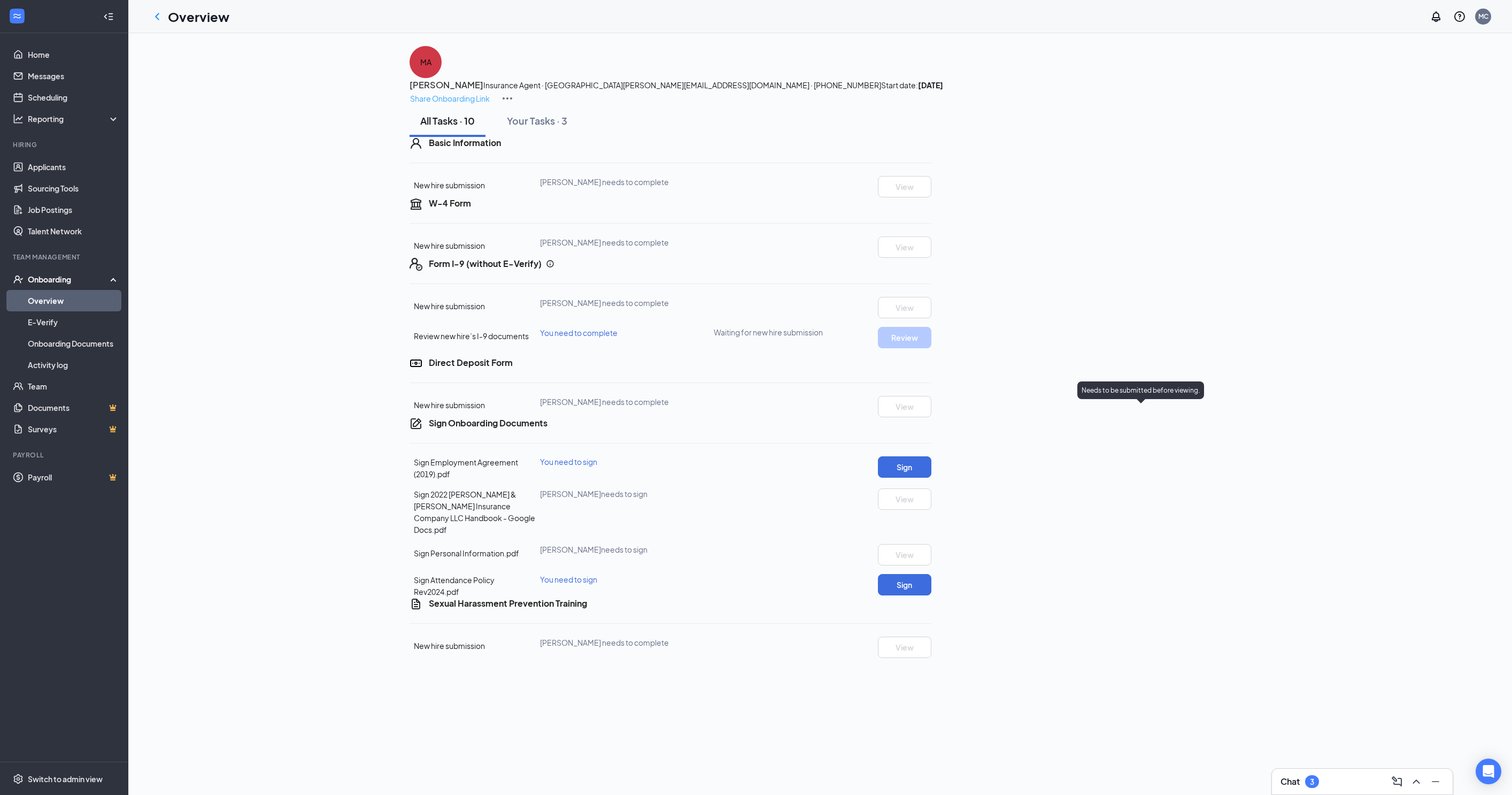
click at [490, 93] on p "Share Onboarding Link" at bounding box center [450, 98] width 80 height 12
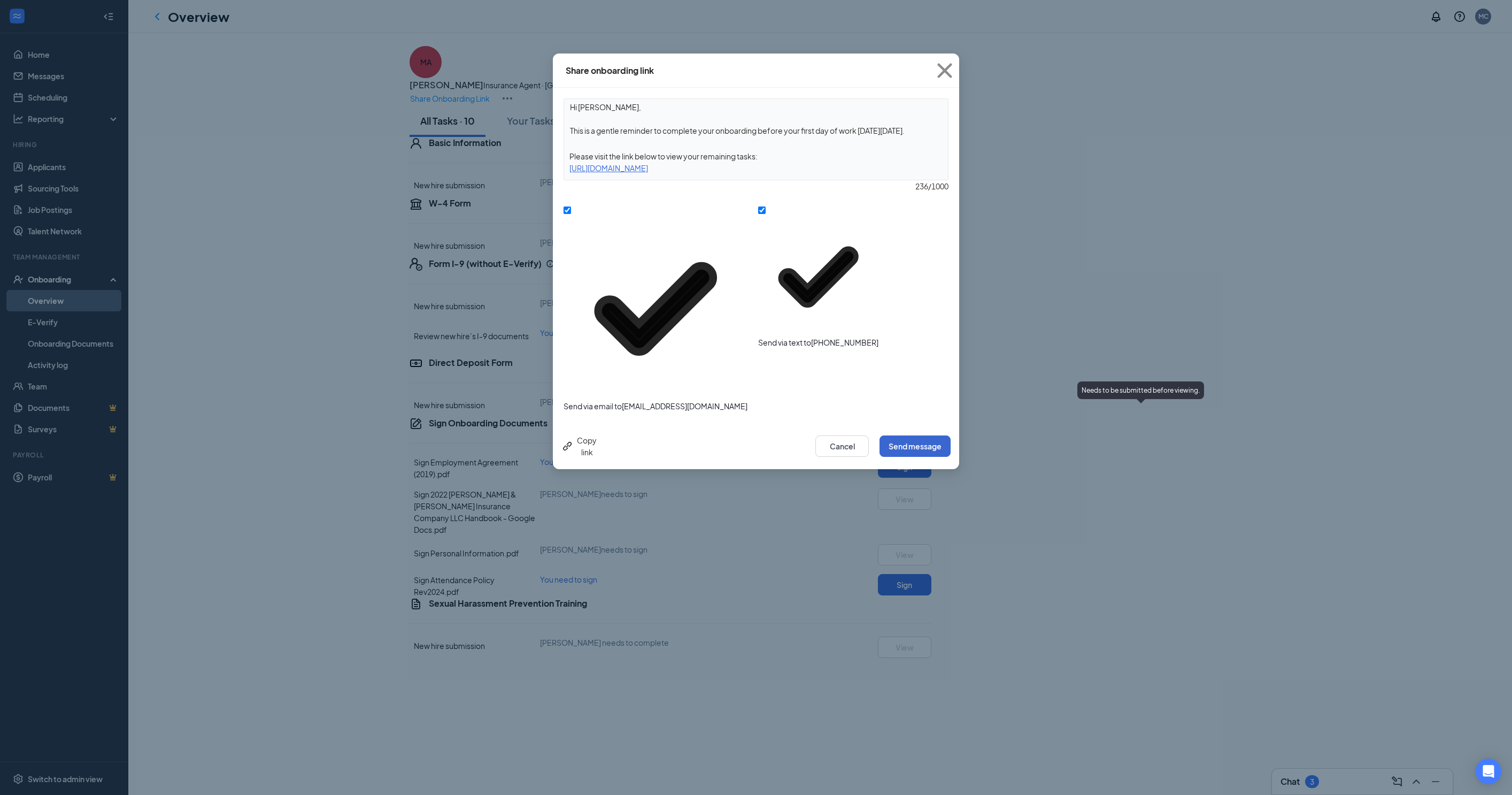
click at [913, 435] on button "Send message" at bounding box center [915, 446] width 71 height 22
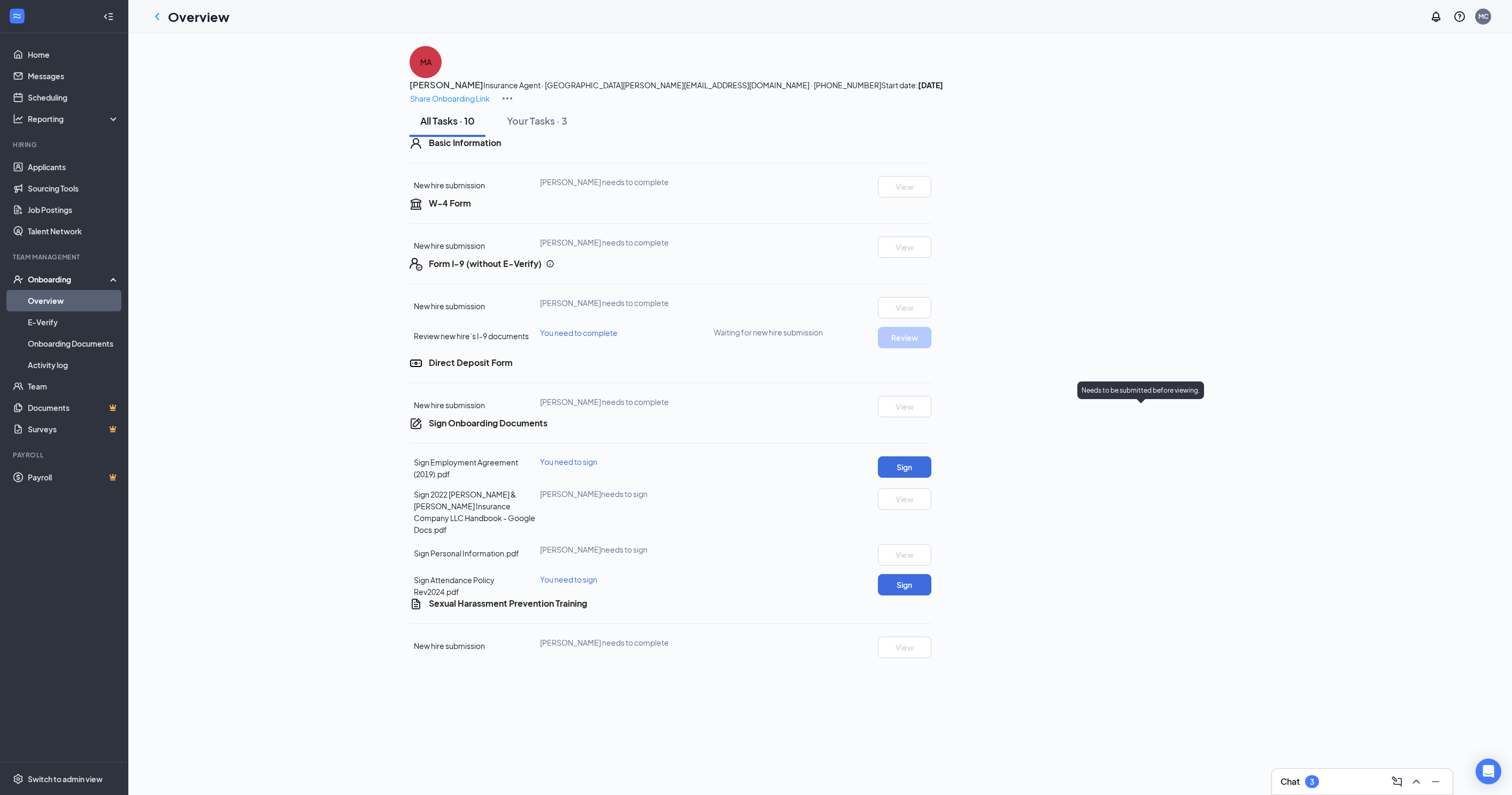
click at [1273, 600] on div "MA [PERSON_NAME] Insurance Agent · [GEOGRAPHIC_DATA][PERSON_NAME] [GEOGRAPHIC_D…" at bounding box center [821, 352] width 1348 height 612
click at [151, 19] on icon "ChevronLeft" at bounding box center [157, 16] width 13 height 13
